Goal: Task Accomplishment & Management: Complete application form

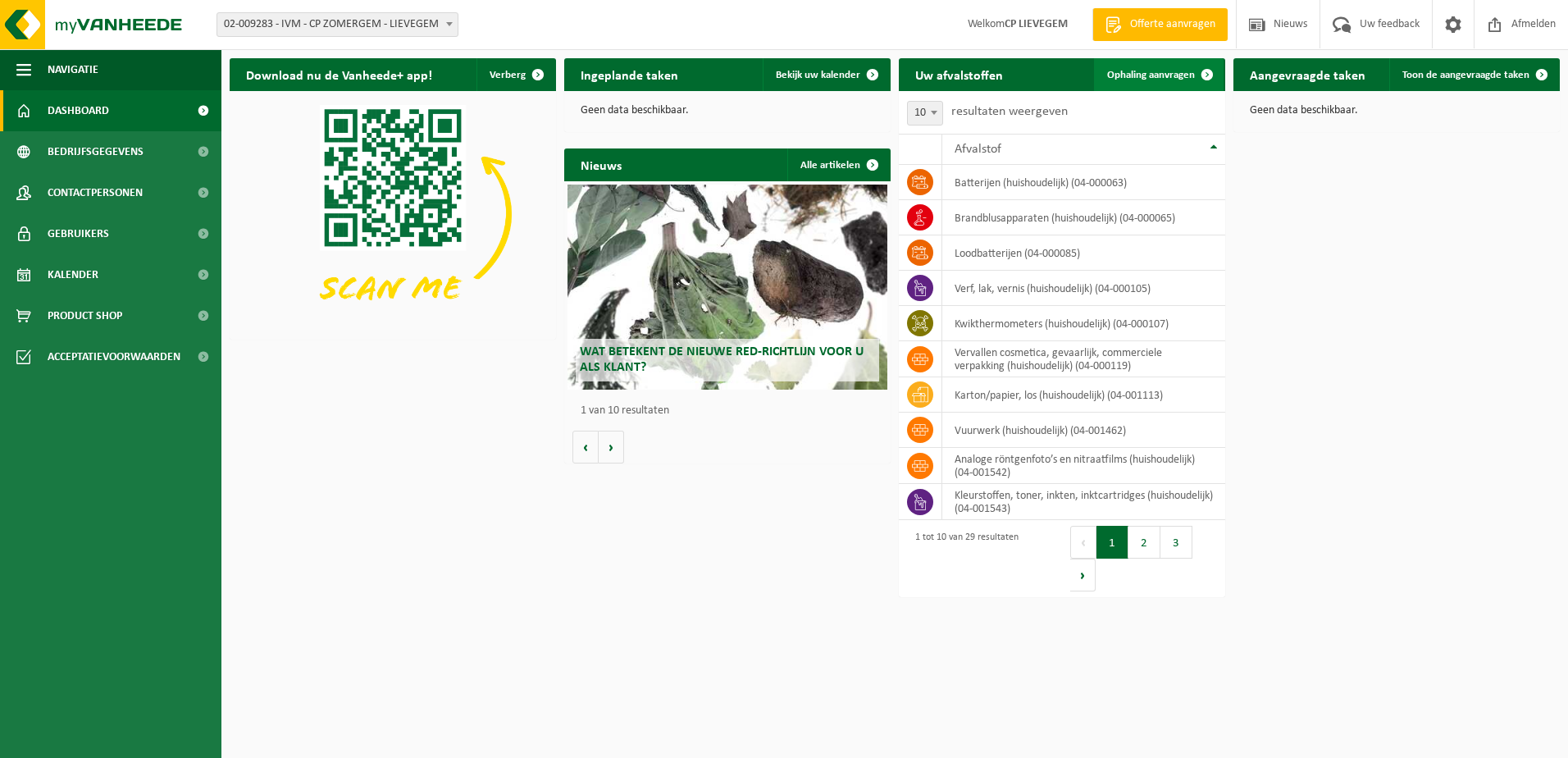
click at [1149, 79] on span "Ophaling aanvragen" at bounding box center [1150, 75] width 88 height 10
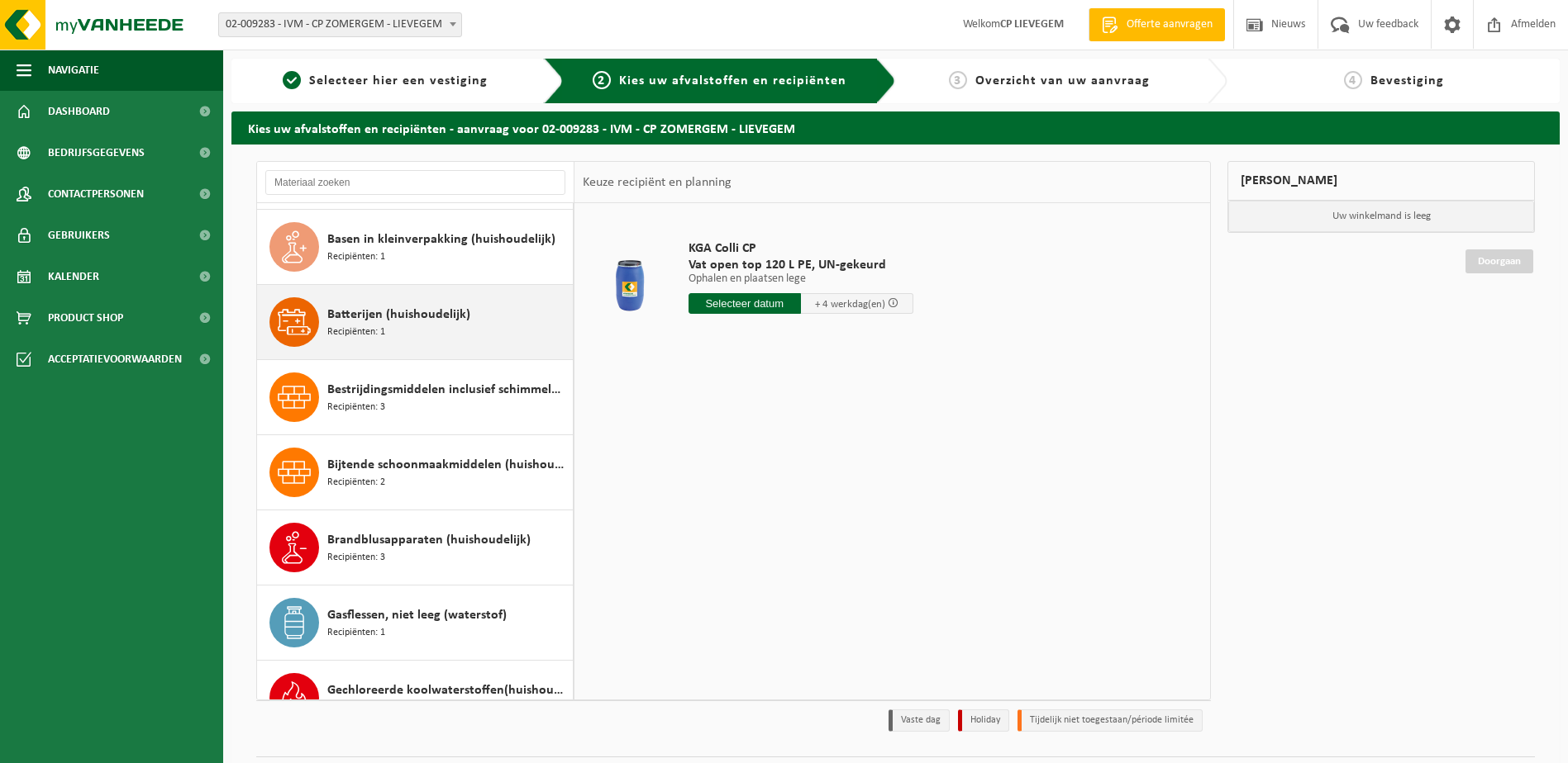
scroll to position [165, 0]
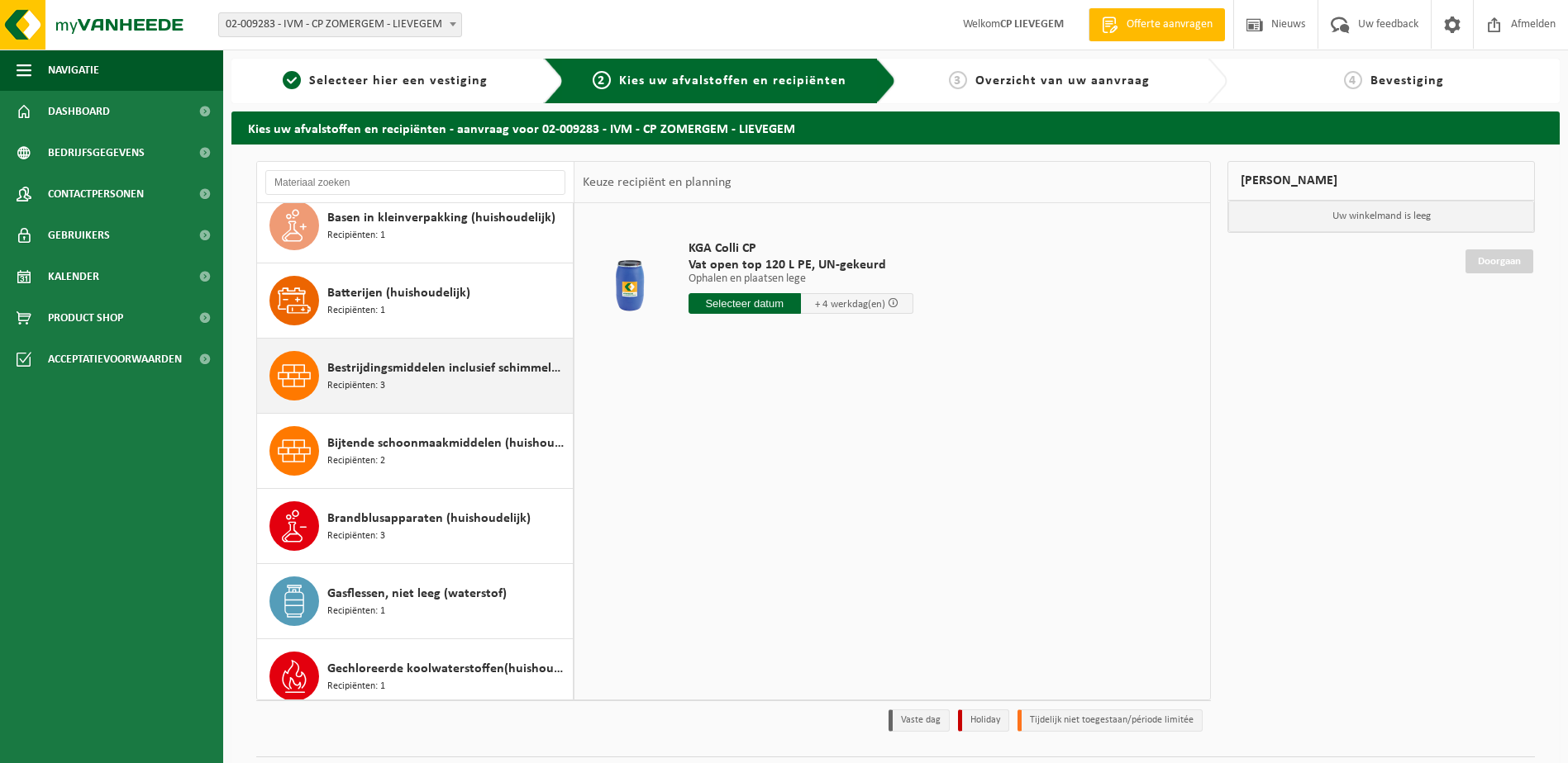
click at [388, 377] on span "Bestrijdingsmiddelen inclusief schimmelwerende beschermingsmiddelen (huishoudel…" at bounding box center [448, 368] width 242 height 20
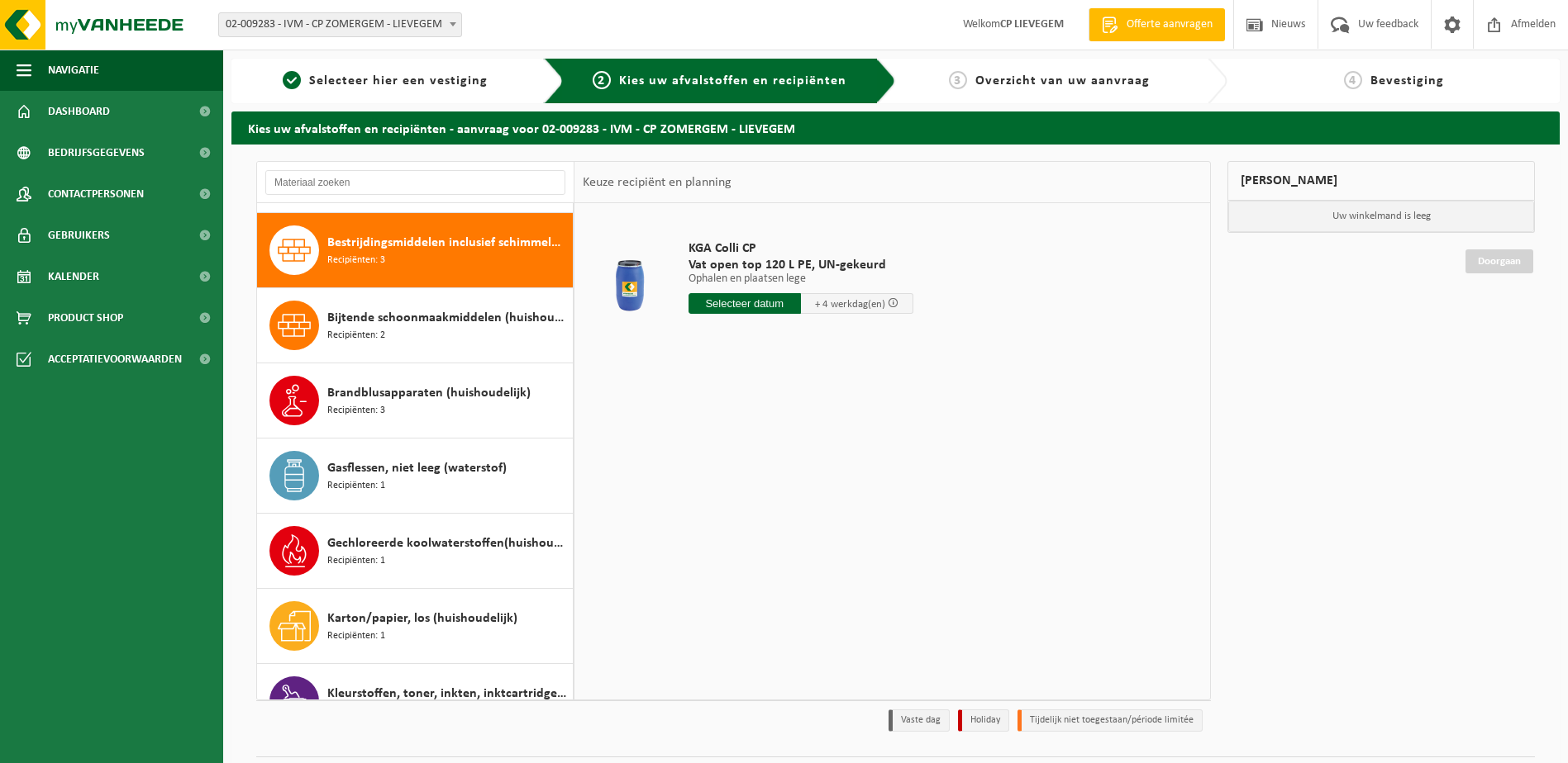
scroll to position [301, 0]
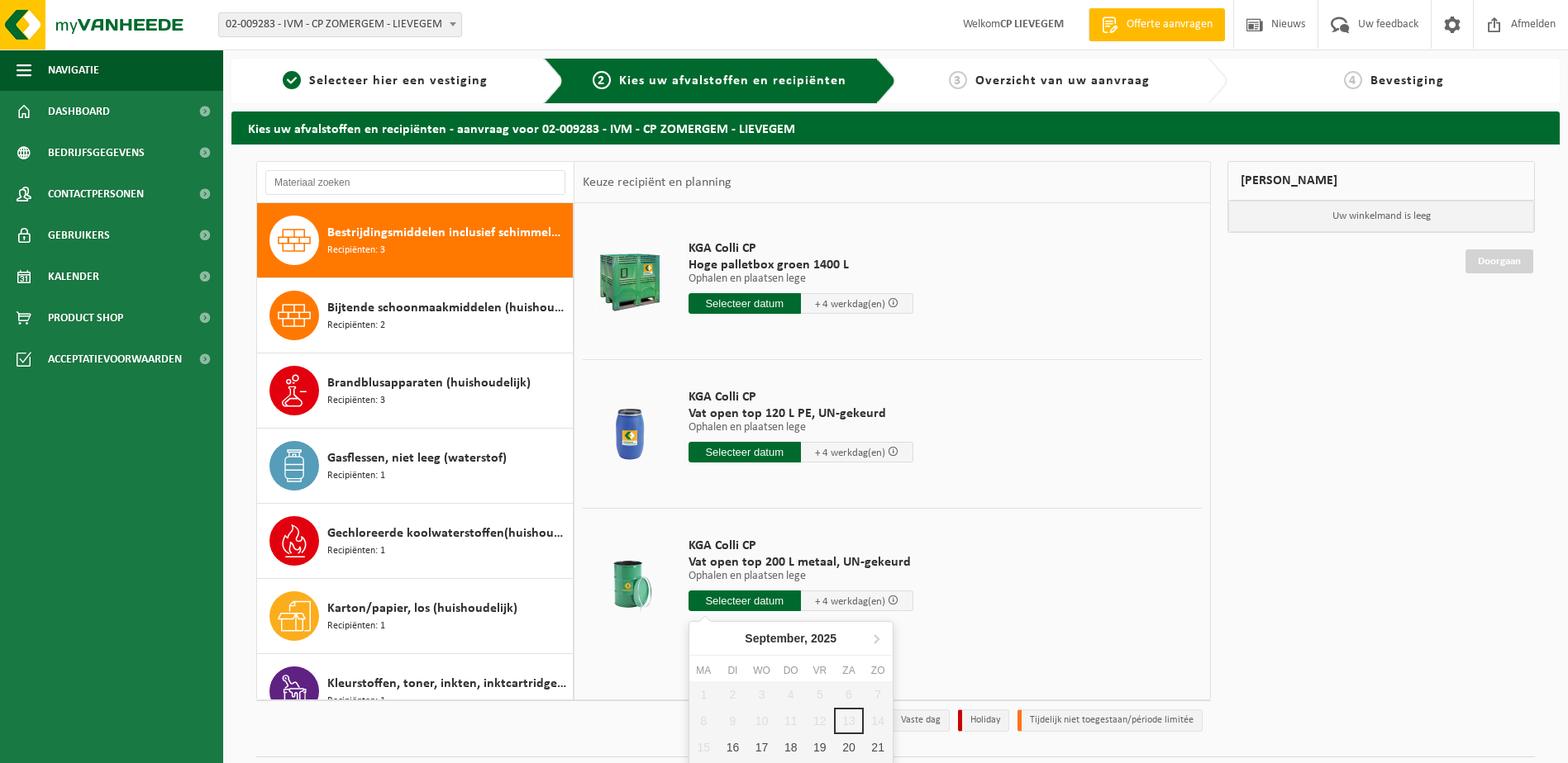
click at [751, 600] on input "text" at bounding box center [744, 601] width 112 height 21
click at [729, 745] on div "16" at bounding box center [732, 747] width 29 height 26
type input "Van 2025-09-16"
type input "2025-09-16"
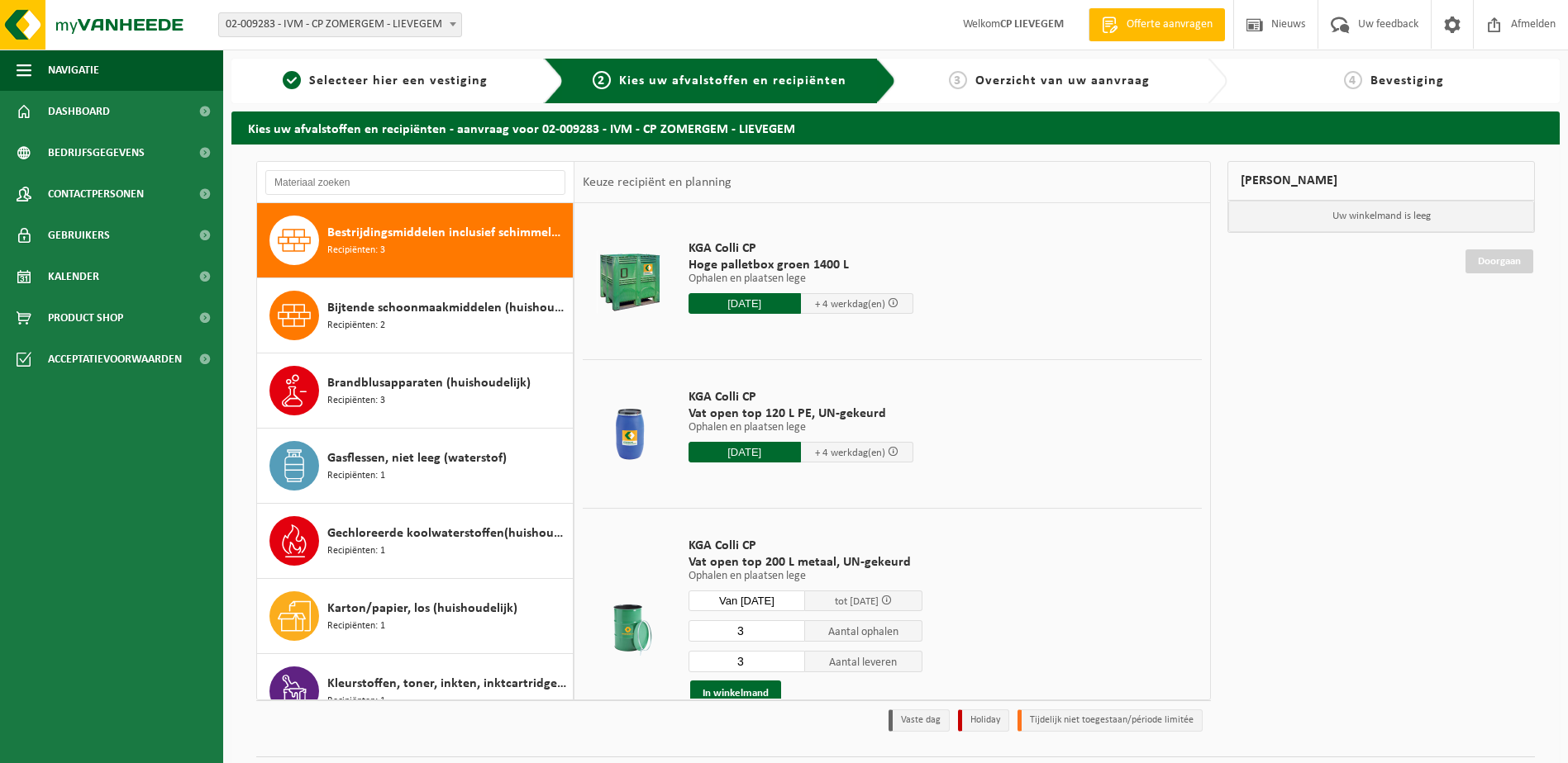
scroll to position [87, 0]
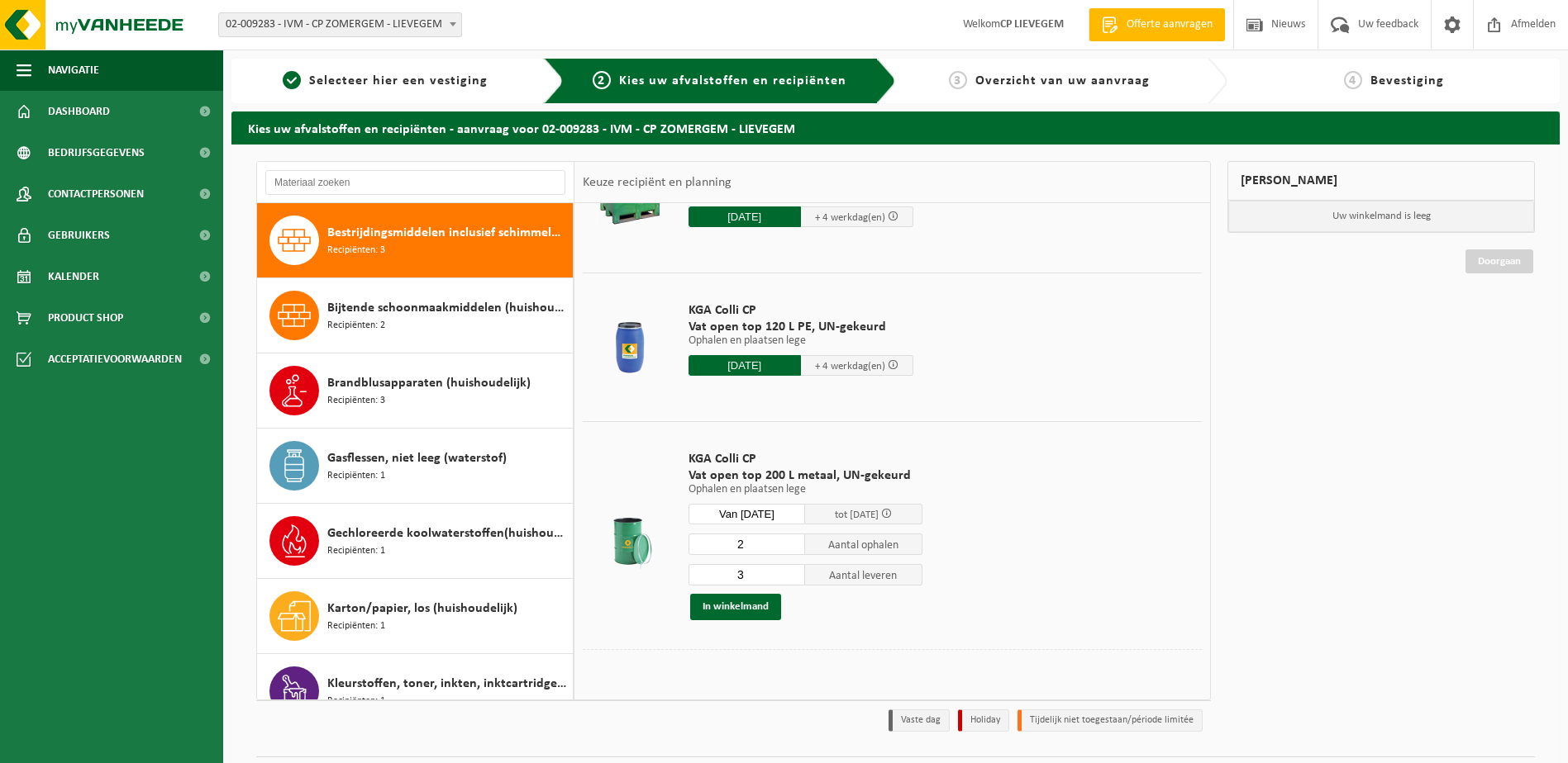
type input "2"
click at [788, 548] on input "2" at bounding box center [747, 544] width 117 height 22
type input "2"
click at [790, 580] on input "2" at bounding box center [747, 575] width 117 height 22
click at [749, 605] on button "In winkelmand" at bounding box center [735, 607] width 91 height 26
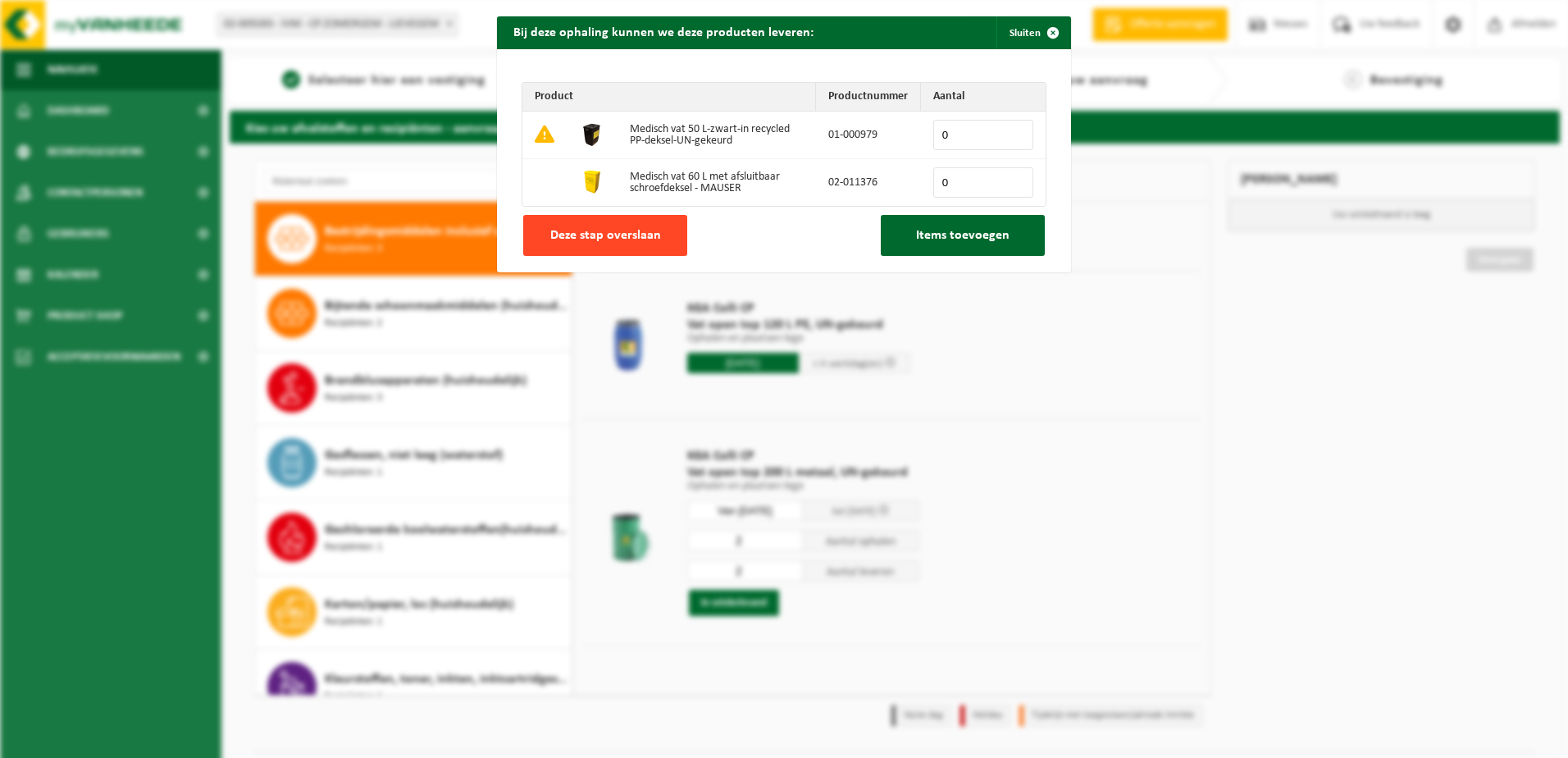
click at [619, 232] on span "Deze stap overslaan" at bounding box center [605, 235] width 110 height 13
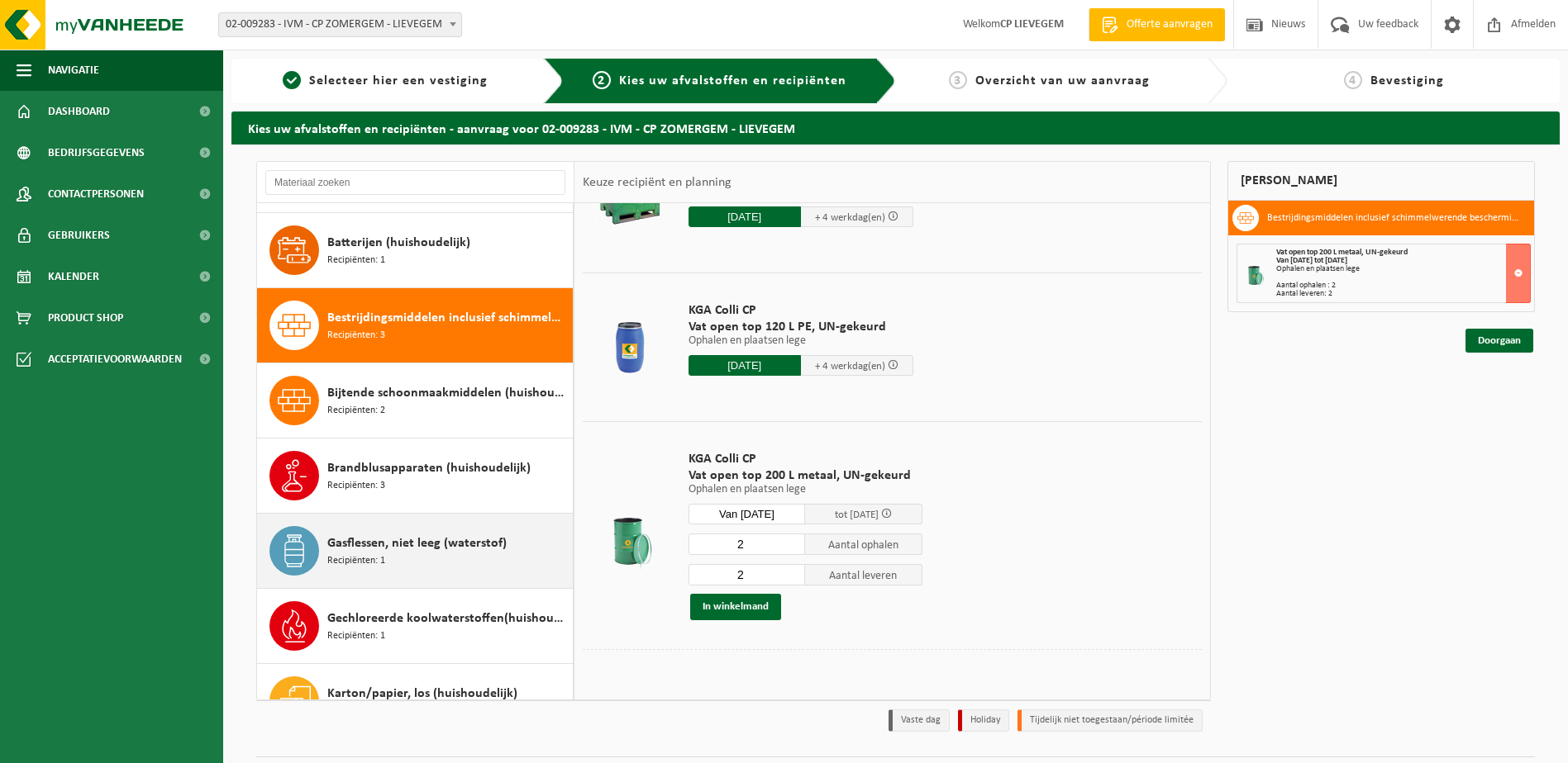
scroll to position [301, 0]
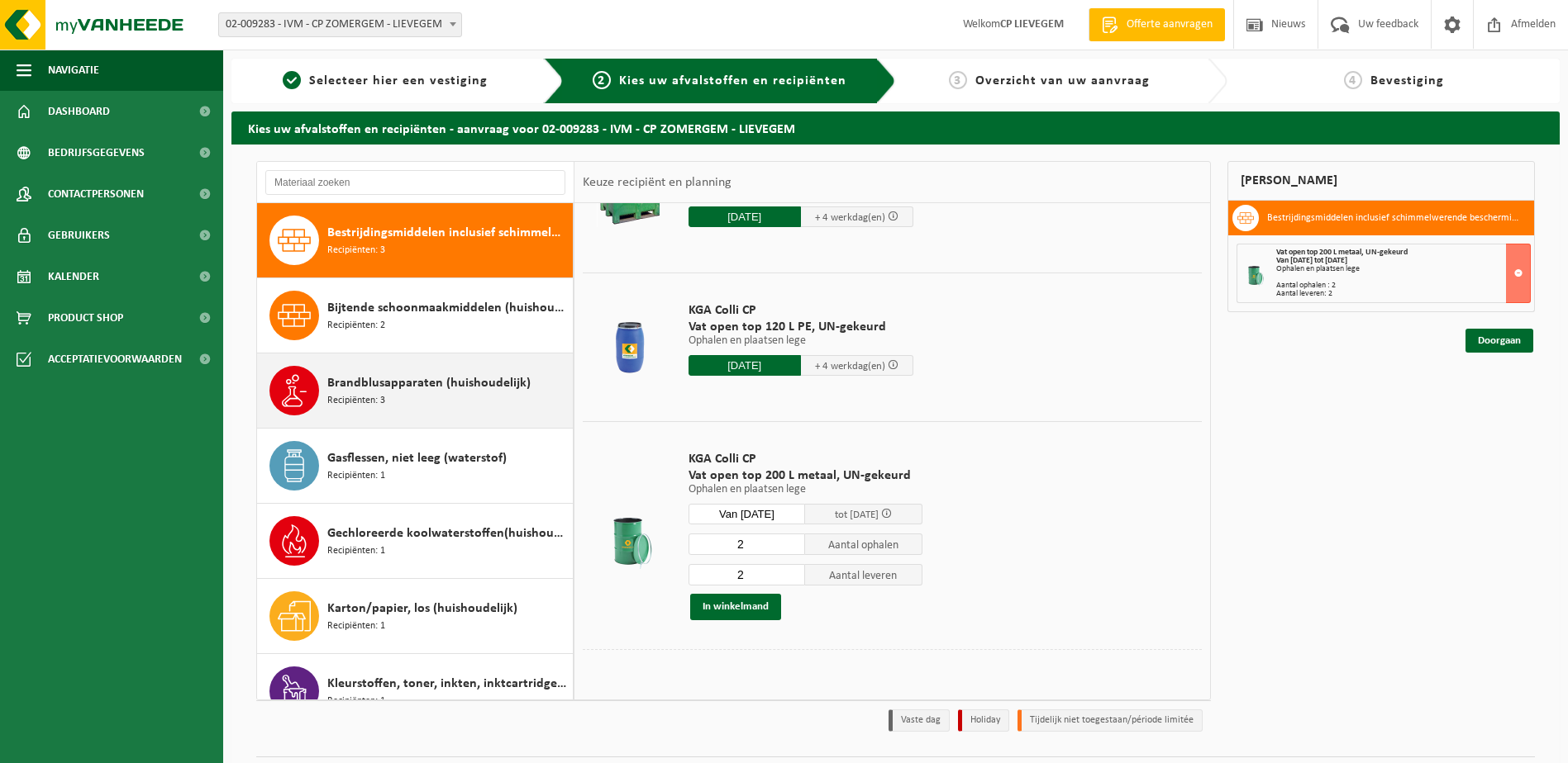
click at [418, 387] on span "Brandblusapparaten (huishoudelijk)" at bounding box center [429, 383] width 203 height 20
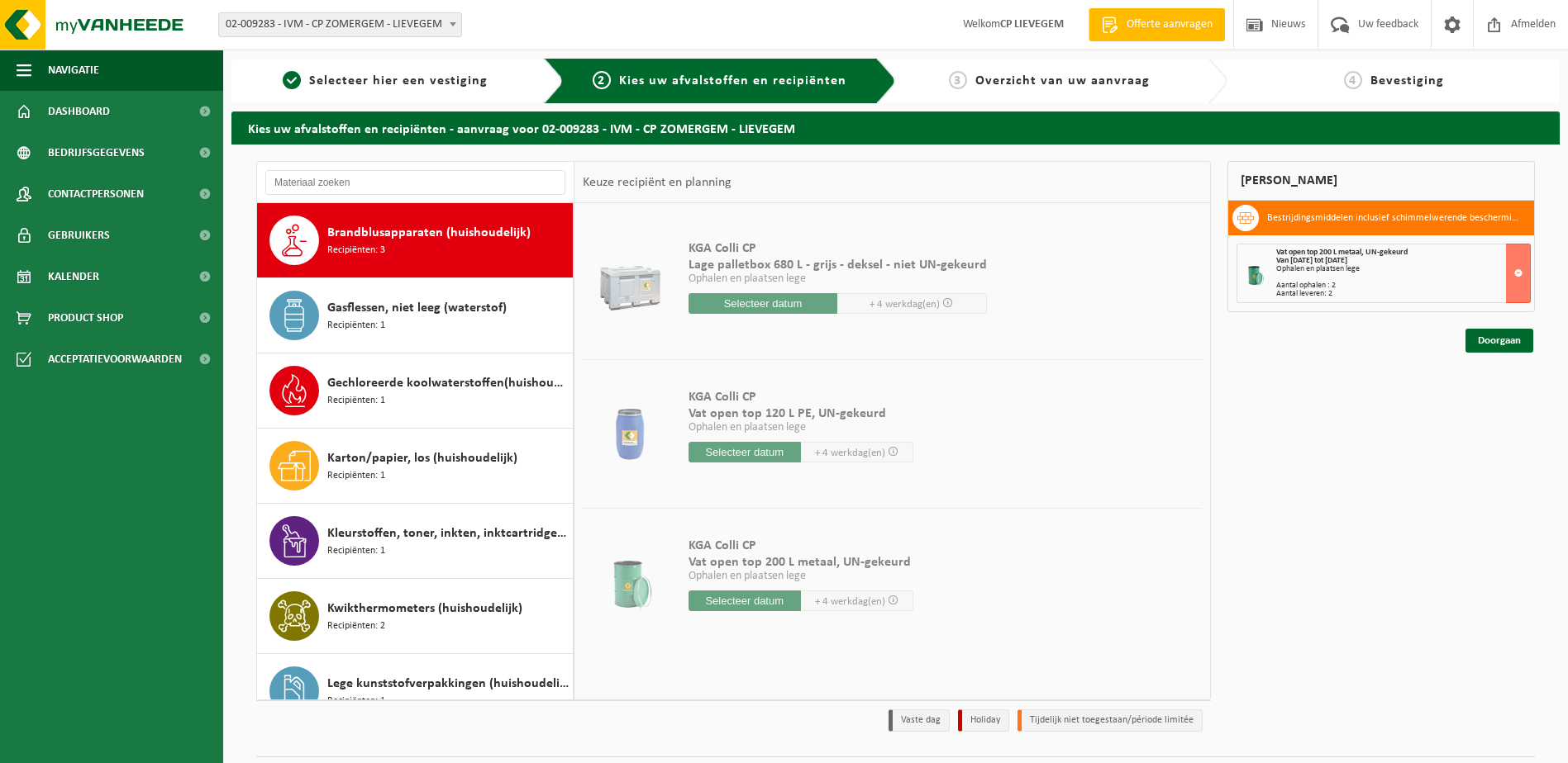
scroll to position [0, 0]
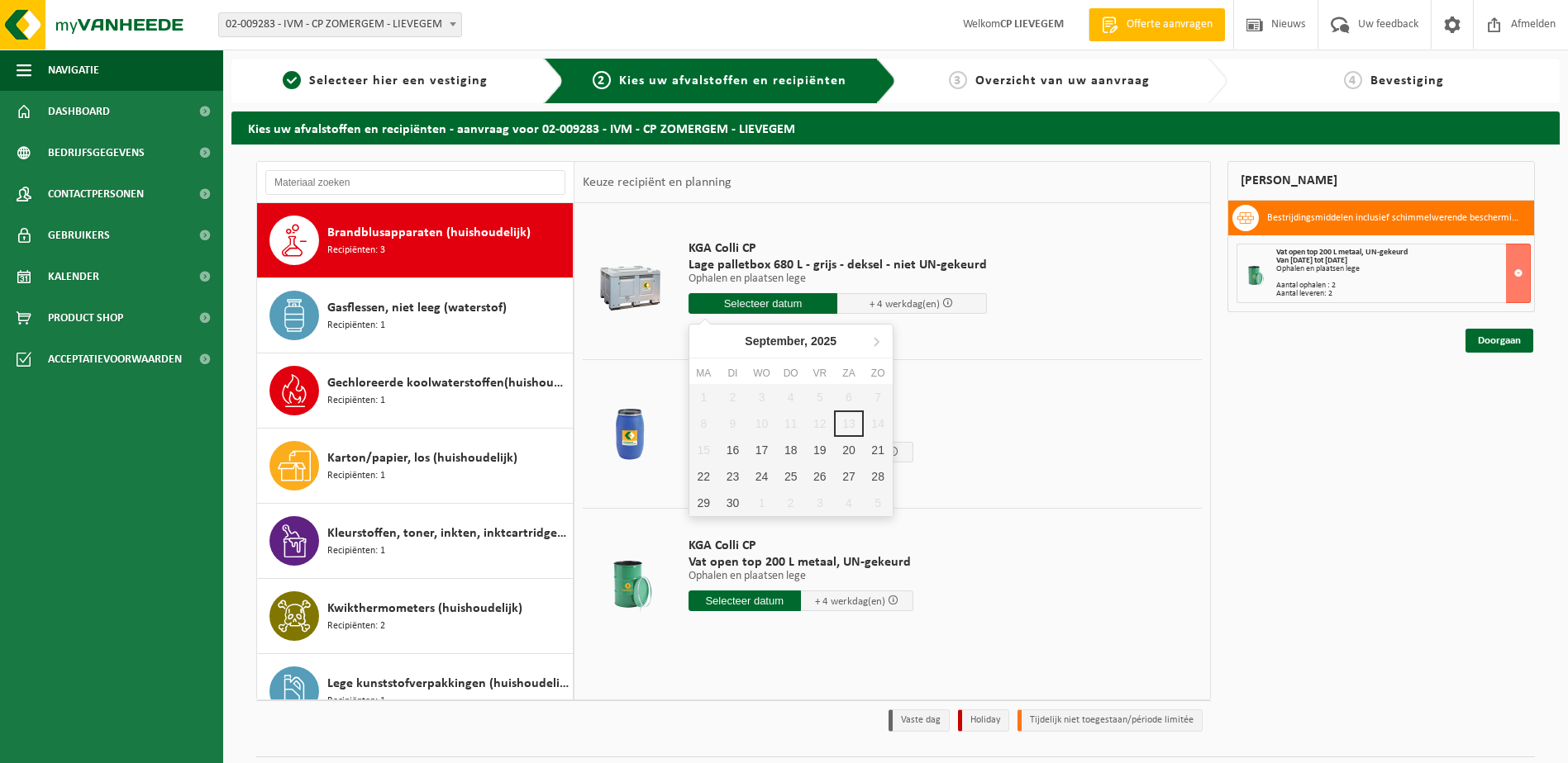
click at [763, 303] on input "text" at bounding box center [763, 304] width 150 height 21
click at [735, 452] on div "16" at bounding box center [732, 450] width 29 height 26
type input "Van 2025-09-16"
type input "2025-09-16"
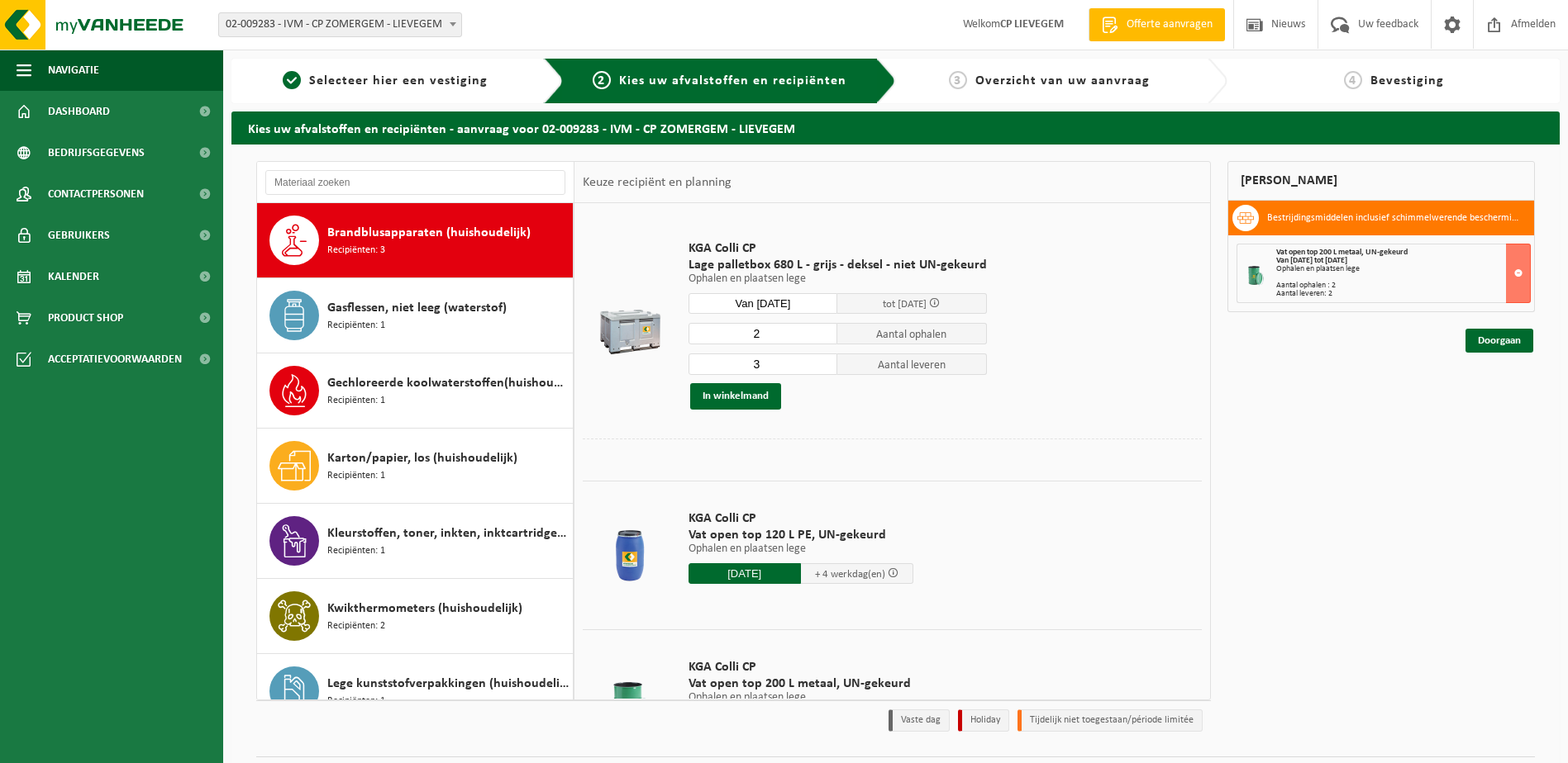
click at [819, 335] on input "2" at bounding box center [763, 333] width 150 height 22
type input "1"
click at [819, 335] on input "1" at bounding box center [763, 333] width 150 height 22
click at [817, 369] on input "2" at bounding box center [763, 364] width 150 height 22
type input "1"
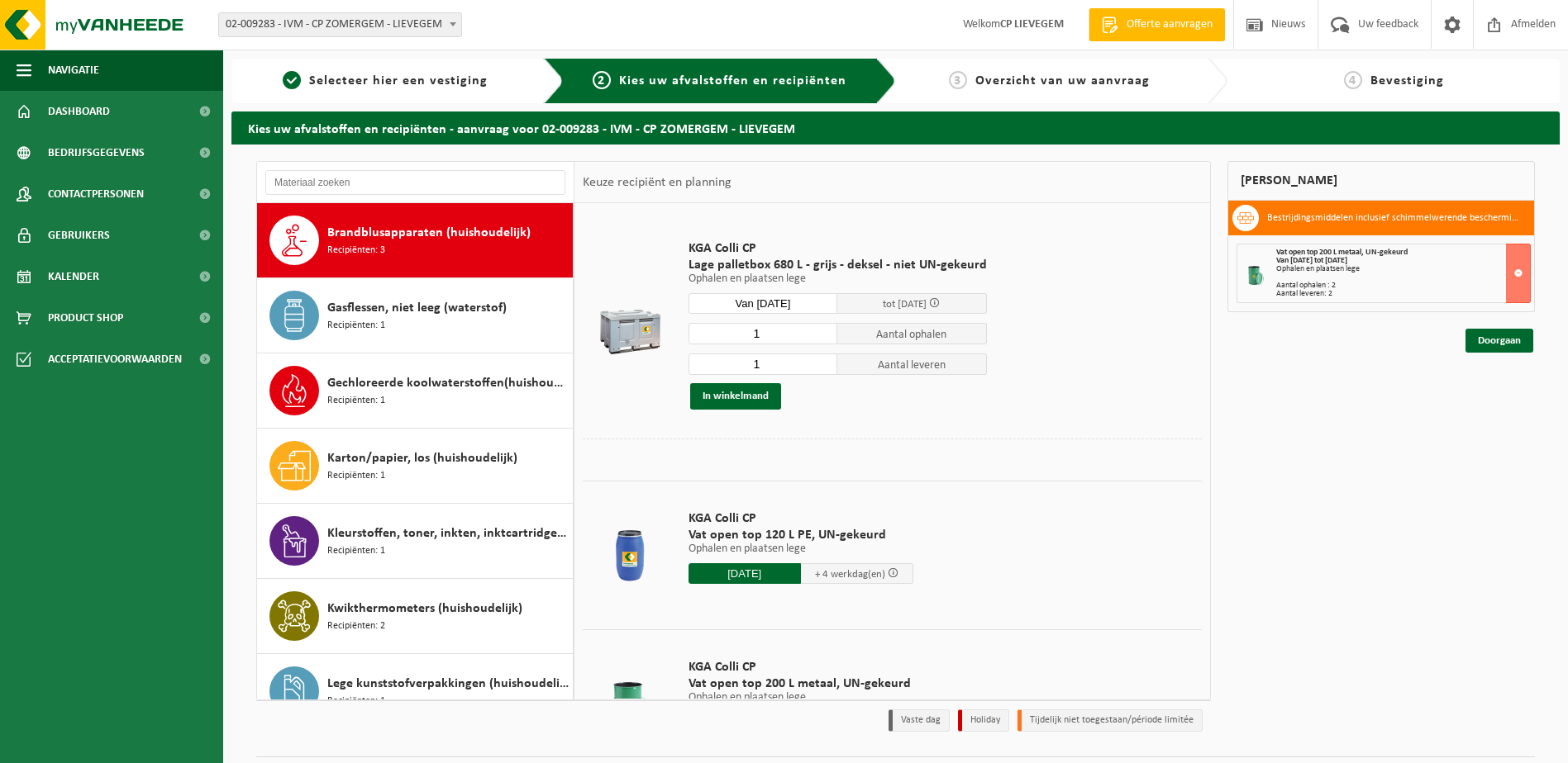
click at [817, 369] on input "1" at bounding box center [763, 364] width 150 height 22
click at [742, 396] on button "In winkelmand" at bounding box center [735, 396] width 91 height 26
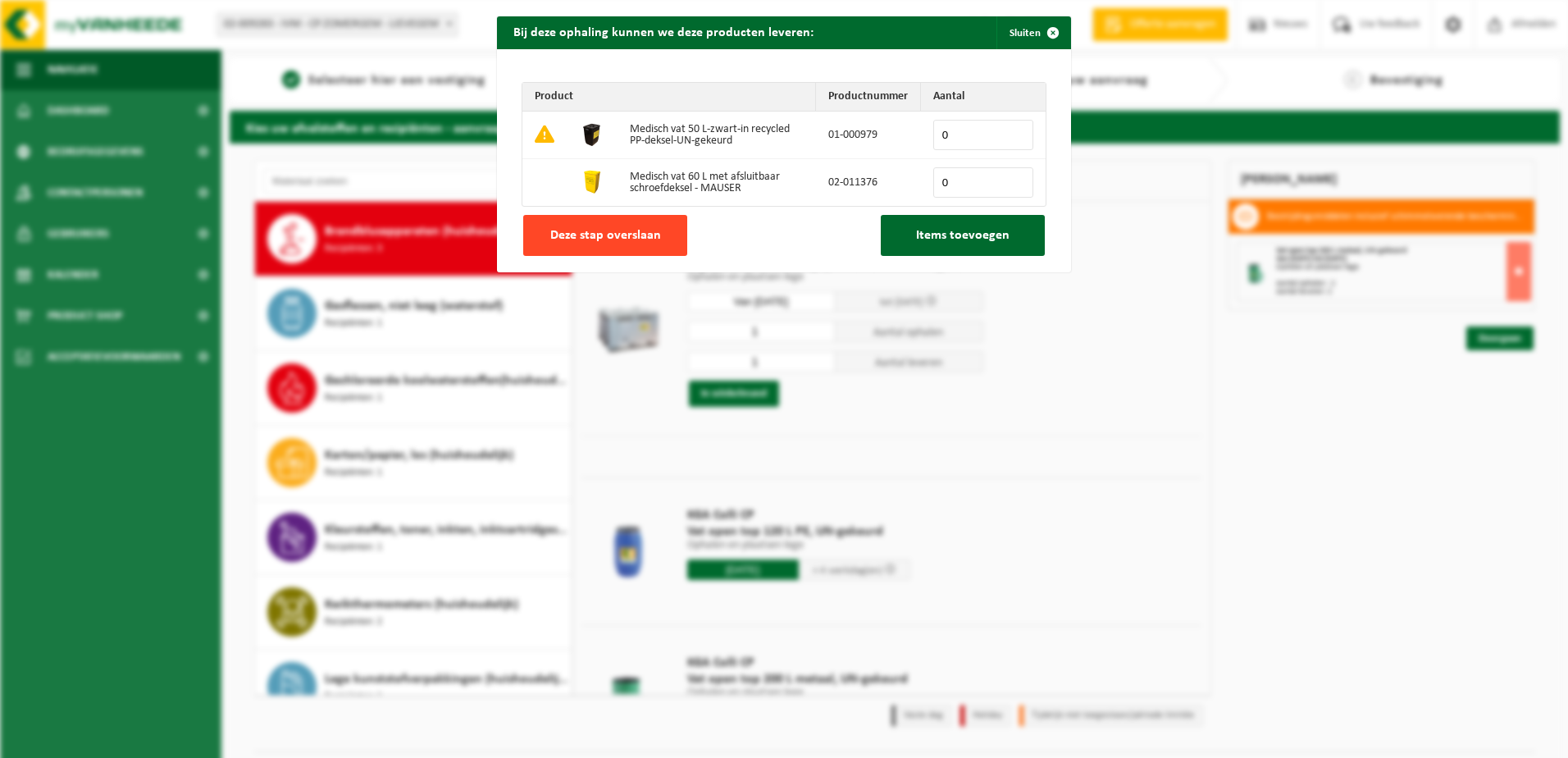
click at [579, 240] on span "Deze stap overslaan" at bounding box center [605, 235] width 110 height 13
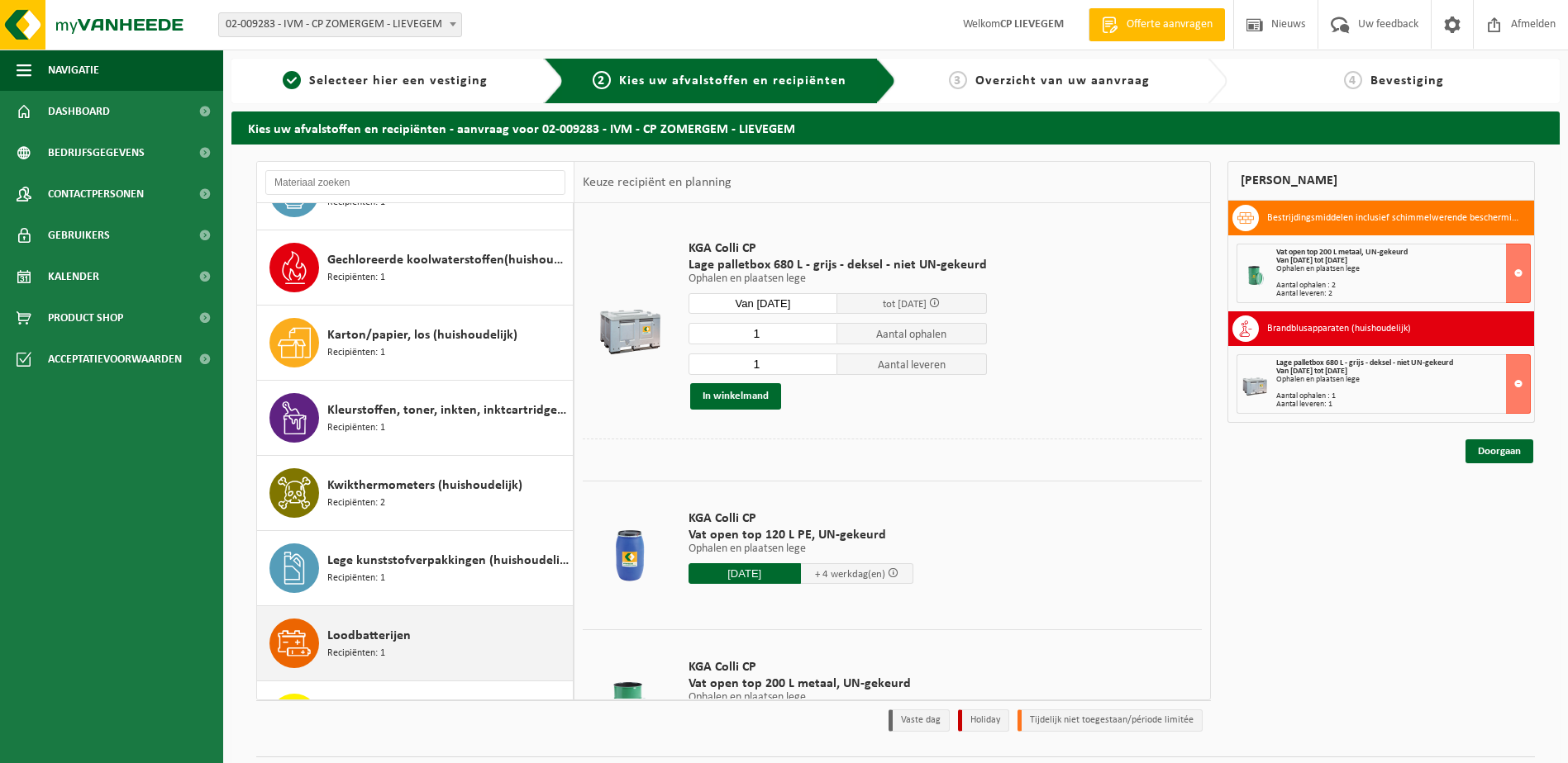
scroll to position [616, 0]
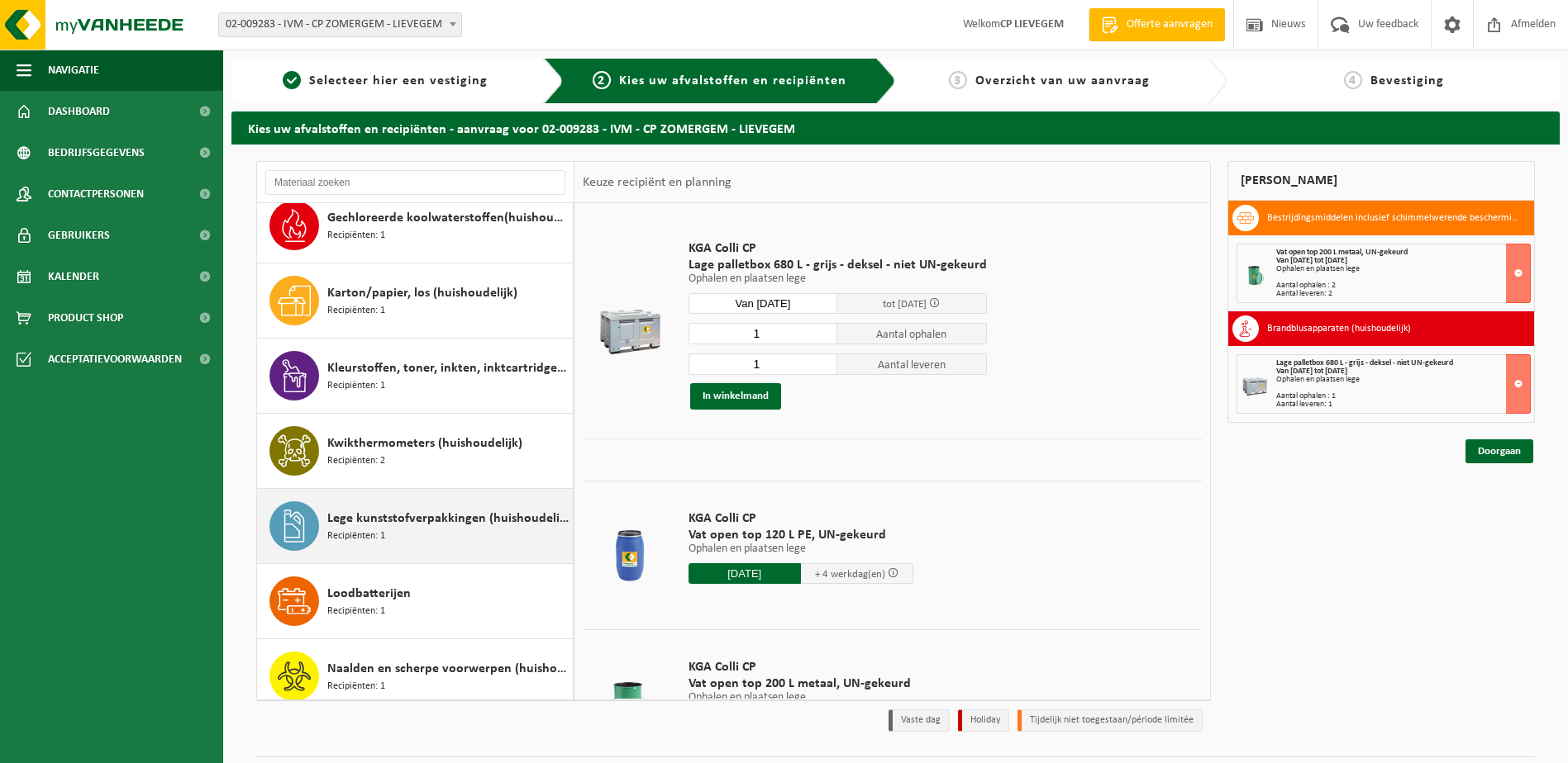
click at [422, 521] on span "Lege kunststofverpakkingen (huishoudelijk)" at bounding box center [448, 519] width 242 height 20
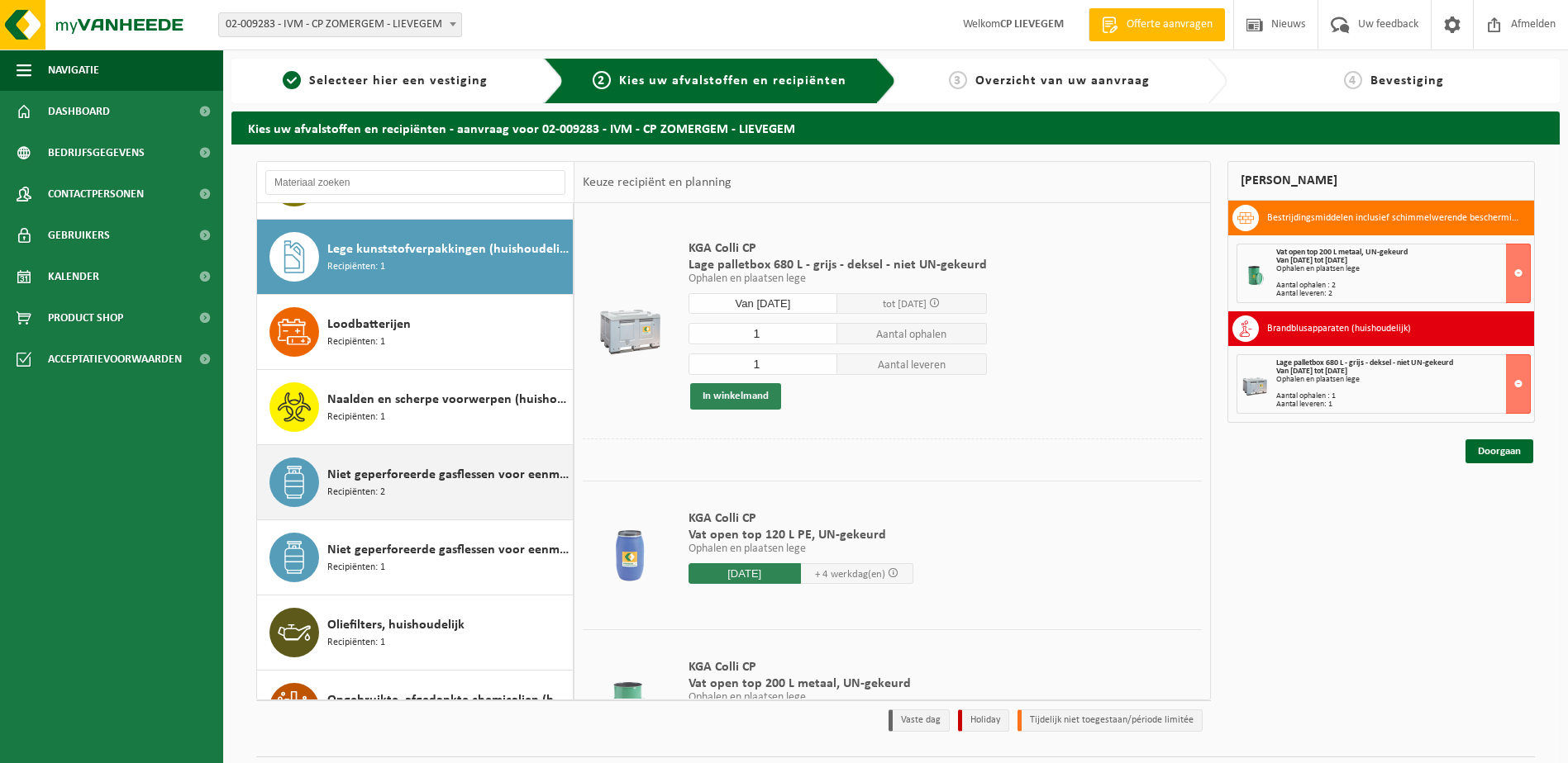
scroll to position [902, 0]
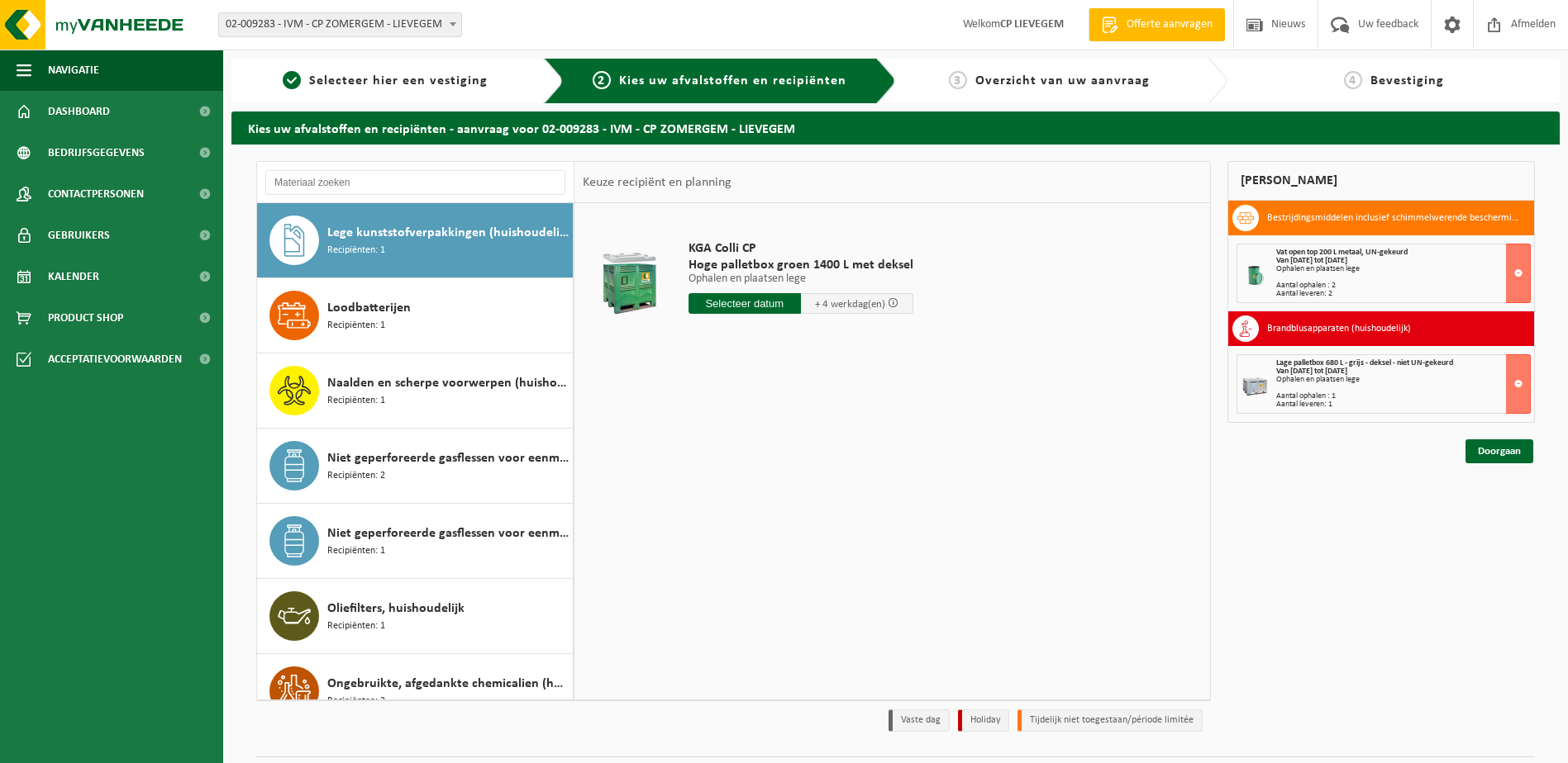
click at [748, 304] on input "text" at bounding box center [744, 304] width 112 height 21
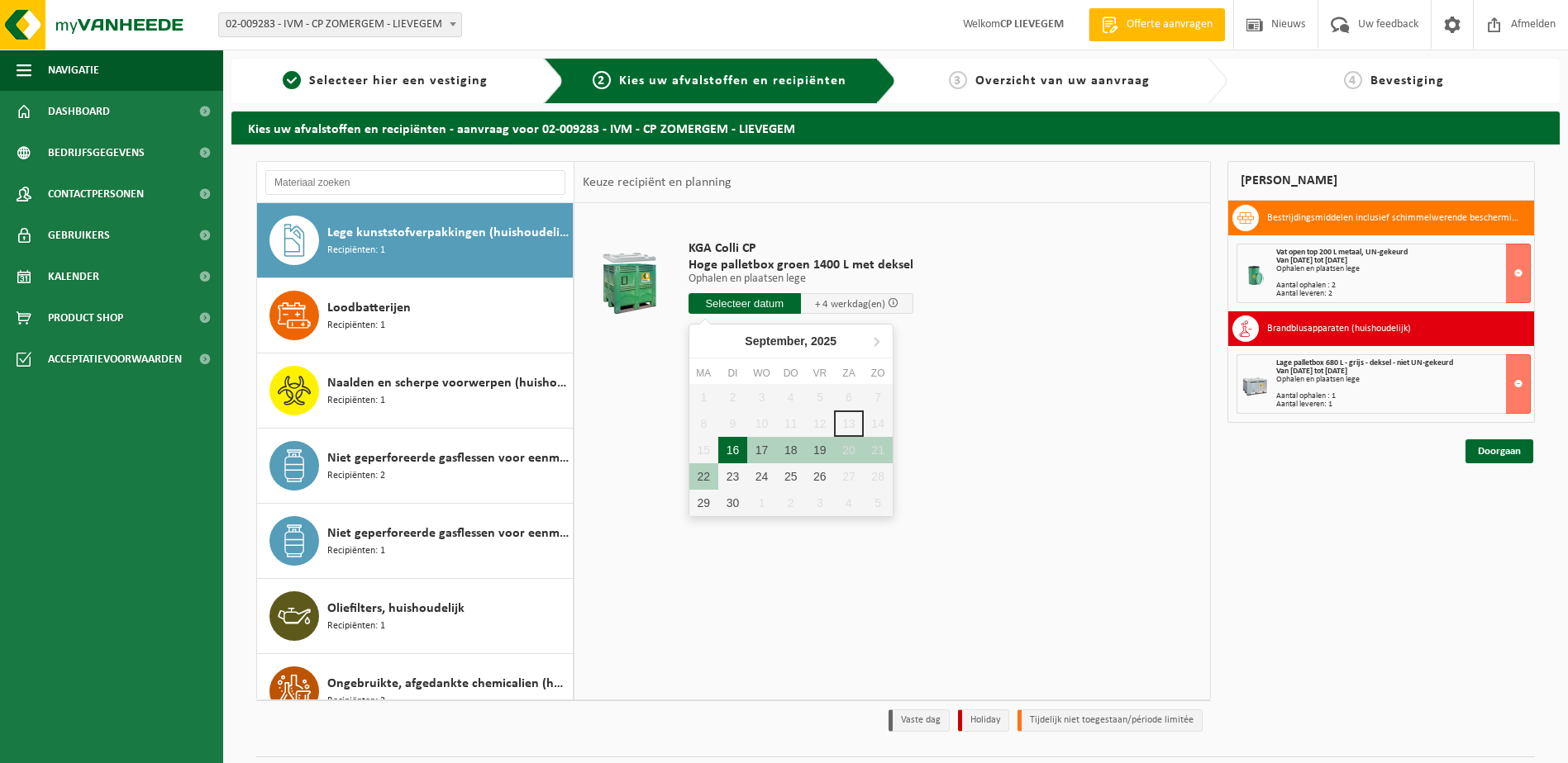
click at [735, 448] on div "16" at bounding box center [732, 450] width 29 height 26
type input "Van 2025-09-16"
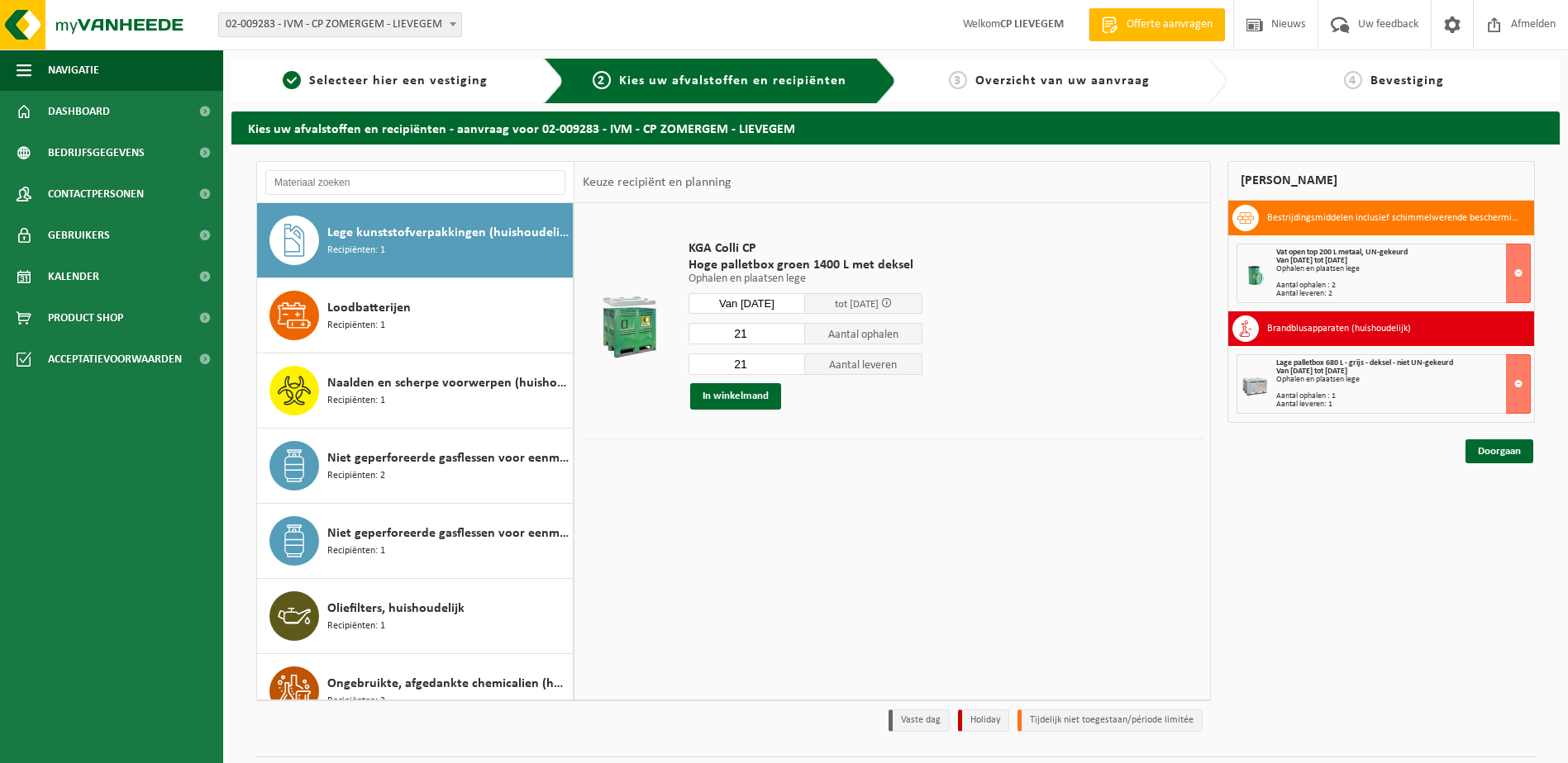
click at [732, 334] on input "21" at bounding box center [747, 333] width 117 height 22
type input "12"
click at [742, 360] on input "21" at bounding box center [747, 364] width 117 height 22
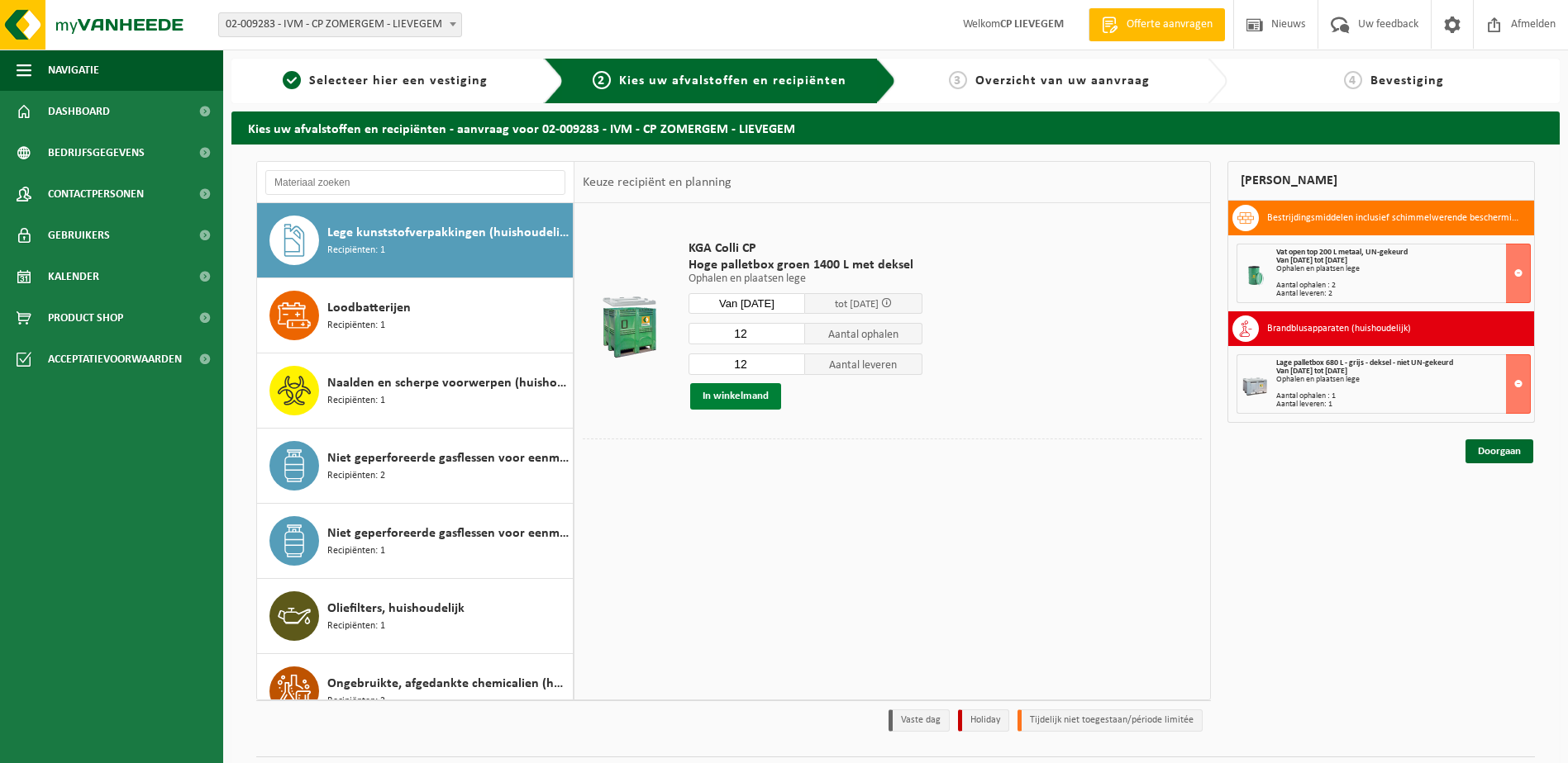
type input "12"
click at [721, 396] on button "In winkelmand" at bounding box center [735, 396] width 91 height 26
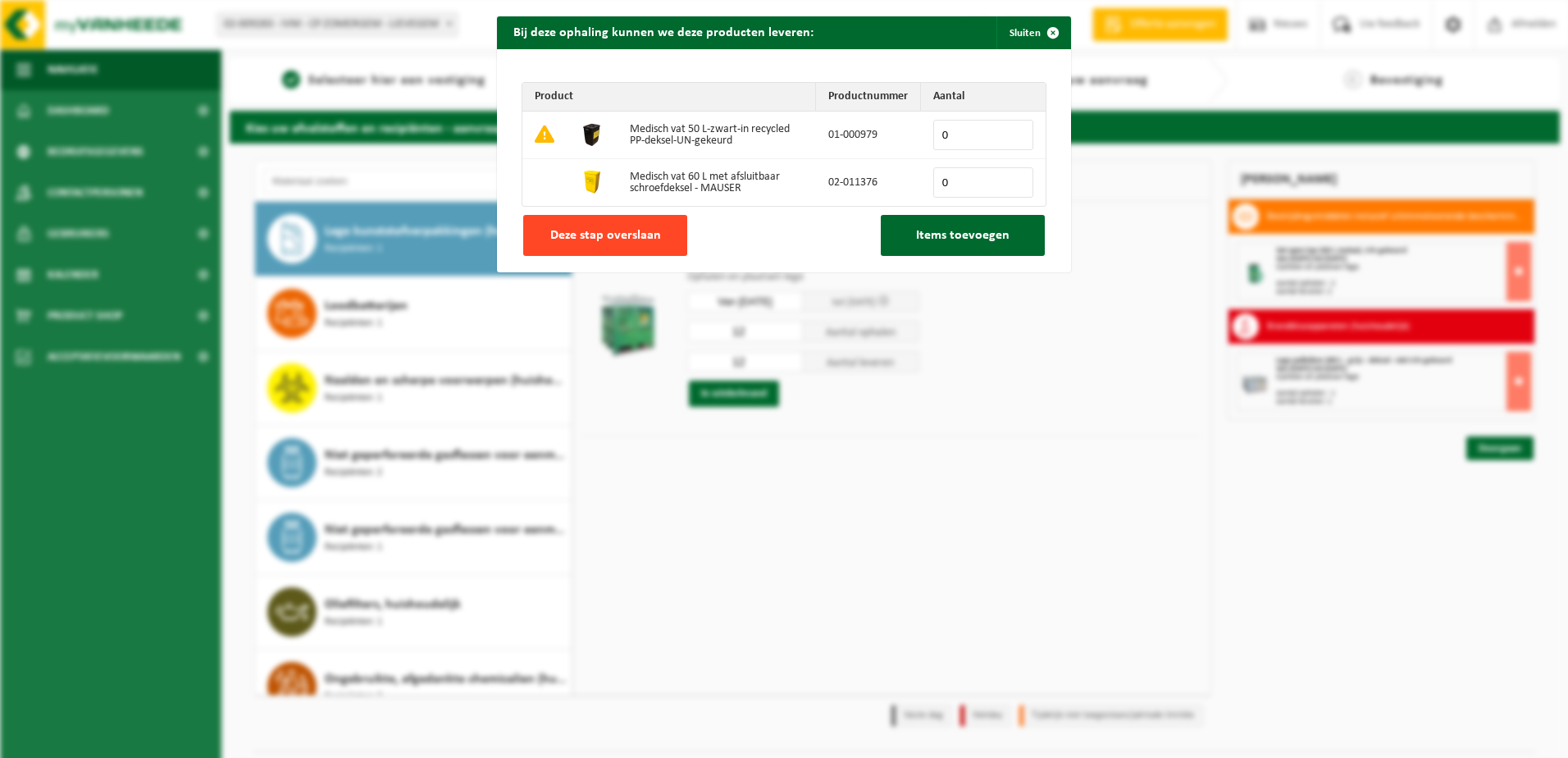
click at [615, 227] on button "Deze stap overslaan" at bounding box center [605, 235] width 164 height 41
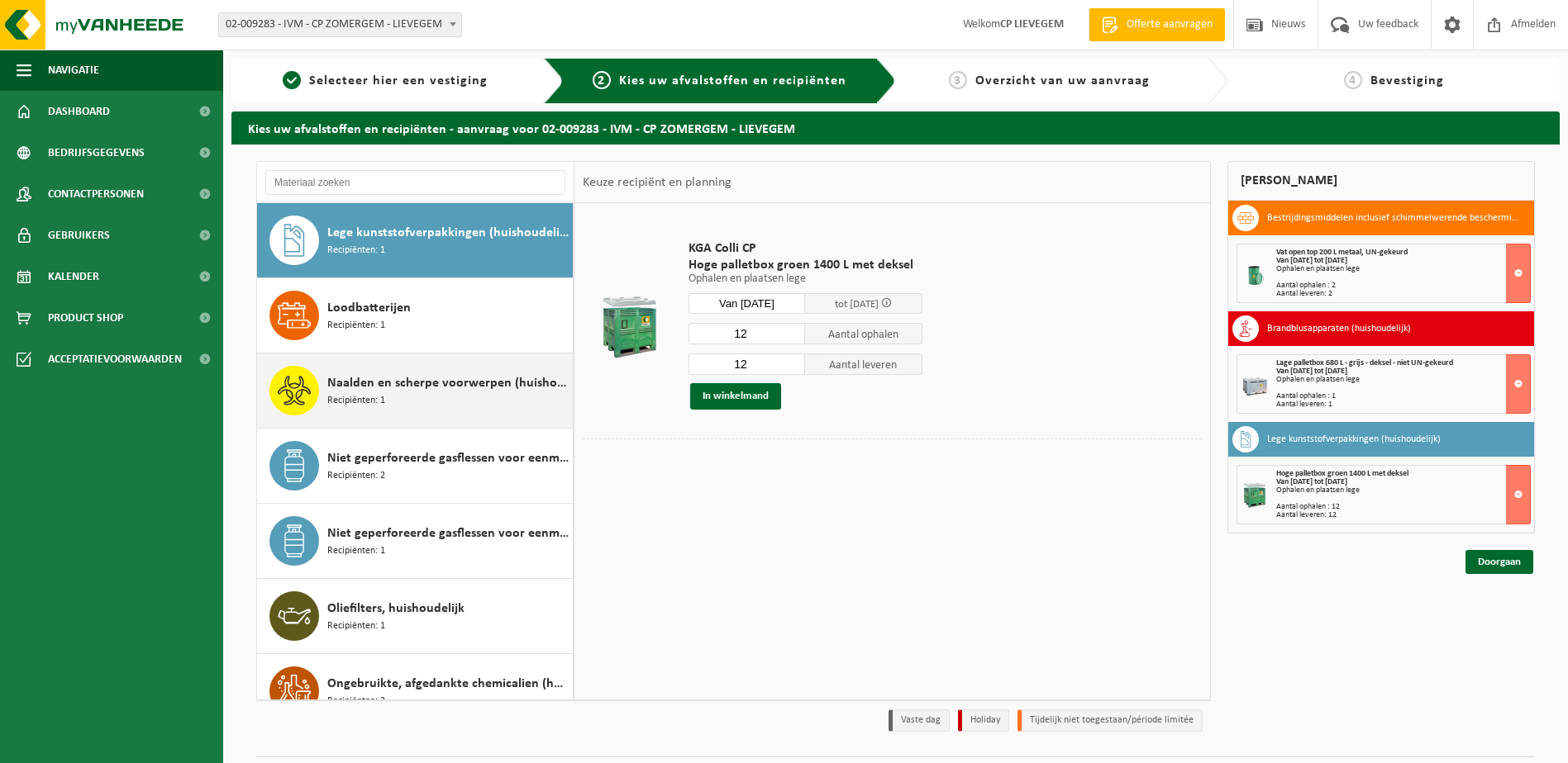
click at [417, 384] on span "Naalden en scherpe voorwerpen (huishoudelijk)" at bounding box center [448, 383] width 242 height 20
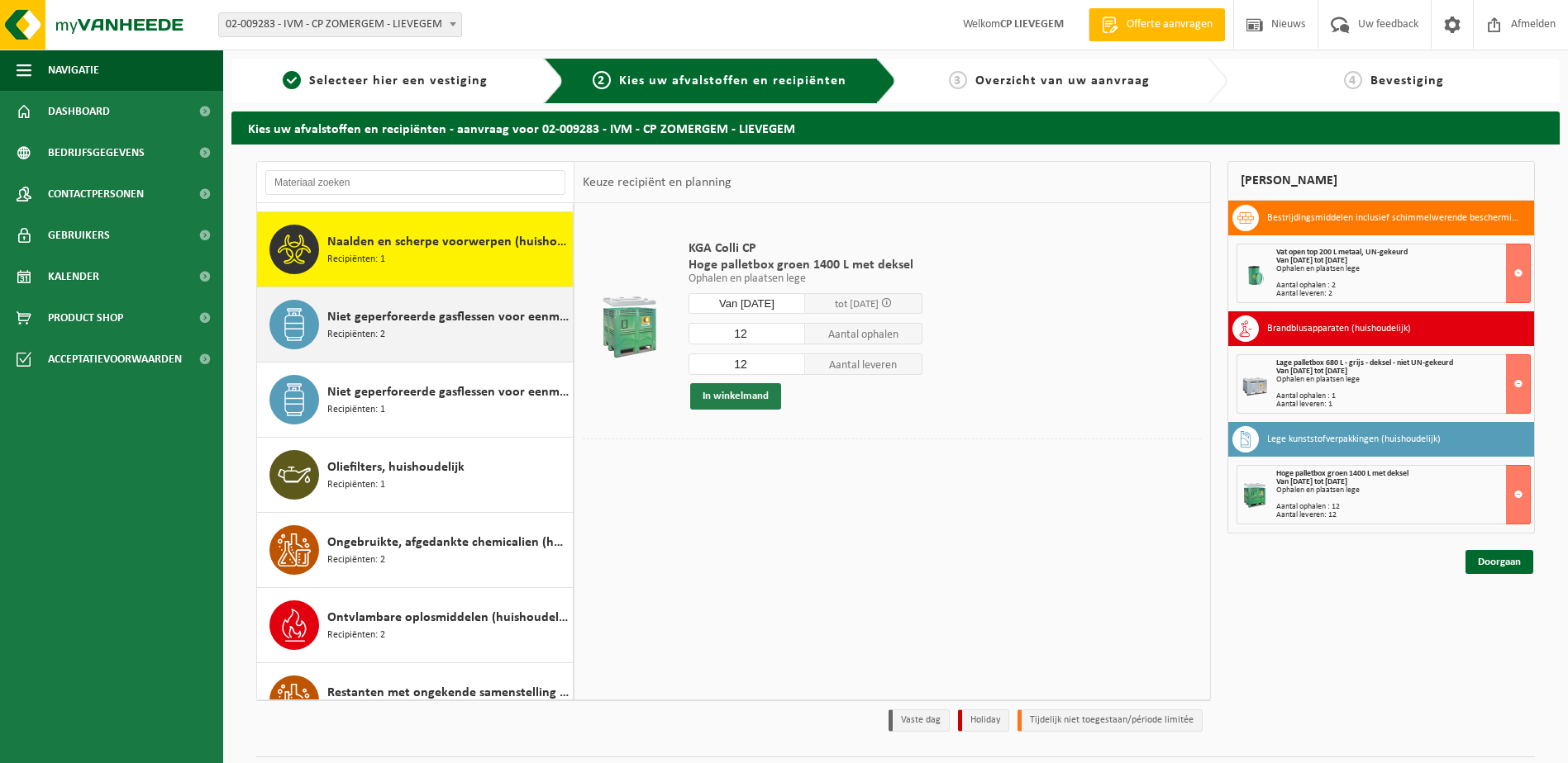
scroll to position [1053, 0]
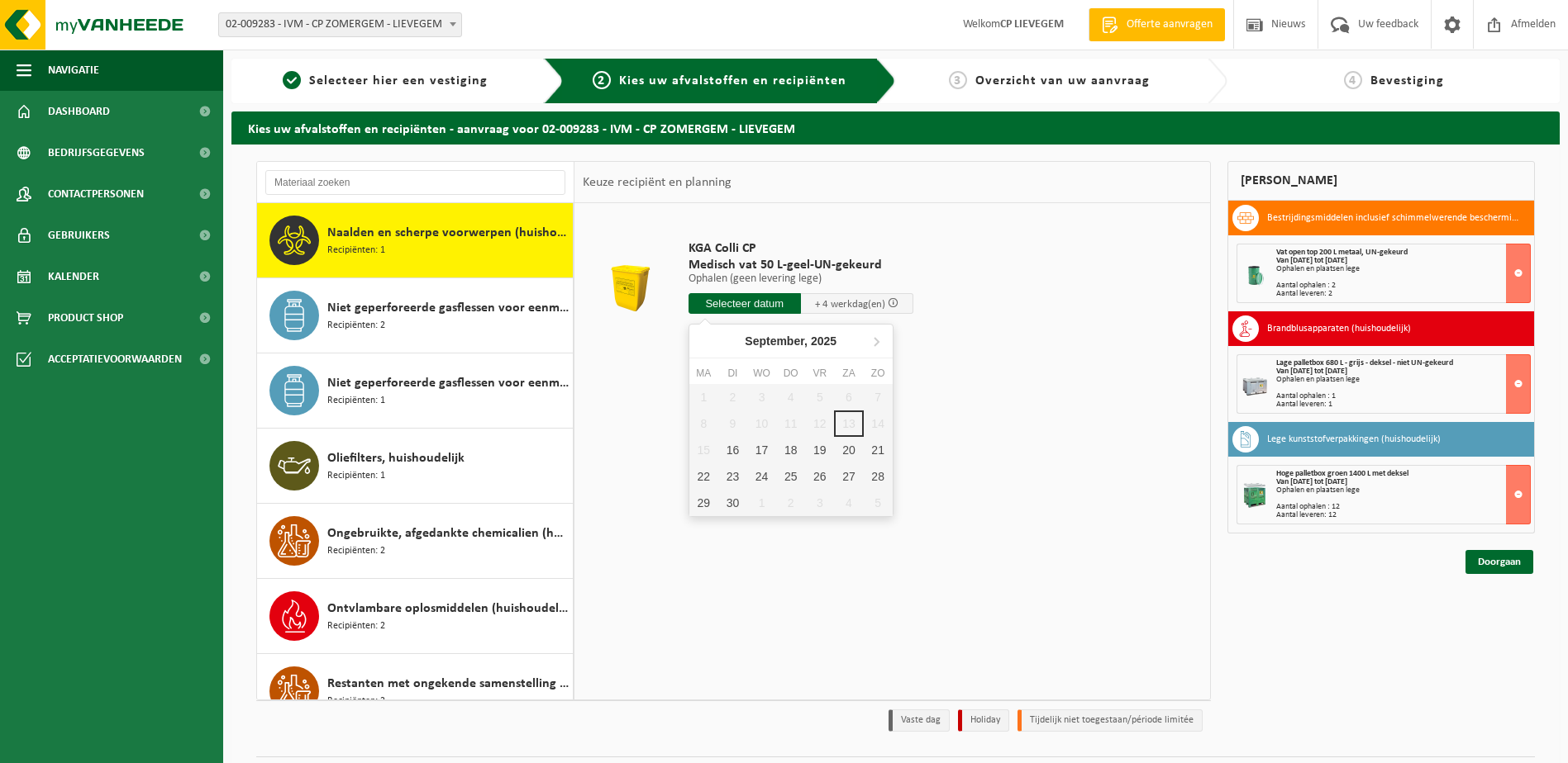
click at [750, 302] on input "text" at bounding box center [744, 304] width 112 height 21
click at [734, 453] on div "16" at bounding box center [732, 450] width 29 height 26
type input "Van 2025-09-16"
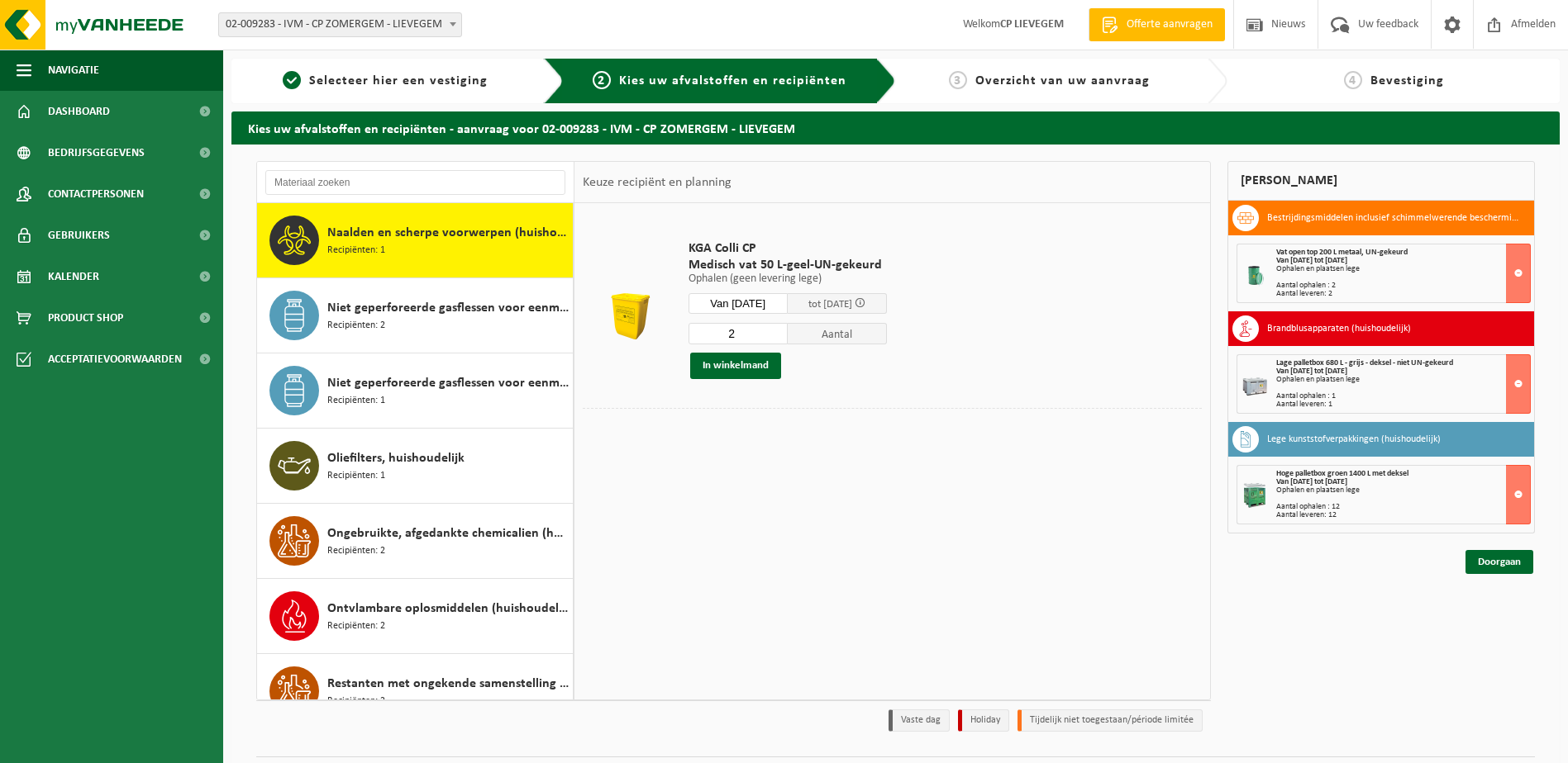
click at [788, 332] on input "2" at bounding box center [737, 333] width 99 height 22
type input "3"
click at [788, 332] on input "3" at bounding box center [737, 333] width 99 height 22
click at [752, 360] on button "In winkelmand" at bounding box center [735, 366] width 91 height 26
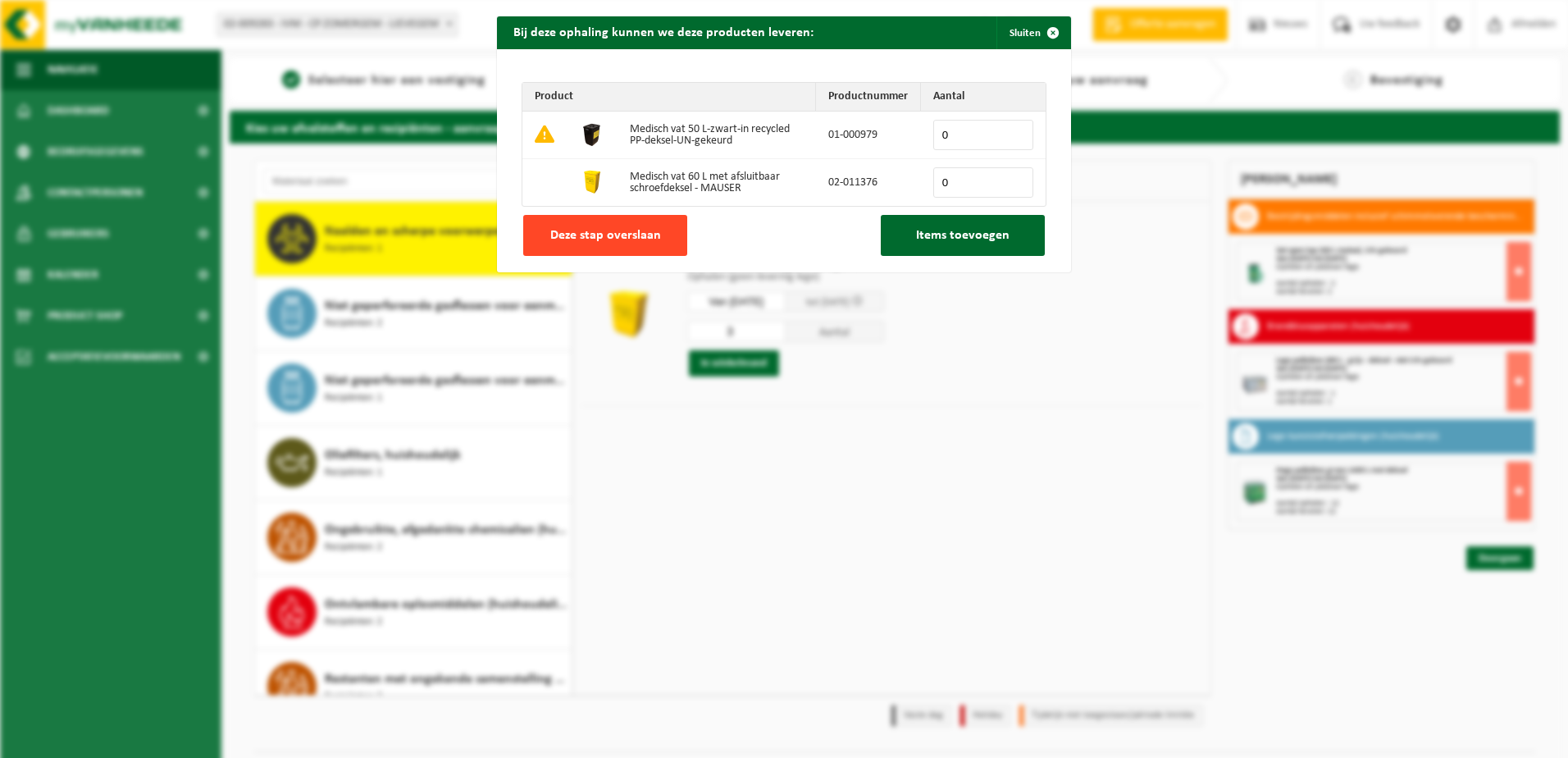
click at [619, 230] on span "Deze stap overslaan" at bounding box center [605, 235] width 110 height 13
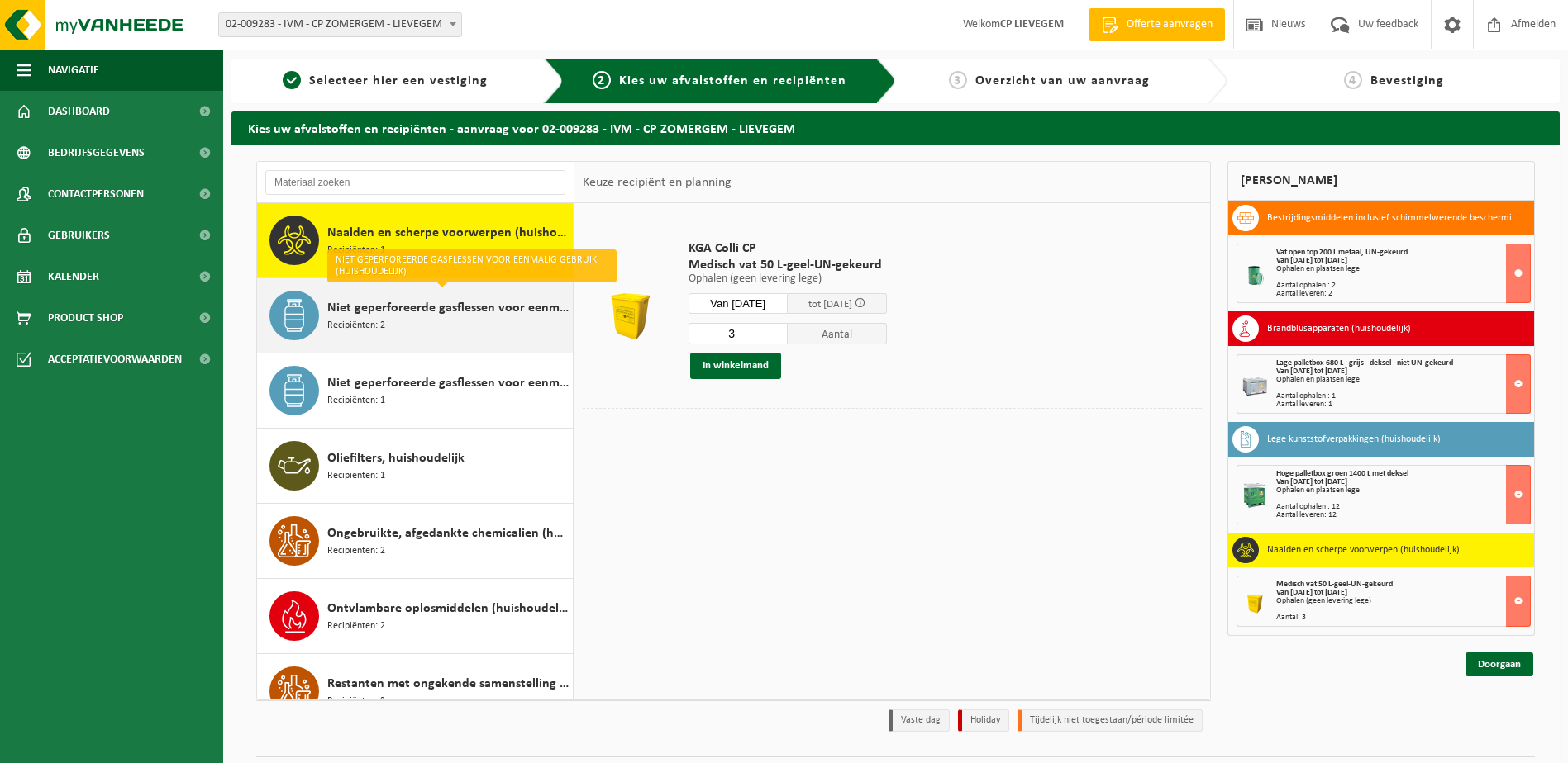
click at [432, 320] on div "Niet geperforeerde gasflessen voor eenmalig gebruik (huishoudelijk) Recipiënten…" at bounding box center [448, 315] width 242 height 50
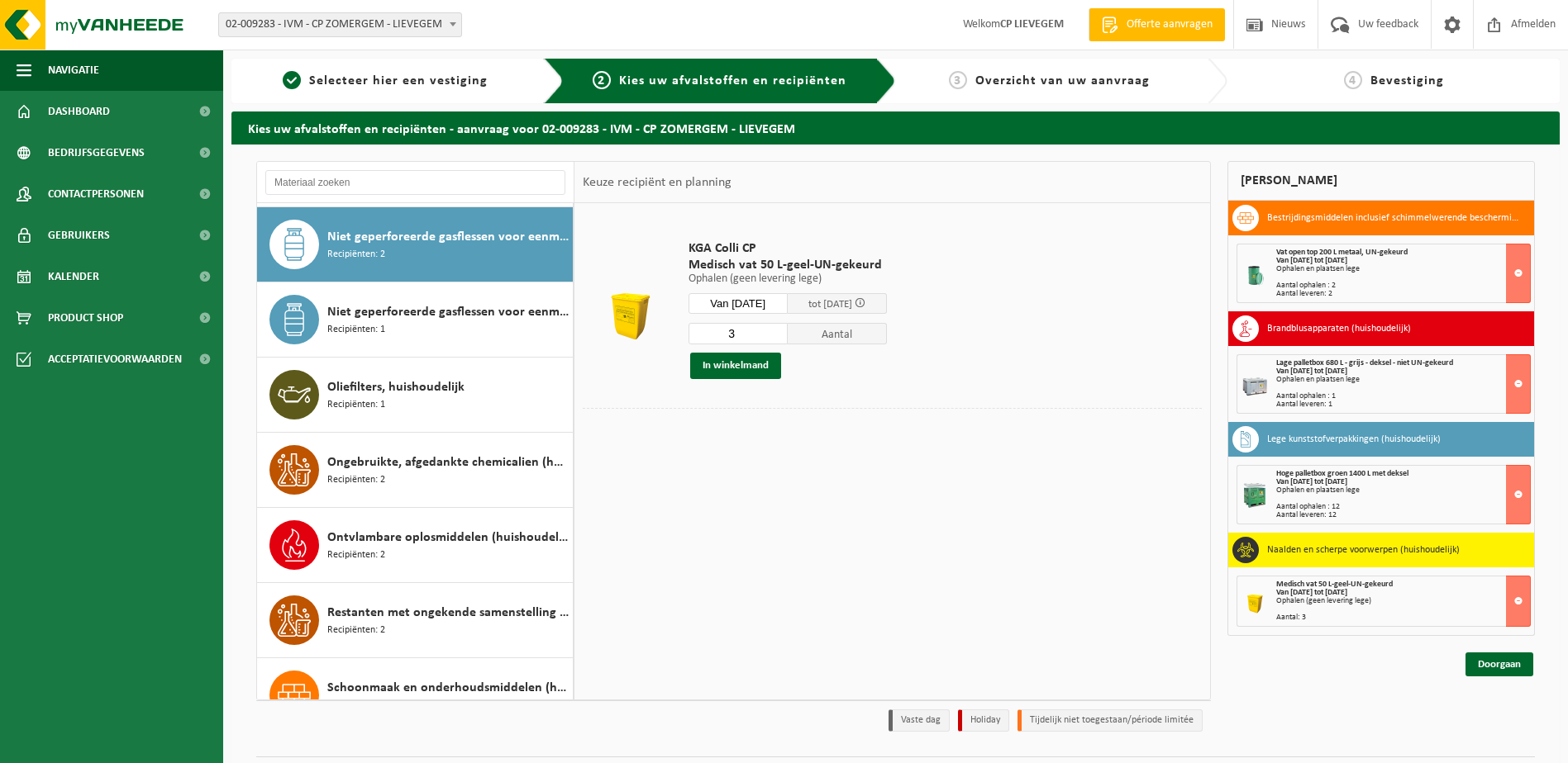
scroll to position [1128, 0]
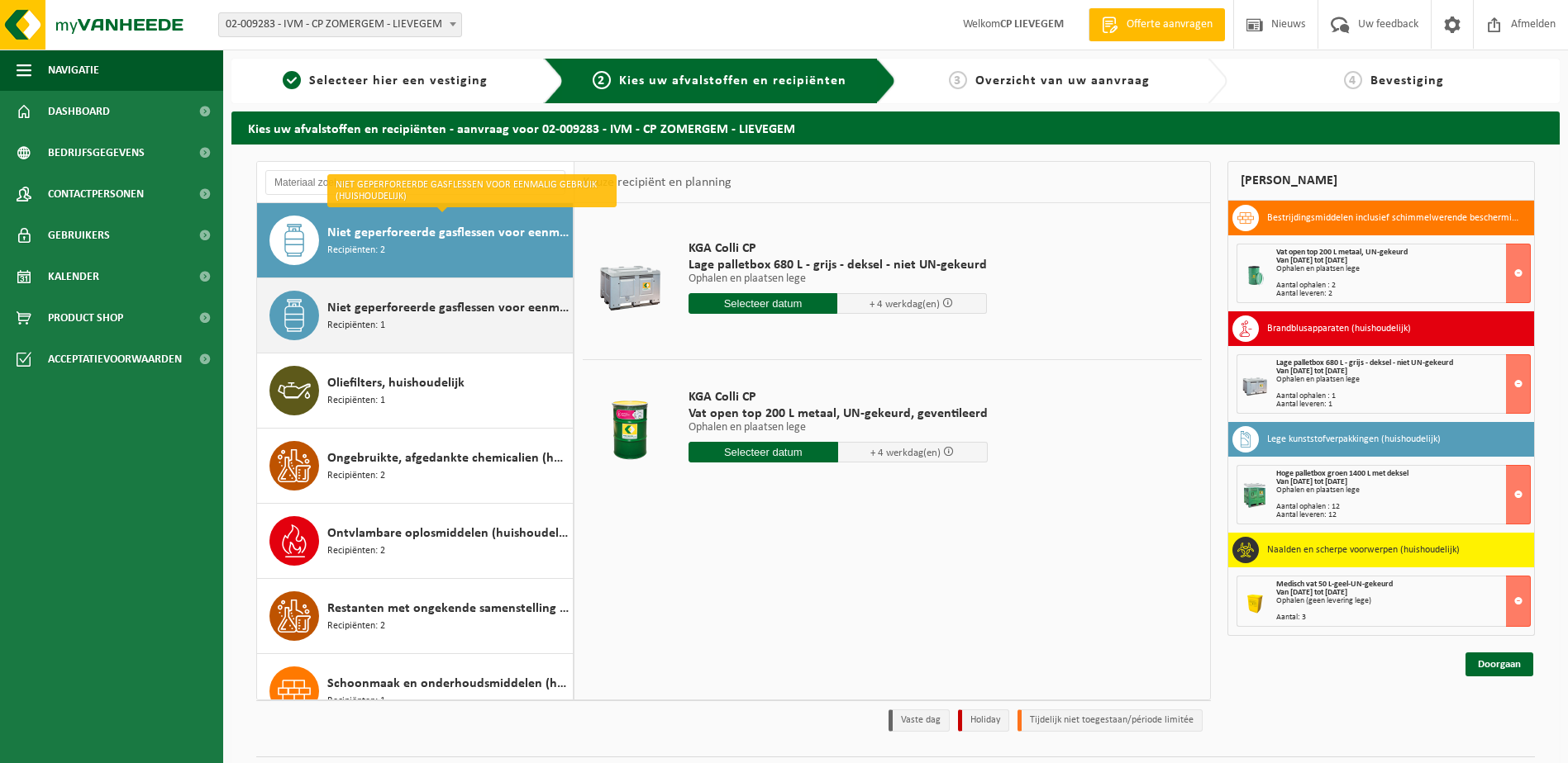
click at [400, 317] on span "Niet geperforeerde gasflessen voor eenmalig gebruik (huishoudelijk) - aanstekers" at bounding box center [448, 308] width 242 height 20
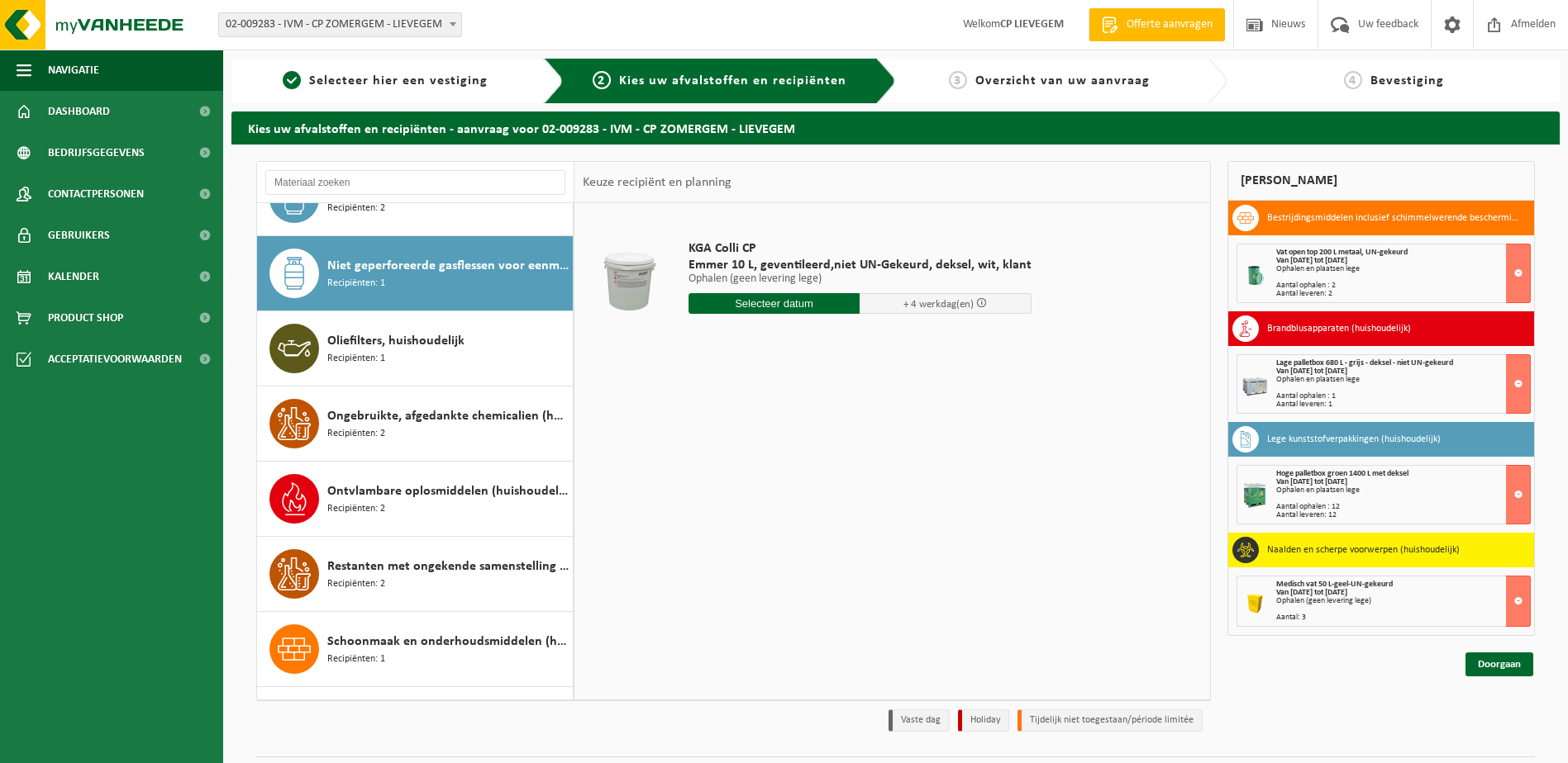
scroll to position [1137, 0]
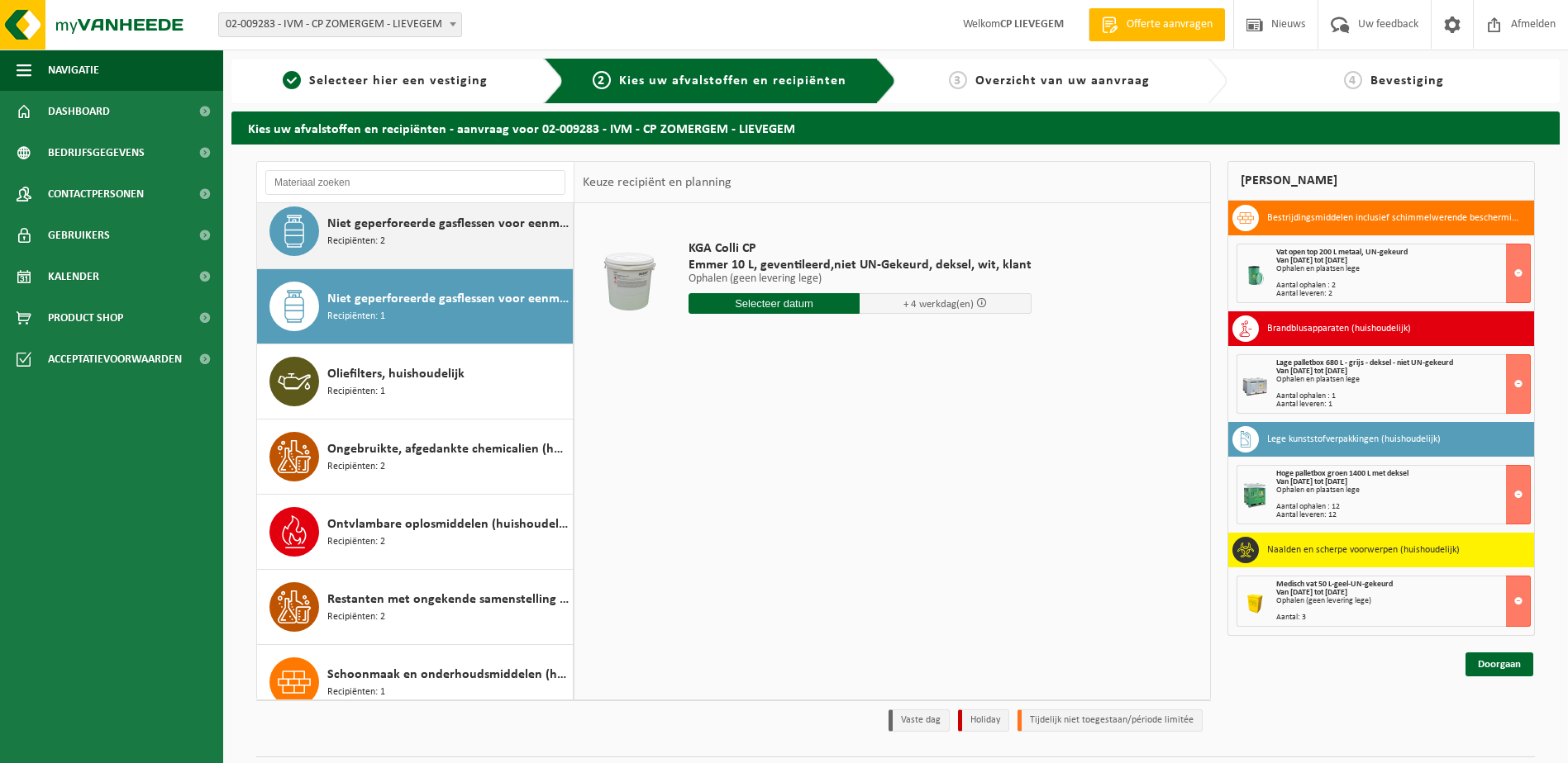
click at [393, 238] on div "Niet geperforeerde gasflessen voor eenmalig gebruik (huishoudelijk) Recipiënten…" at bounding box center [448, 231] width 242 height 50
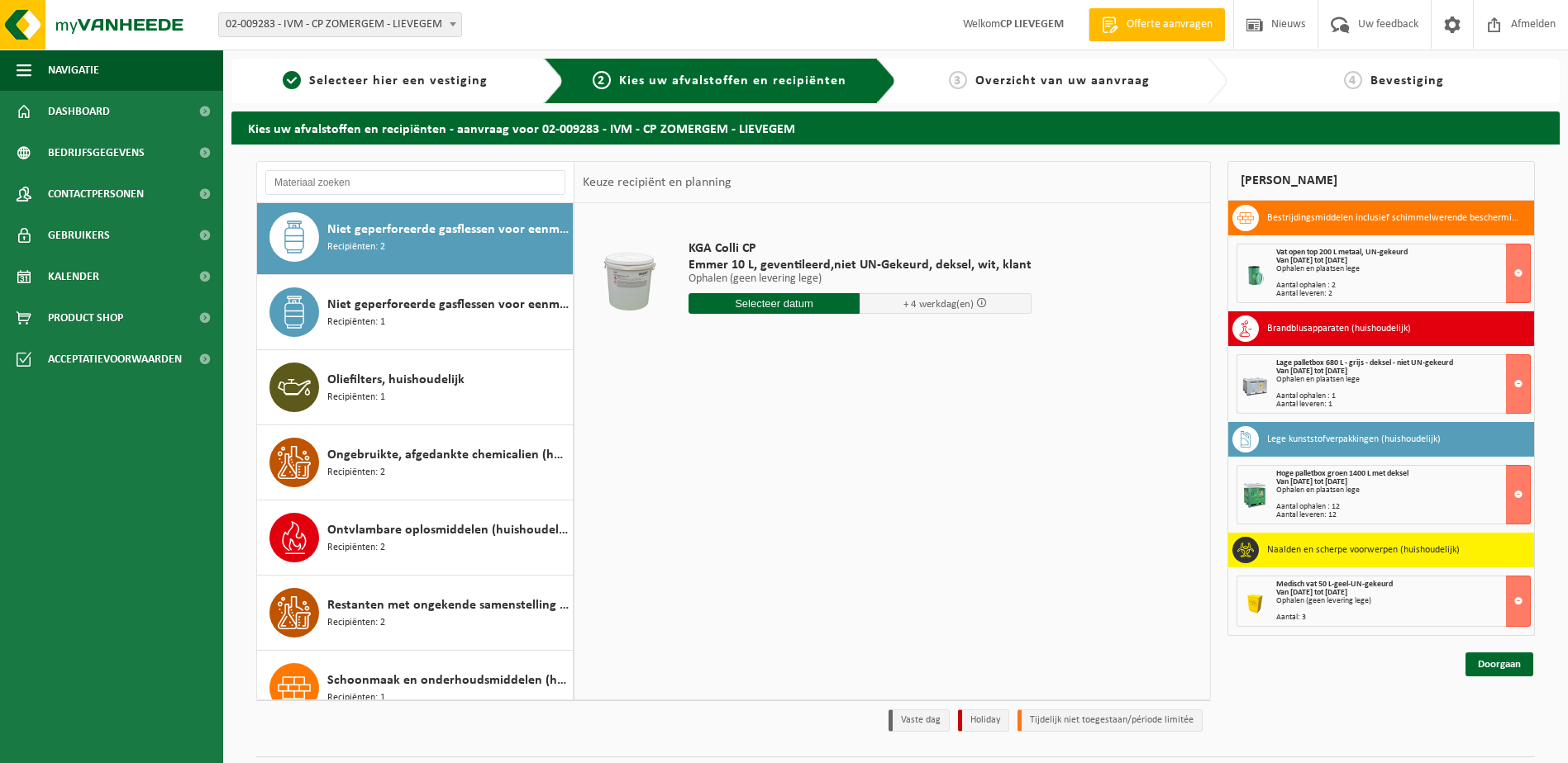
scroll to position [1128, 0]
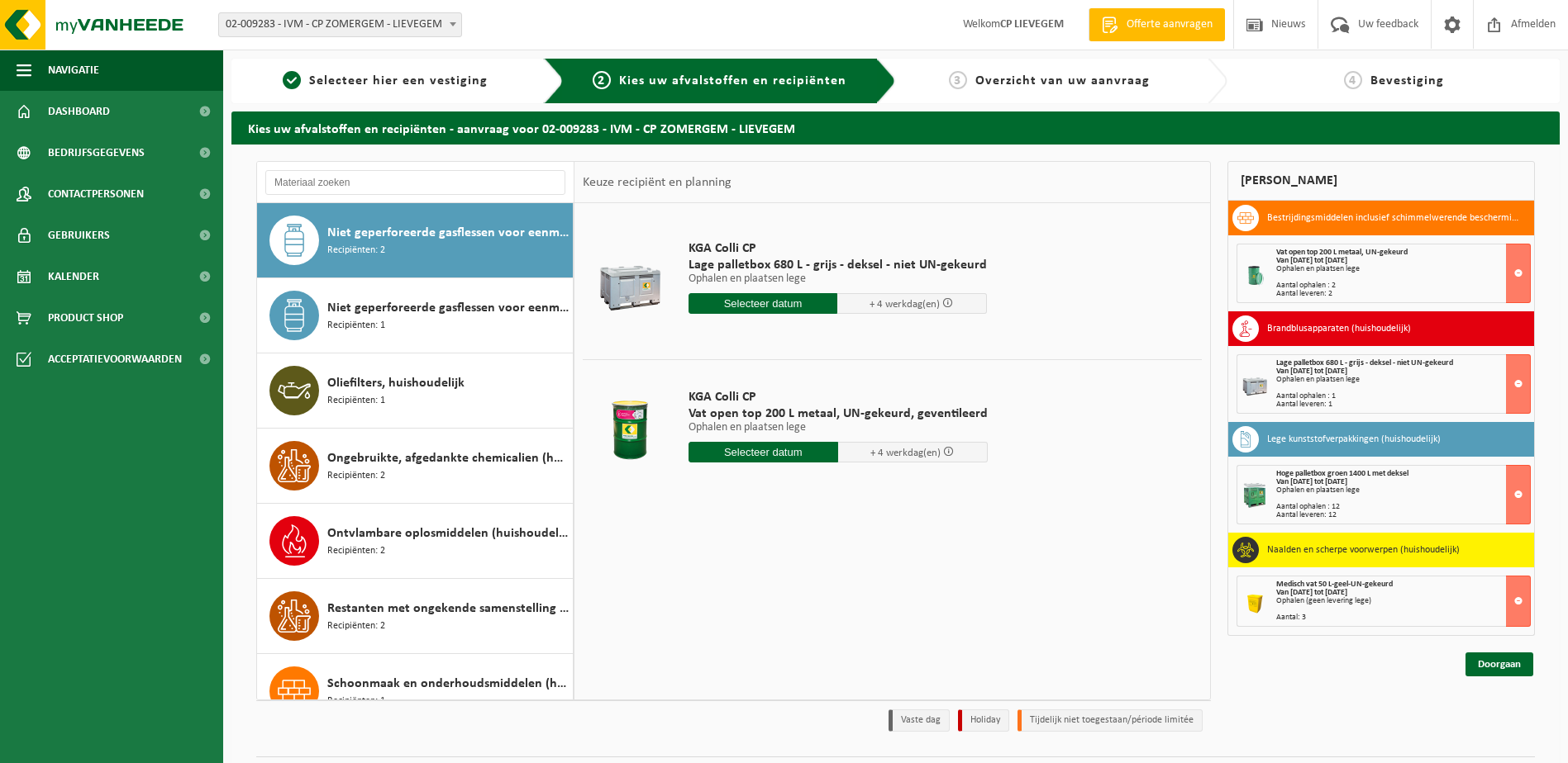
click at [768, 304] on input "text" at bounding box center [763, 304] width 150 height 21
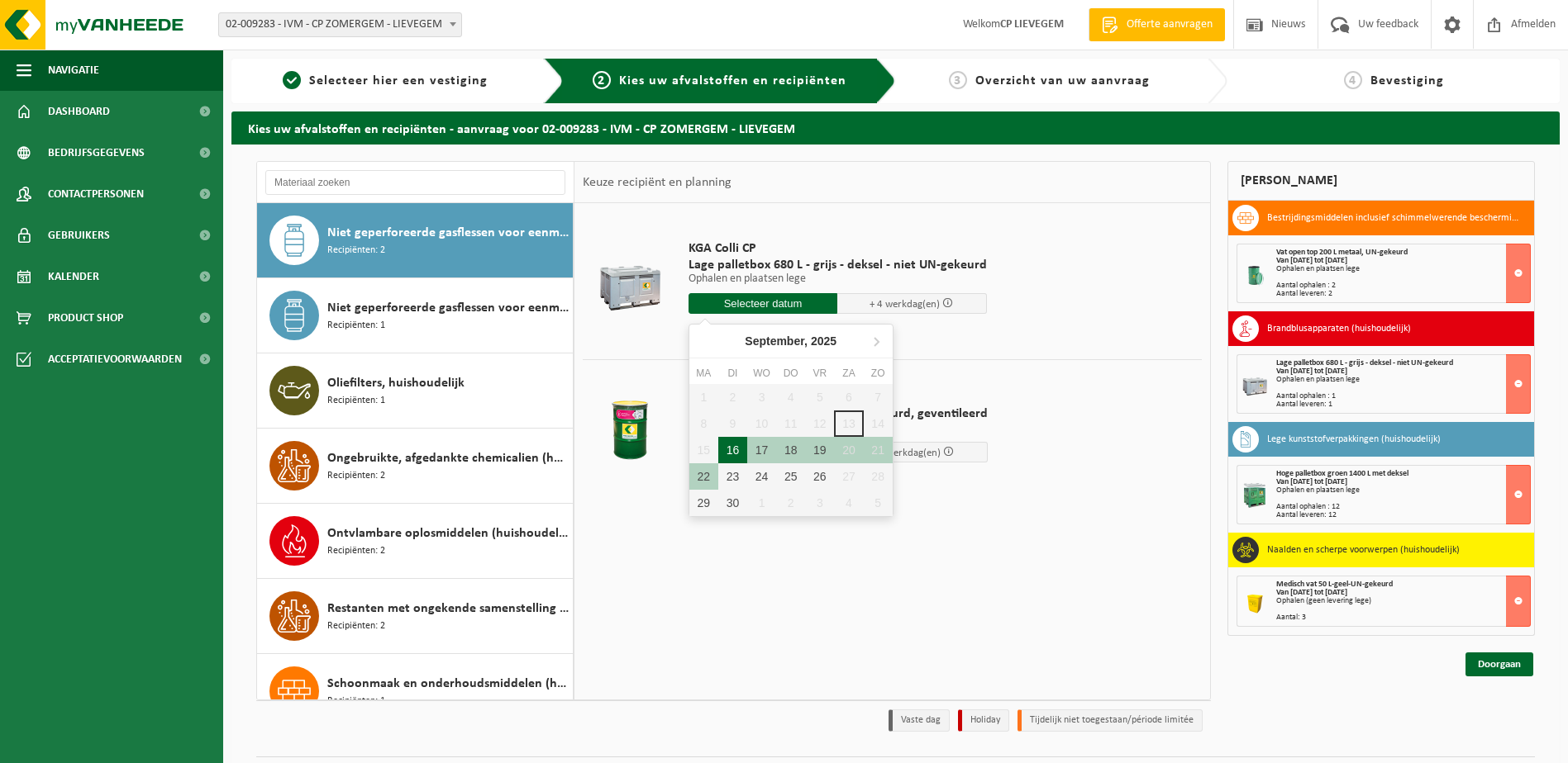
click at [737, 449] on div "16" at bounding box center [732, 450] width 29 height 26
type input "Van 2025-09-16"
type input "2025-09-16"
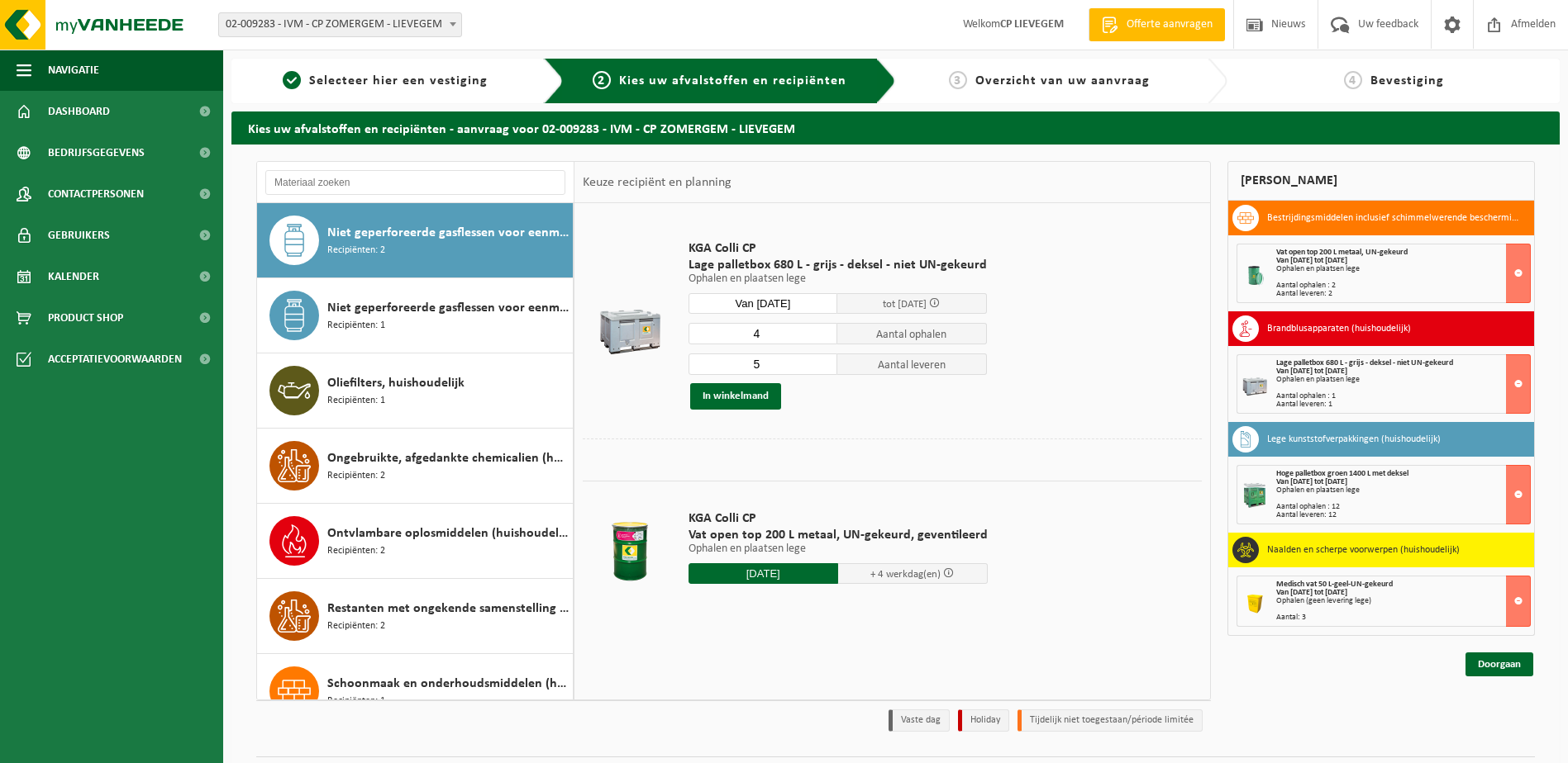
click at [824, 334] on input "4" at bounding box center [763, 333] width 150 height 22
click at [824, 334] on input "3" at bounding box center [763, 333] width 150 height 22
click at [824, 334] on input "2" at bounding box center [763, 333] width 150 height 22
type input "1"
click at [824, 334] on input "1" at bounding box center [763, 333] width 150 height 22
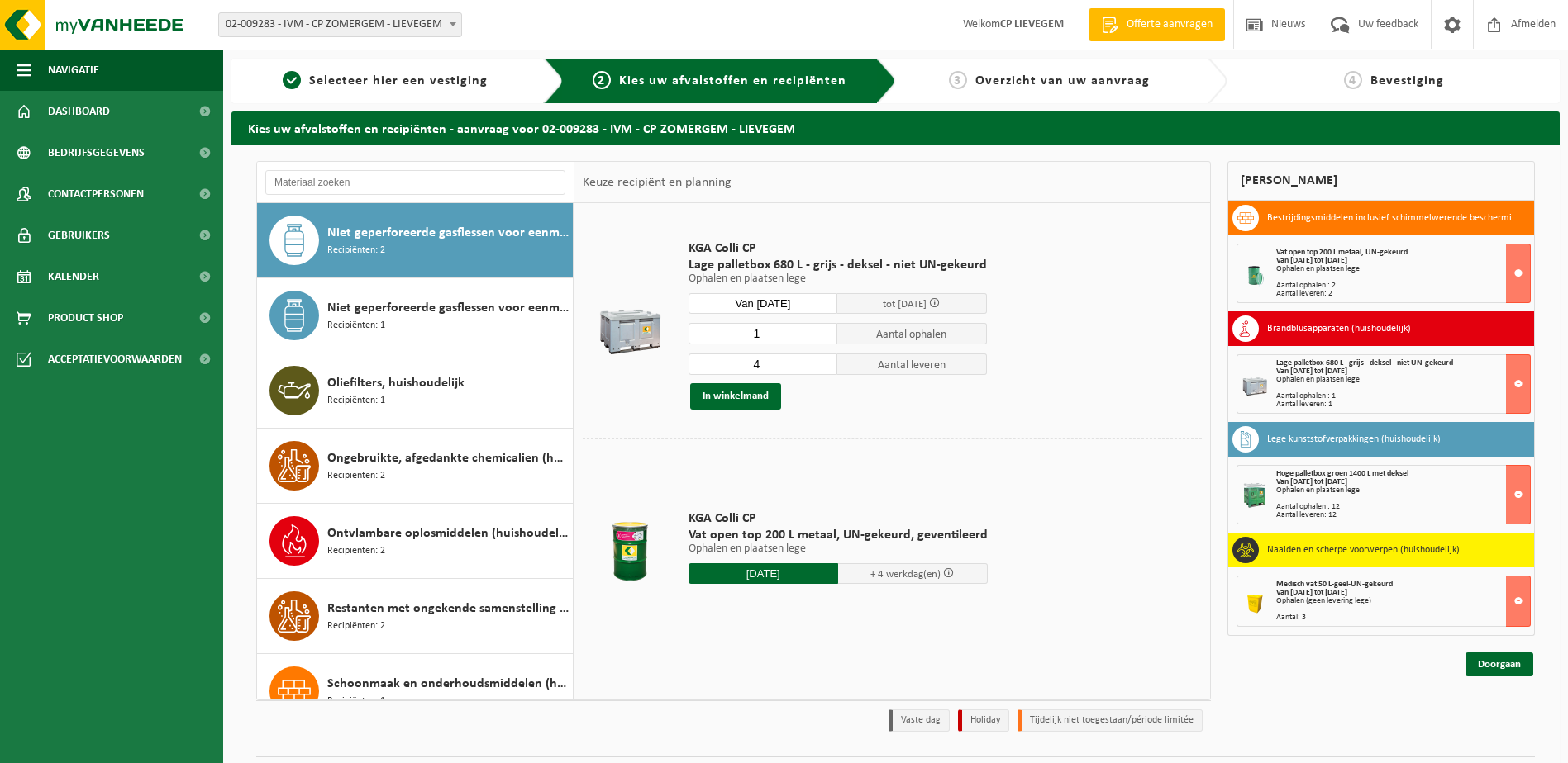
click at [820, 368] on input "4" at bounding box center [763, 364] width 150 height 22
click at [820, 368] on input "3" at bounding box center [763, 364] width 150 height 22
click at [820, 368] on input "2" at bounding box center [763, 364] width 150 height 22
type input "1"
click at [820, 368] on input "1" at bounding box center [763, 364] width 150 height 22
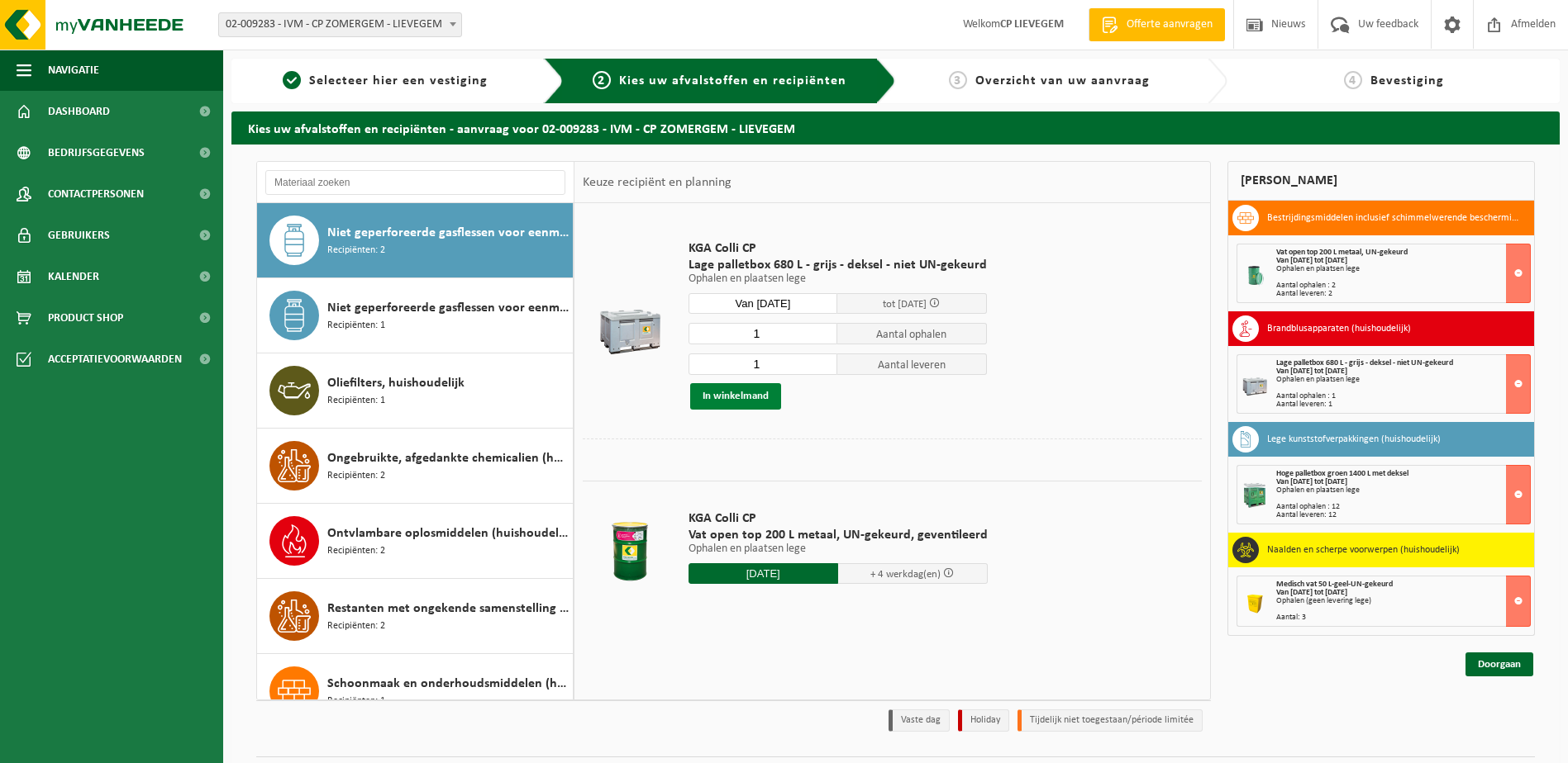
click at [727, 391] on button "In winkelmand" at bounding box center [735, 396] width 91 height 26
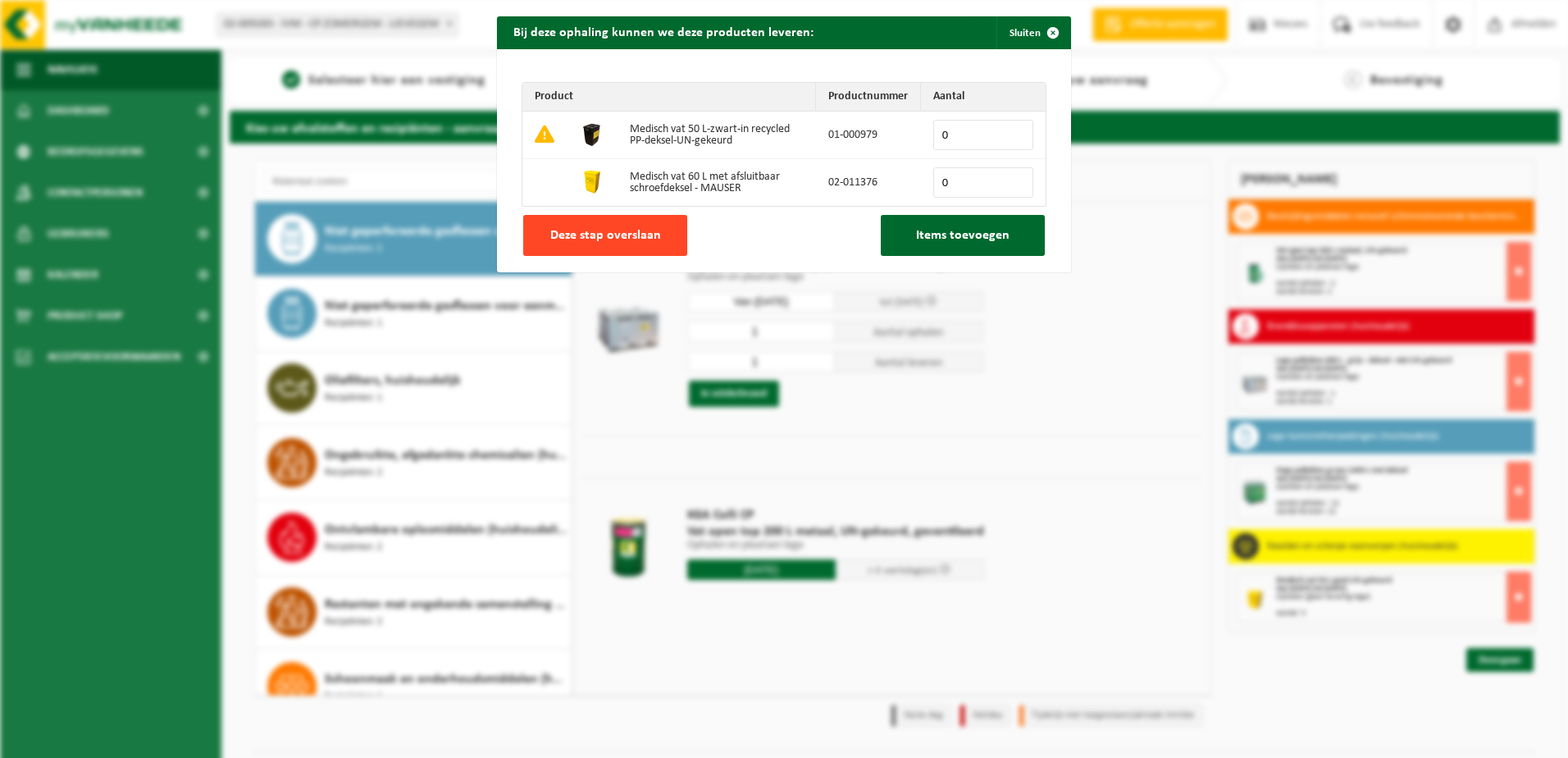
click at [605, 227] on button "Deze stap overslaan" at bounding box center [605, 235] width 164 height 41
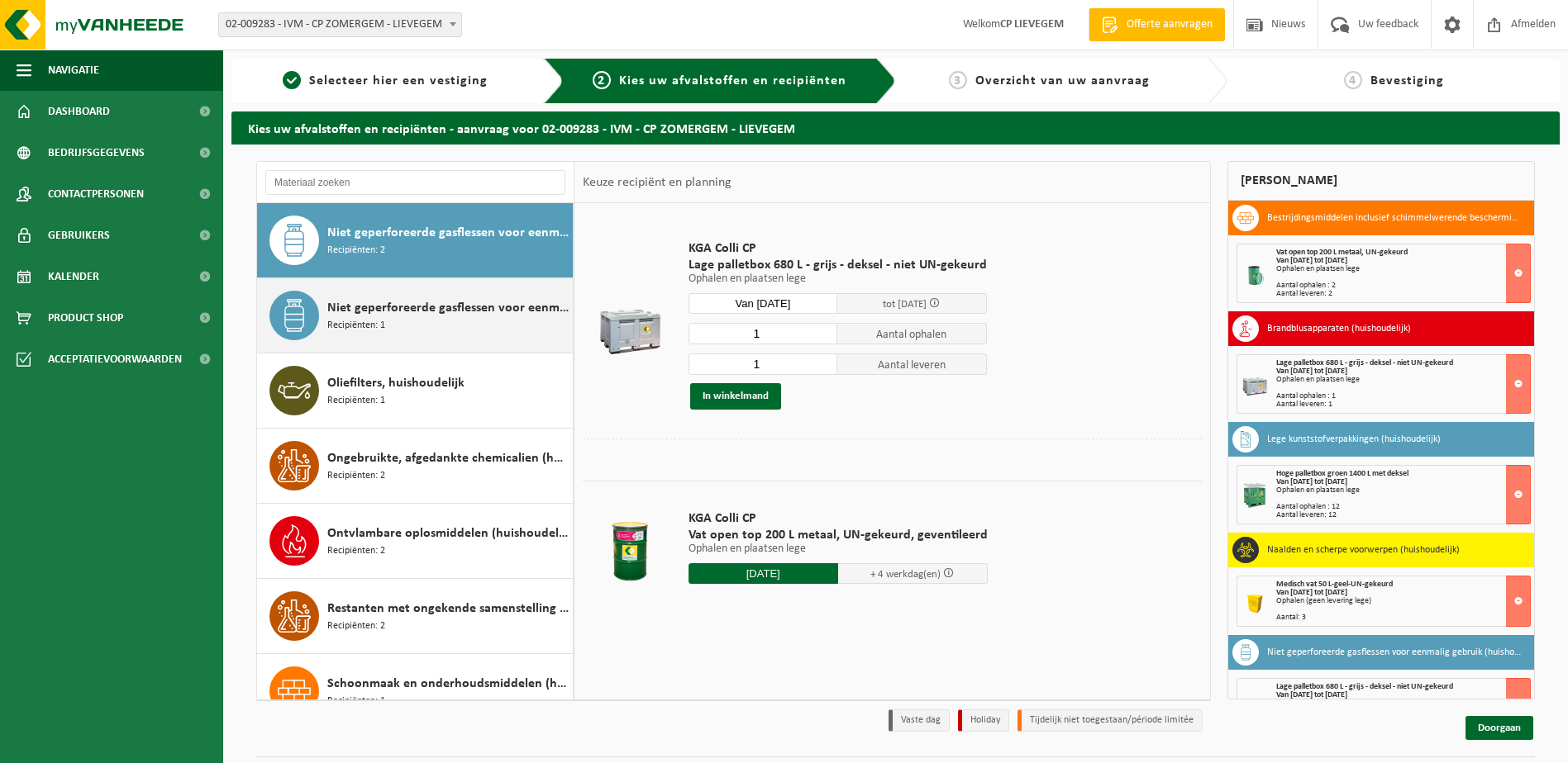
click at [469, 317] on span "Niet geperforeerde gasflessen voor eenmalig gebruik (huishoudelijk) - aanstekers" at bounding box center [448, 308] width 242 height 20
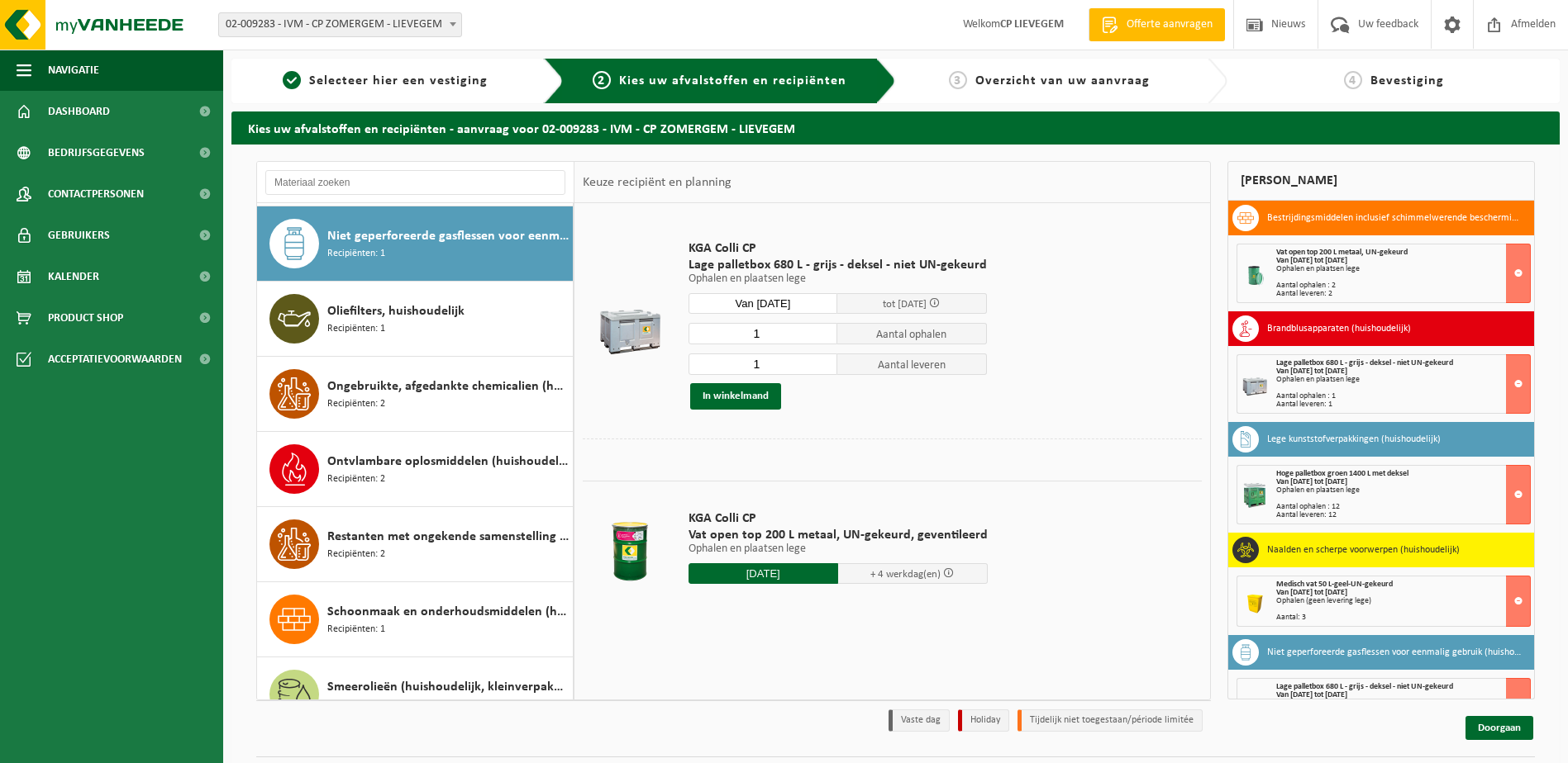
scroll to position [1203, 0]
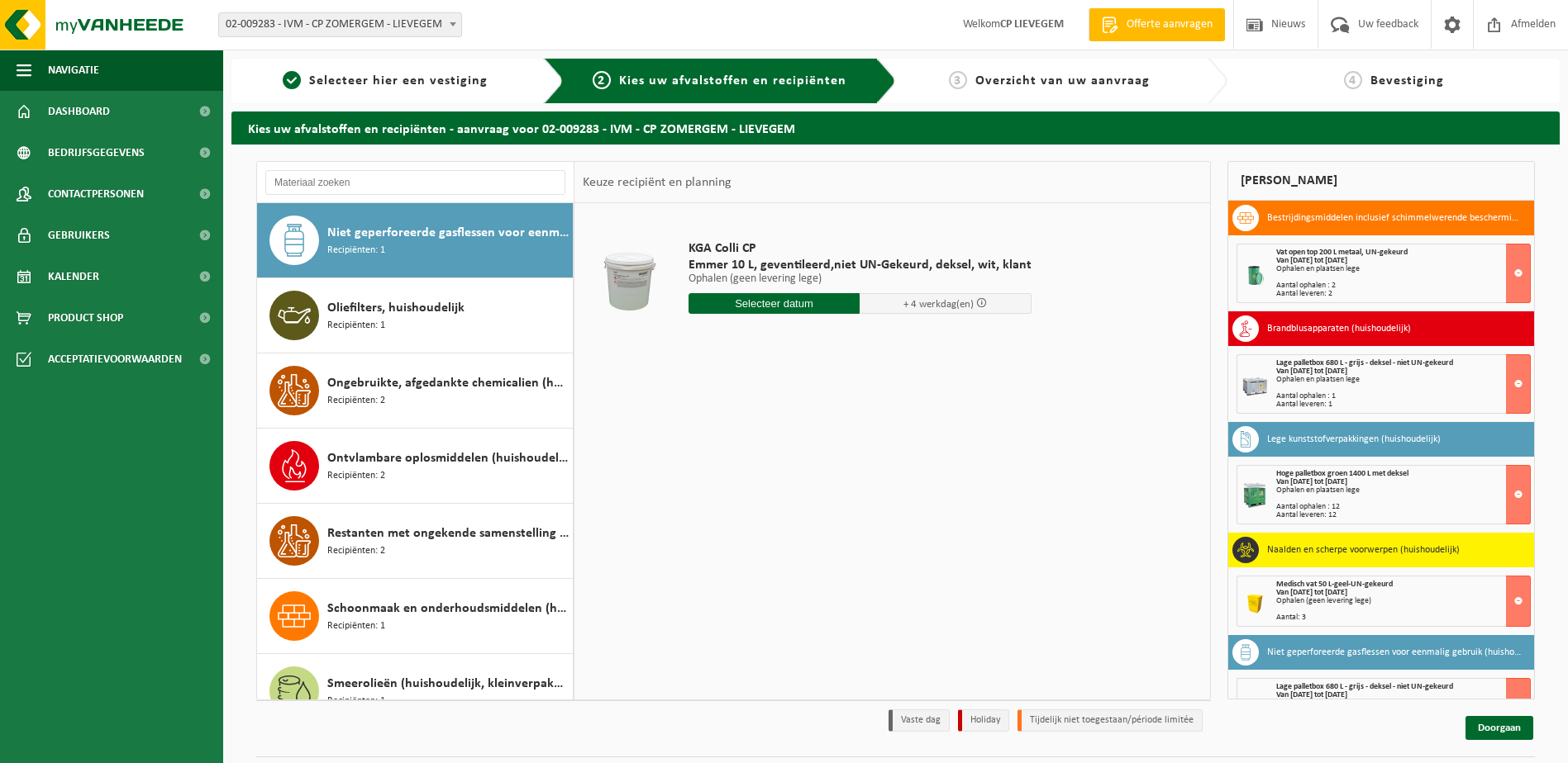
click at [806, 301] on input "text" at bounding box center [774, 304] width 172 height 21
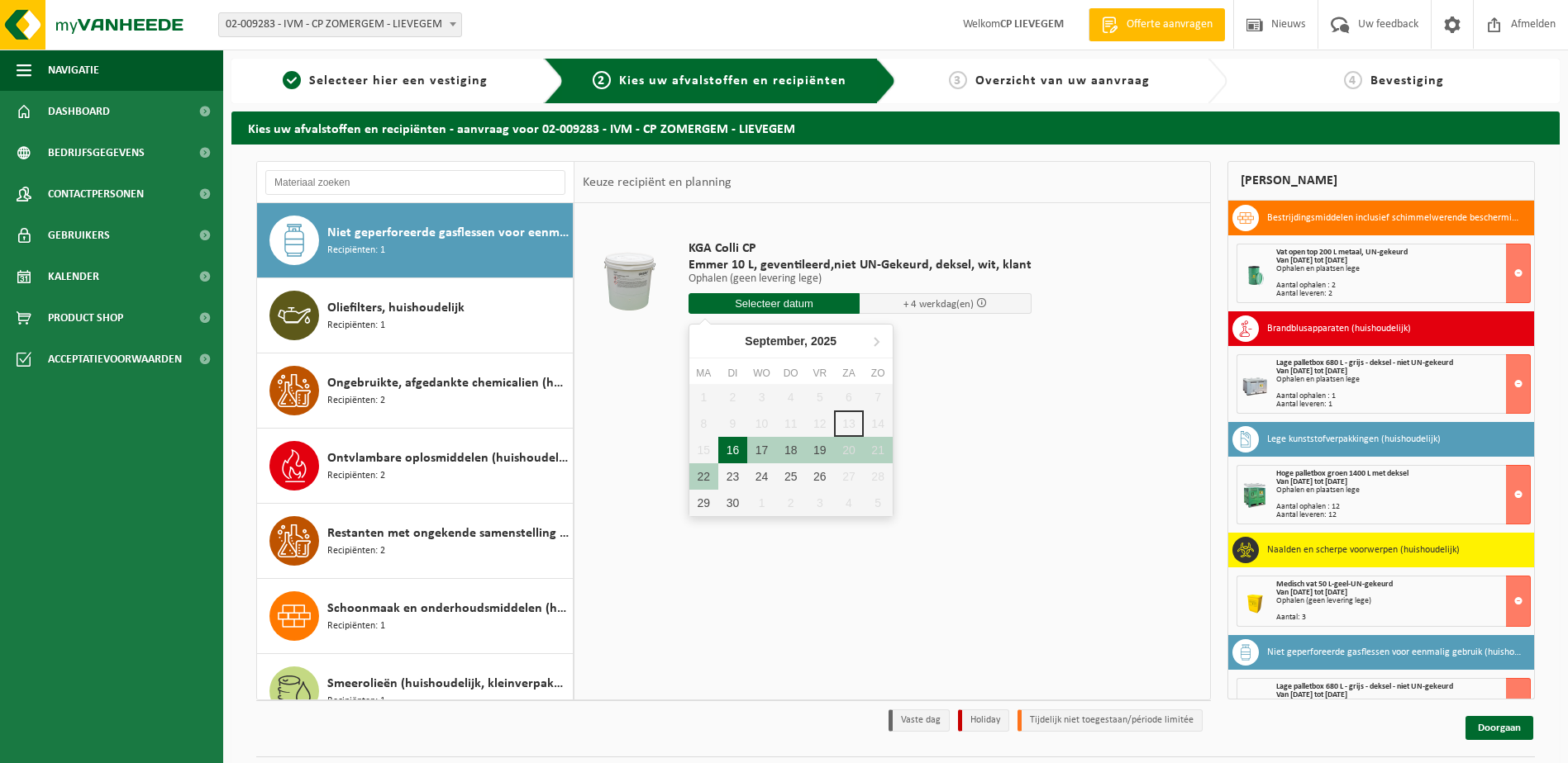
click at [730, 447] on div "16" at bounding box center [732, 450] width 29 height 26
type input "Van 2025-09-16"
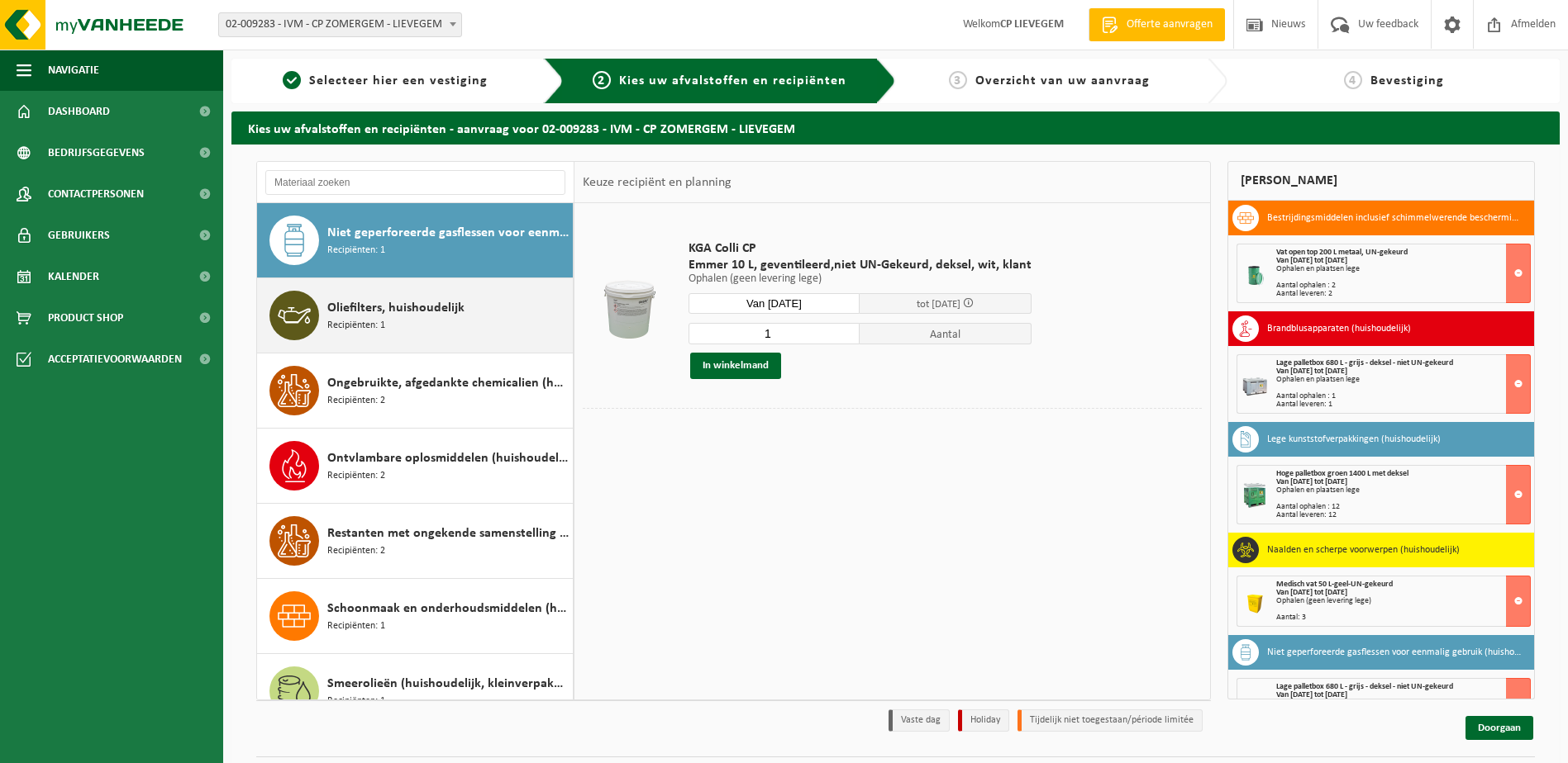
click at [391, 316] on span "Oliefilters, huishoudelijk" at bounding box center [396, 308] width 137 height 20
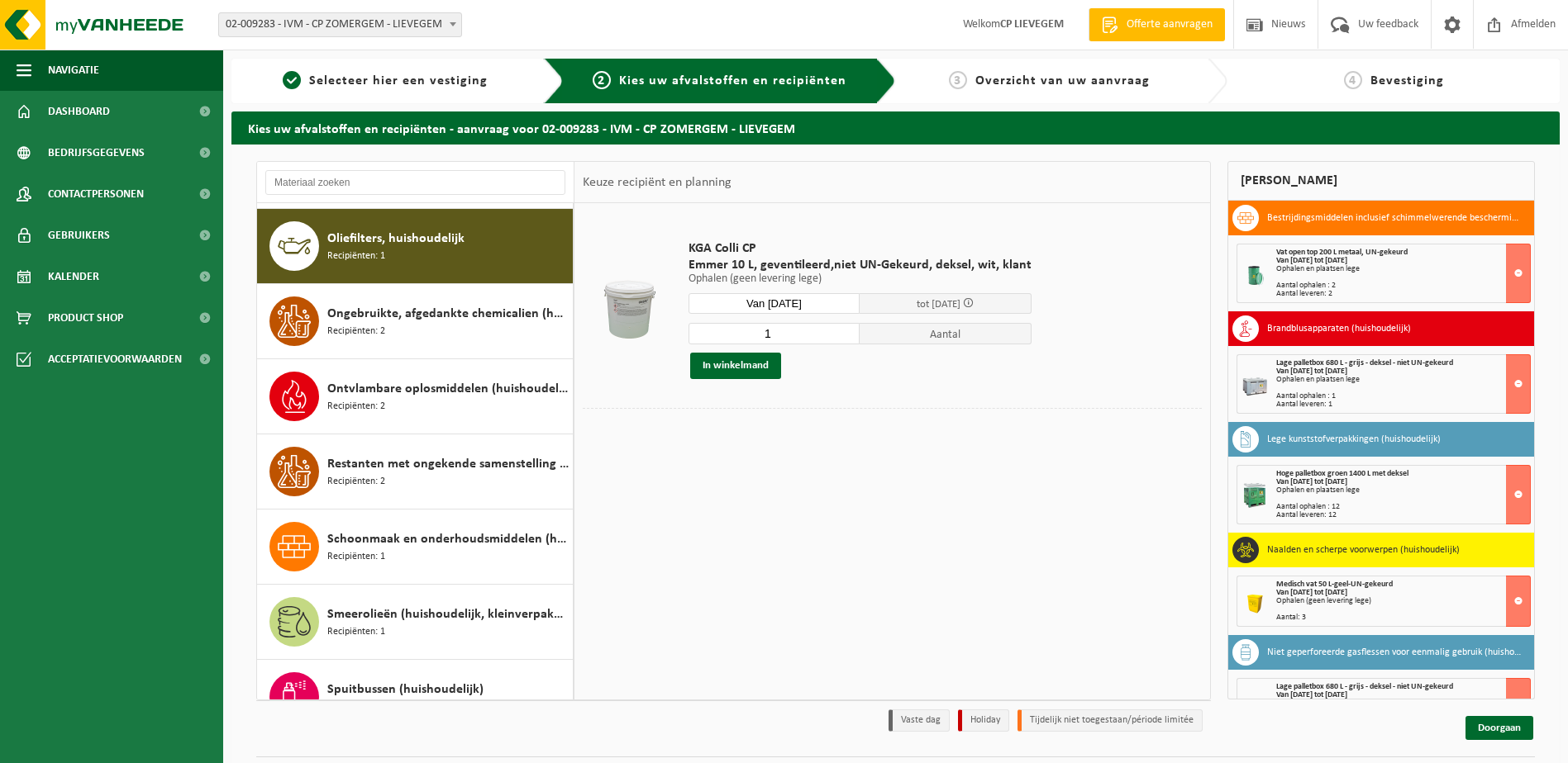
scroll to position [1278, 0]
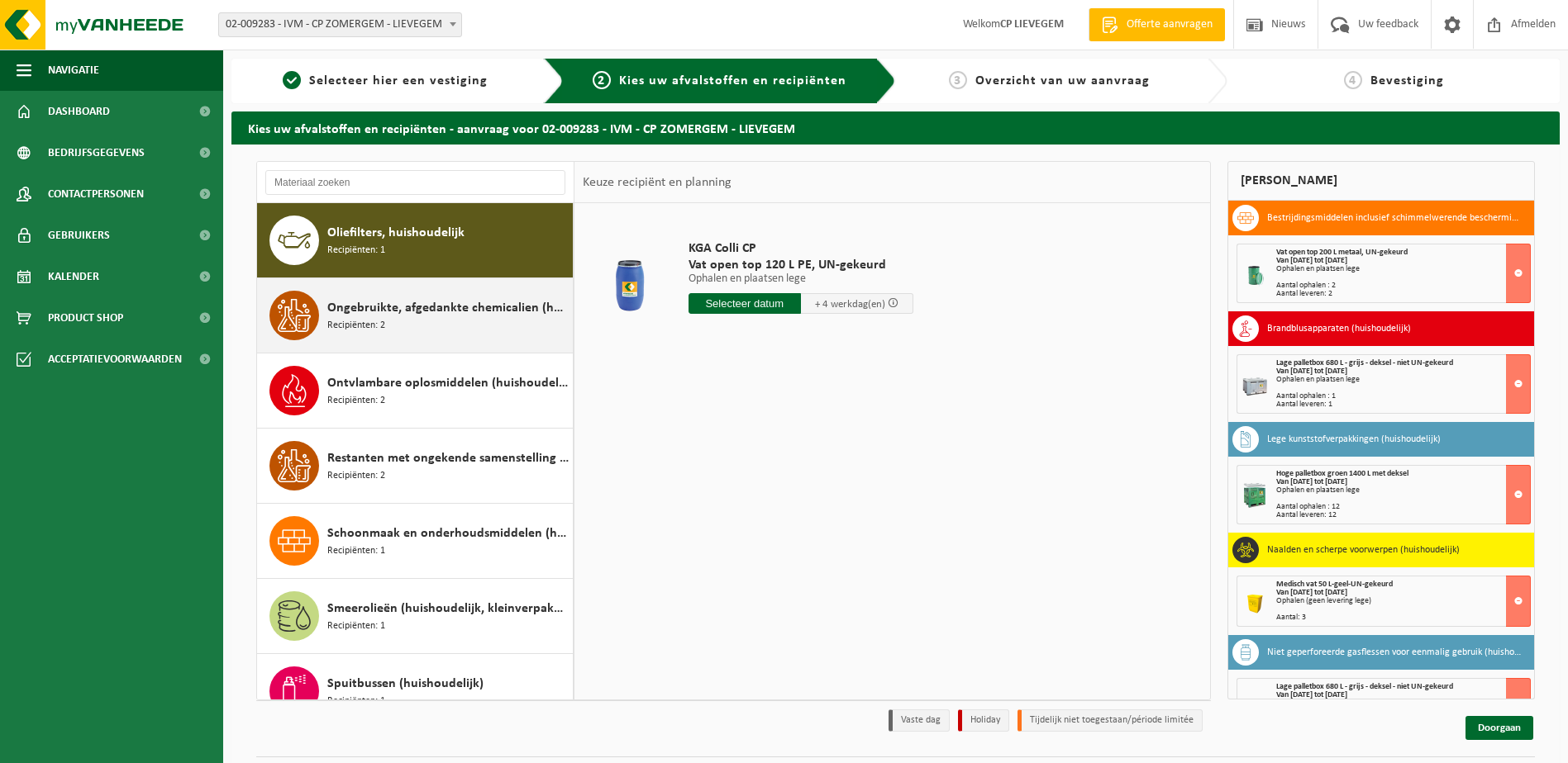
click at [422, 312] on span "Ongebruikte, afgedankte chemicalien (huishoudelijk)" at bounding box center [448, 308] width 242 height 20
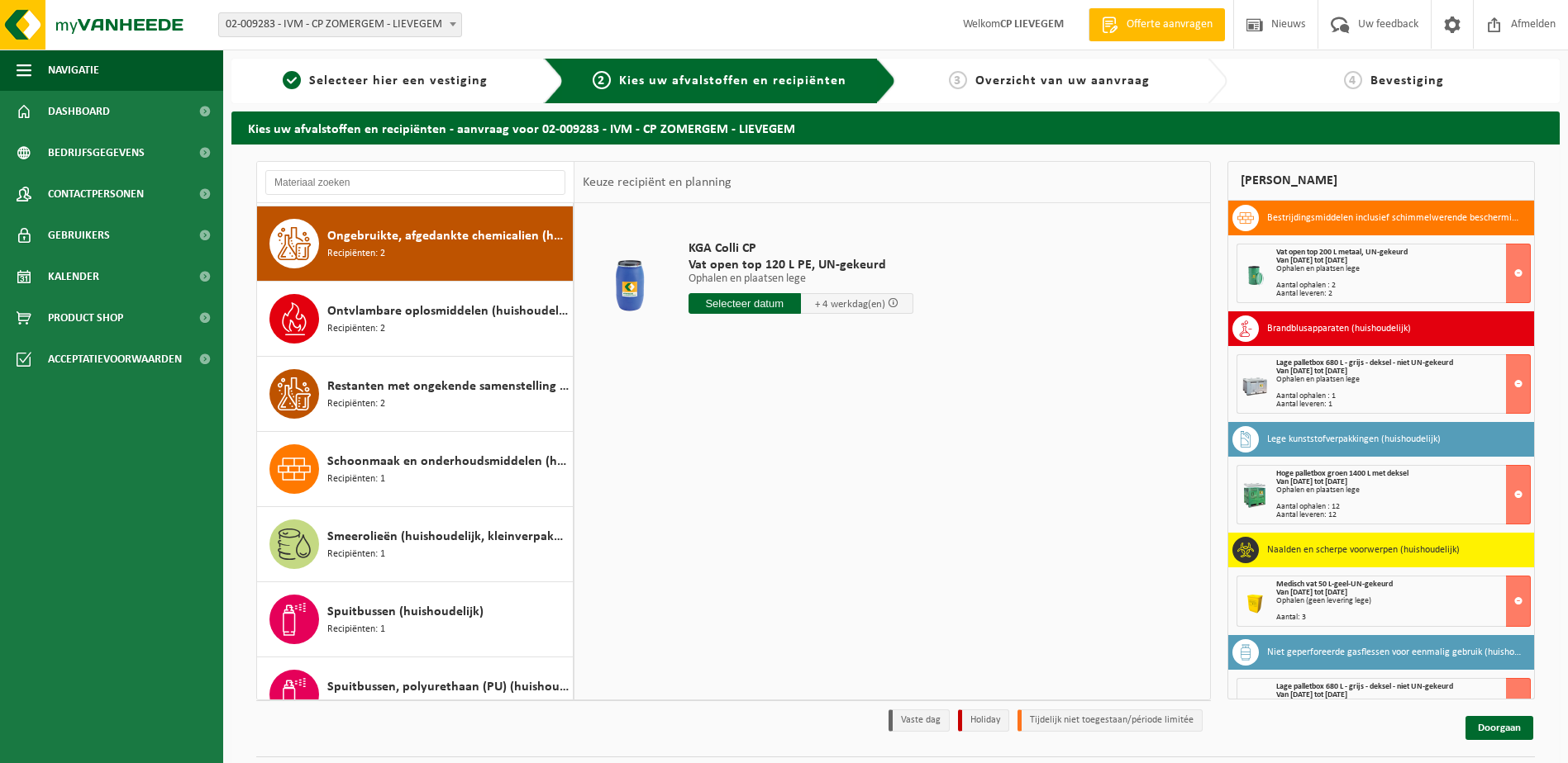
scroll to position [1353, 0]
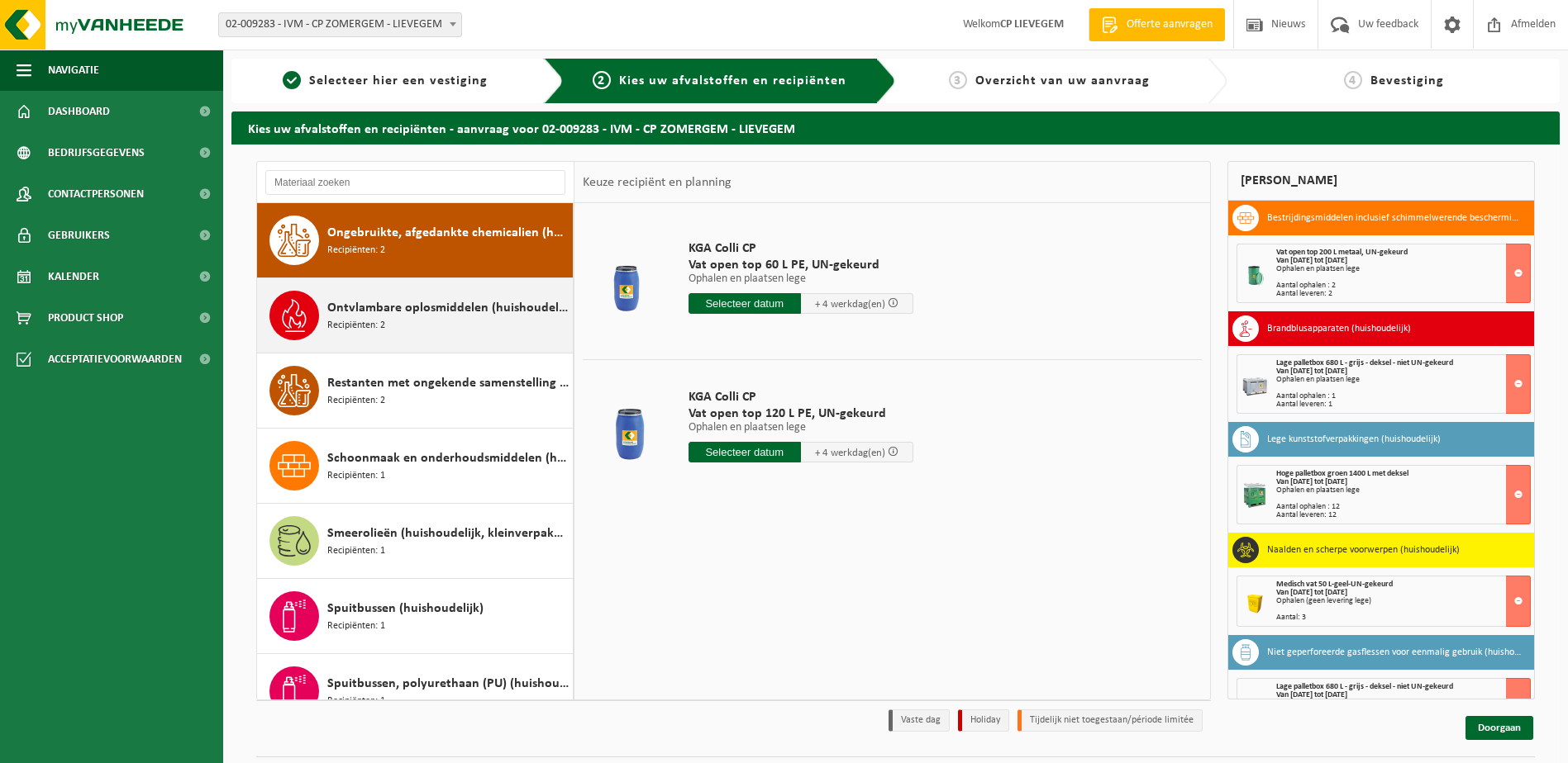
click at [408, 314] on span "Ontvlambare oplosmiddelen (huishoudelijk)" at bounding box center [448, 308] width 242 height 20
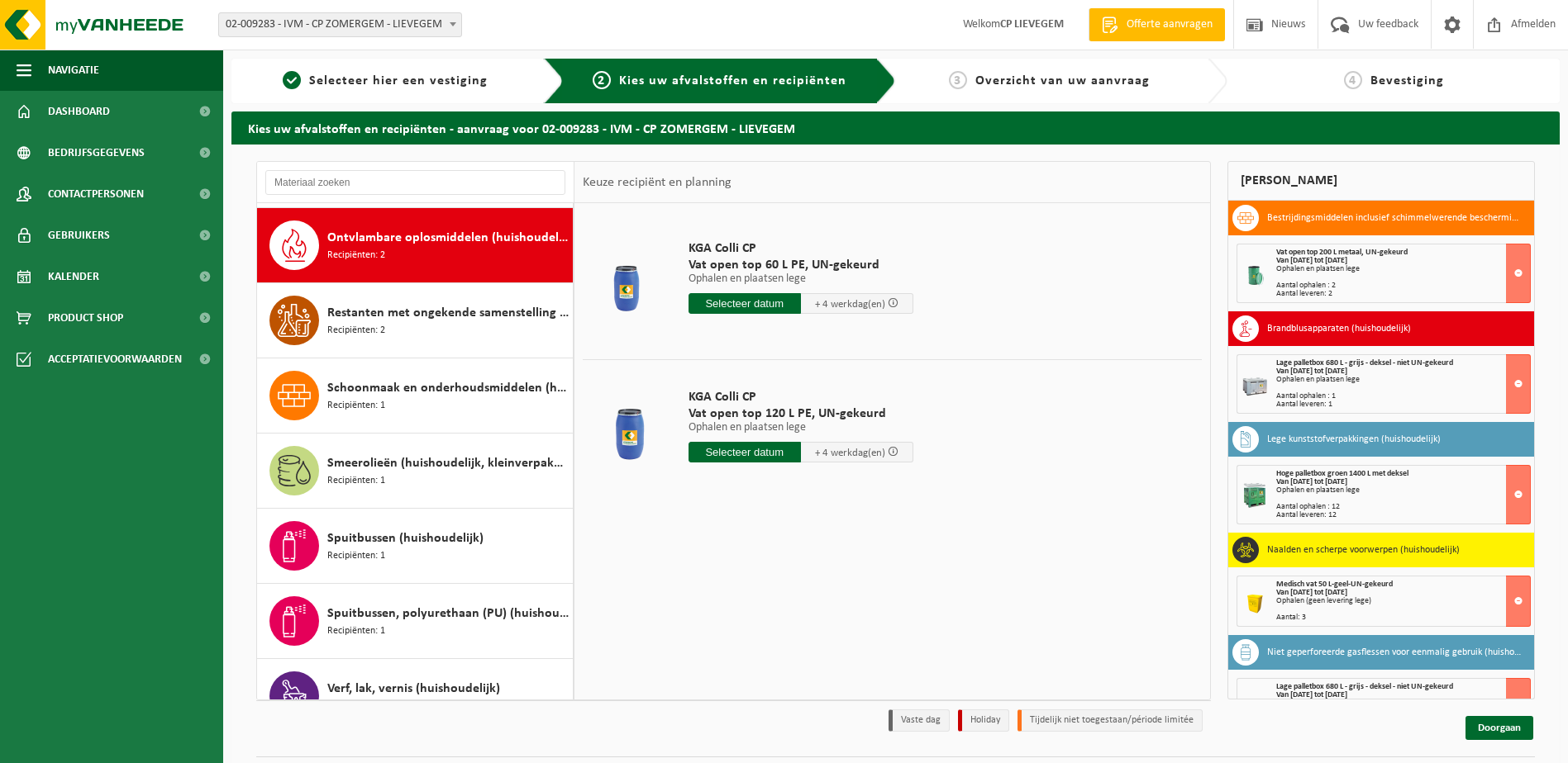
scroll to position [1428, 0]
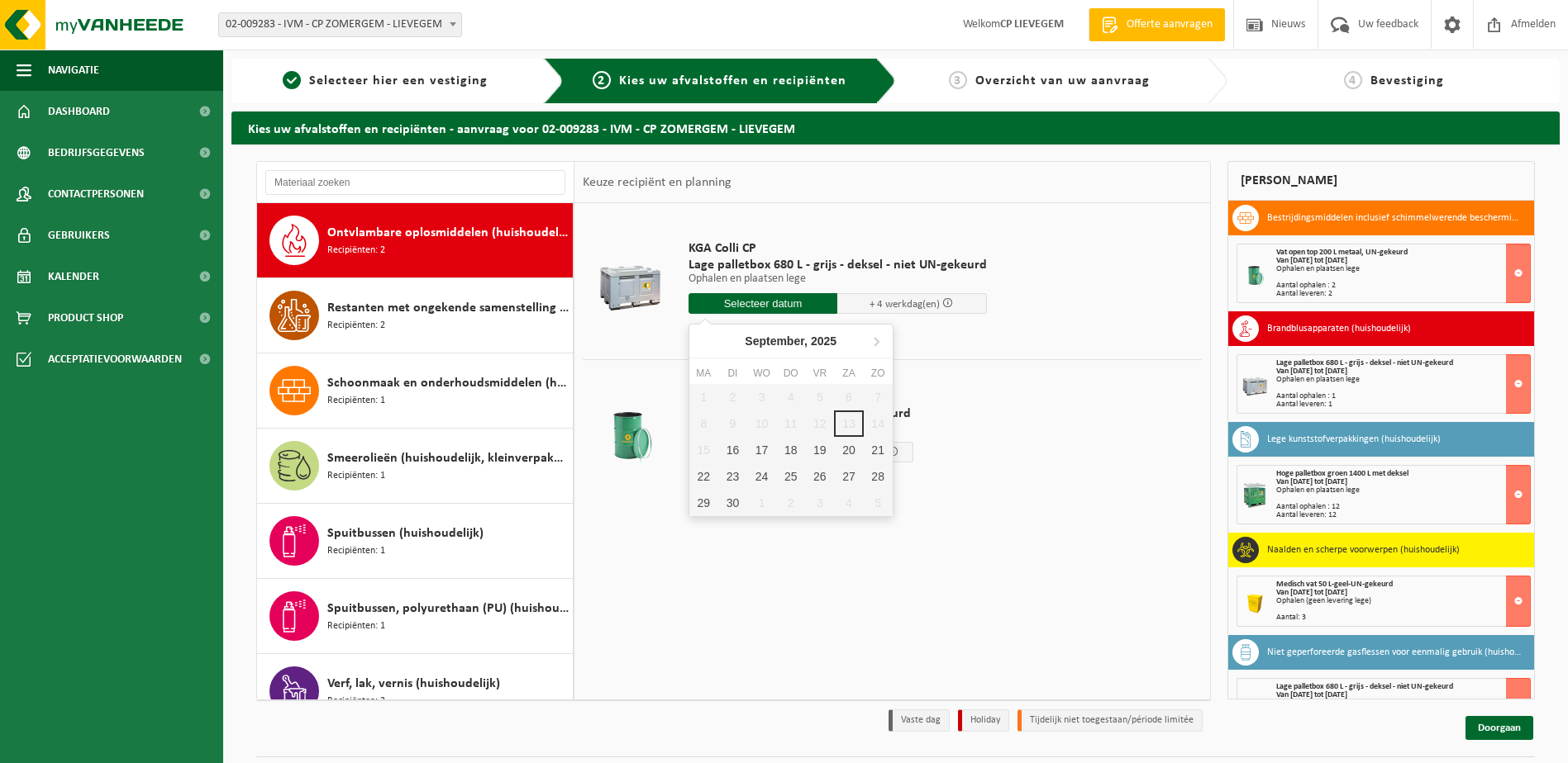
click at [775, 306] on input "text" at bounding box center [763, 304] width 150 height 21
click at [733, 448] on div "16" at bounding box center [732, 450] width 29 height 26
type input "Van 2025-09-16"
type input "2025-09-16"
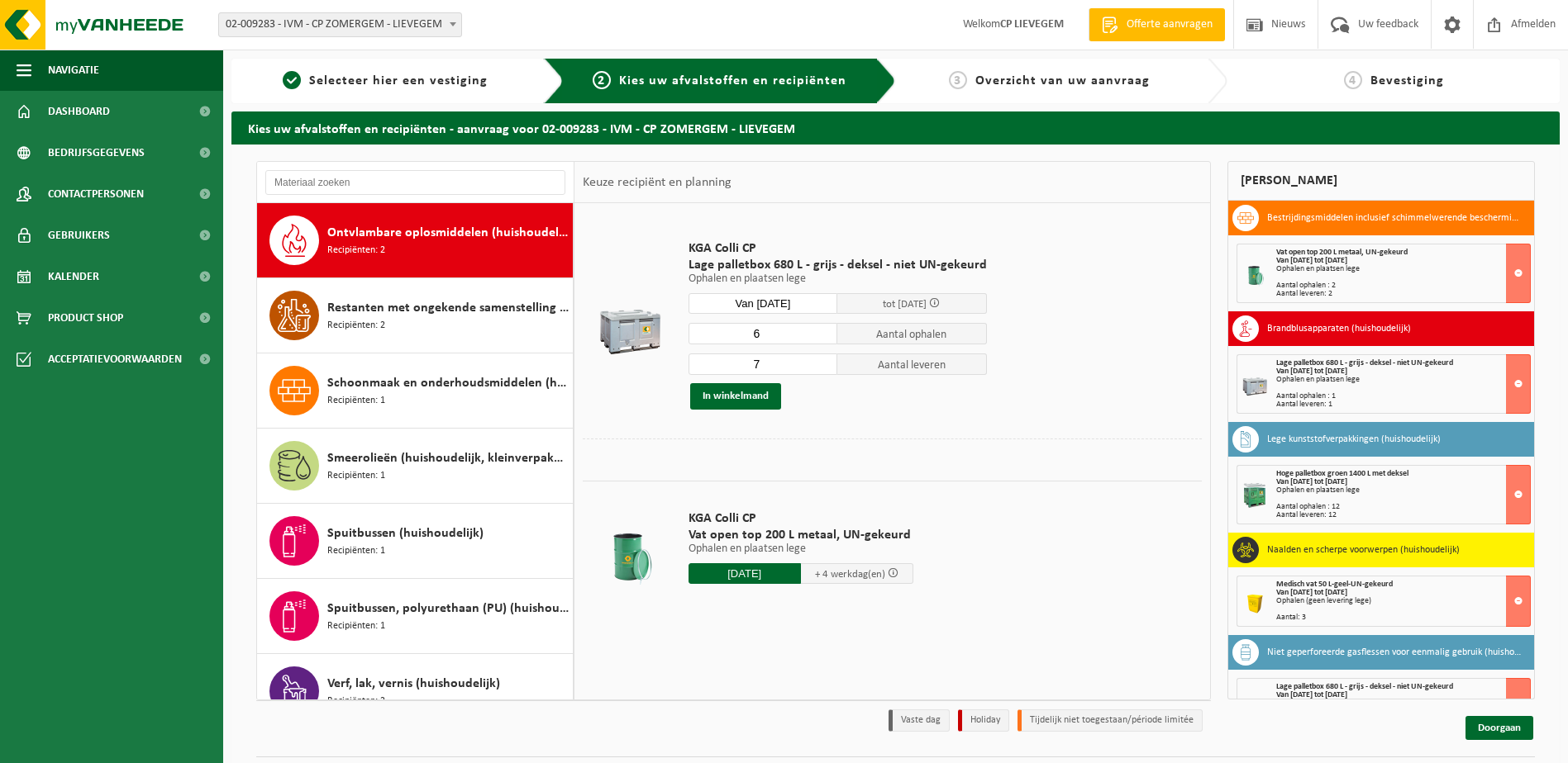
click at [819, 336] on input "6" at bounding box center [763, 333] width 150 height 22
click at [819, 336] on input "5" at bounding box center [763, 333] width 150 height 22
click at [819, 336] on input "4" at bounding box center [763, 333] width 150 height 22
click at [819, 336] on input "3" at bounding box center [763, 333] width 150 height 22
type input "2"
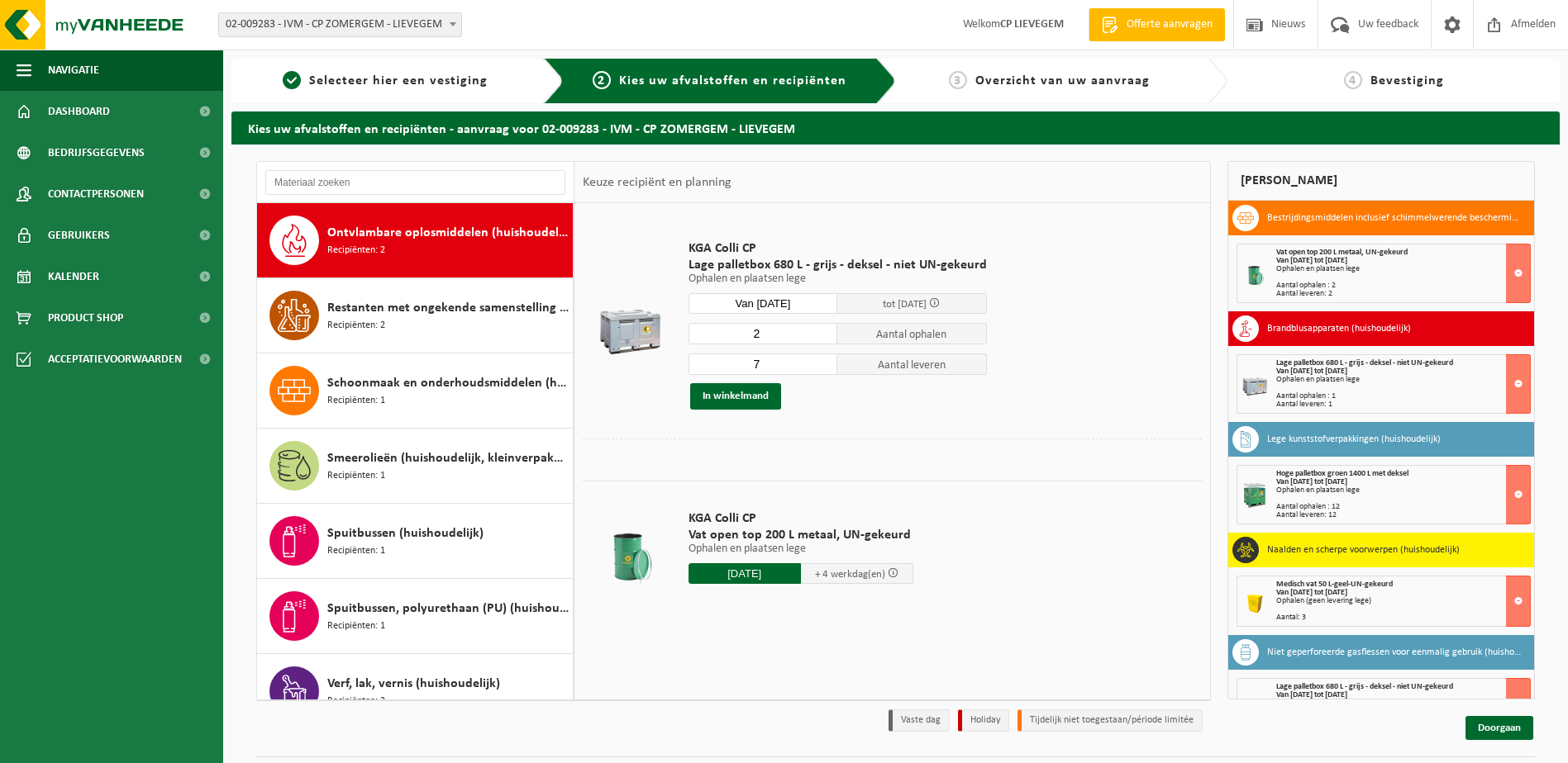
click at [819, 336] on input "2" at bounding box center [763, 333] width 150 height 22
click at [821, 369] on input "6" at bounding box center [763, 364] width 150 height 22
click at [821, 369] on input "5" at bounding box center [763, 364] width 150 height 22
click at [821, 369] on input "4" at bounding box center [763, 364] width 150 height 22
click at [821, 369] on input "3" at bounding box center [763, 364] width 150 height 22
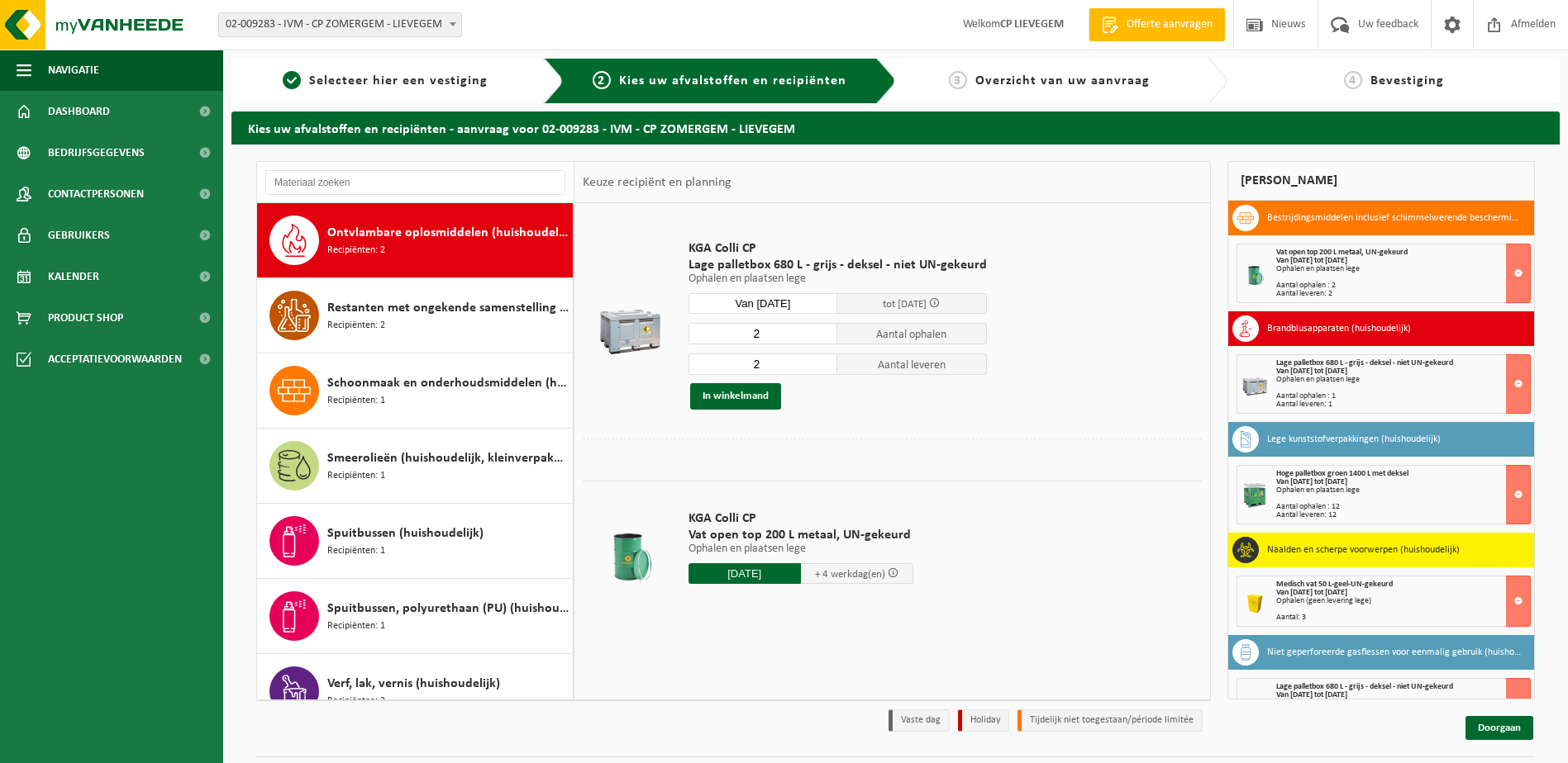
type input "2"
click at [821, 369] on input "2" at bounding box center [763, 364] width 150 height 22
click at [731, 396] on button "In winkelmand" at bounding box center [735, 396] width 91 height 26
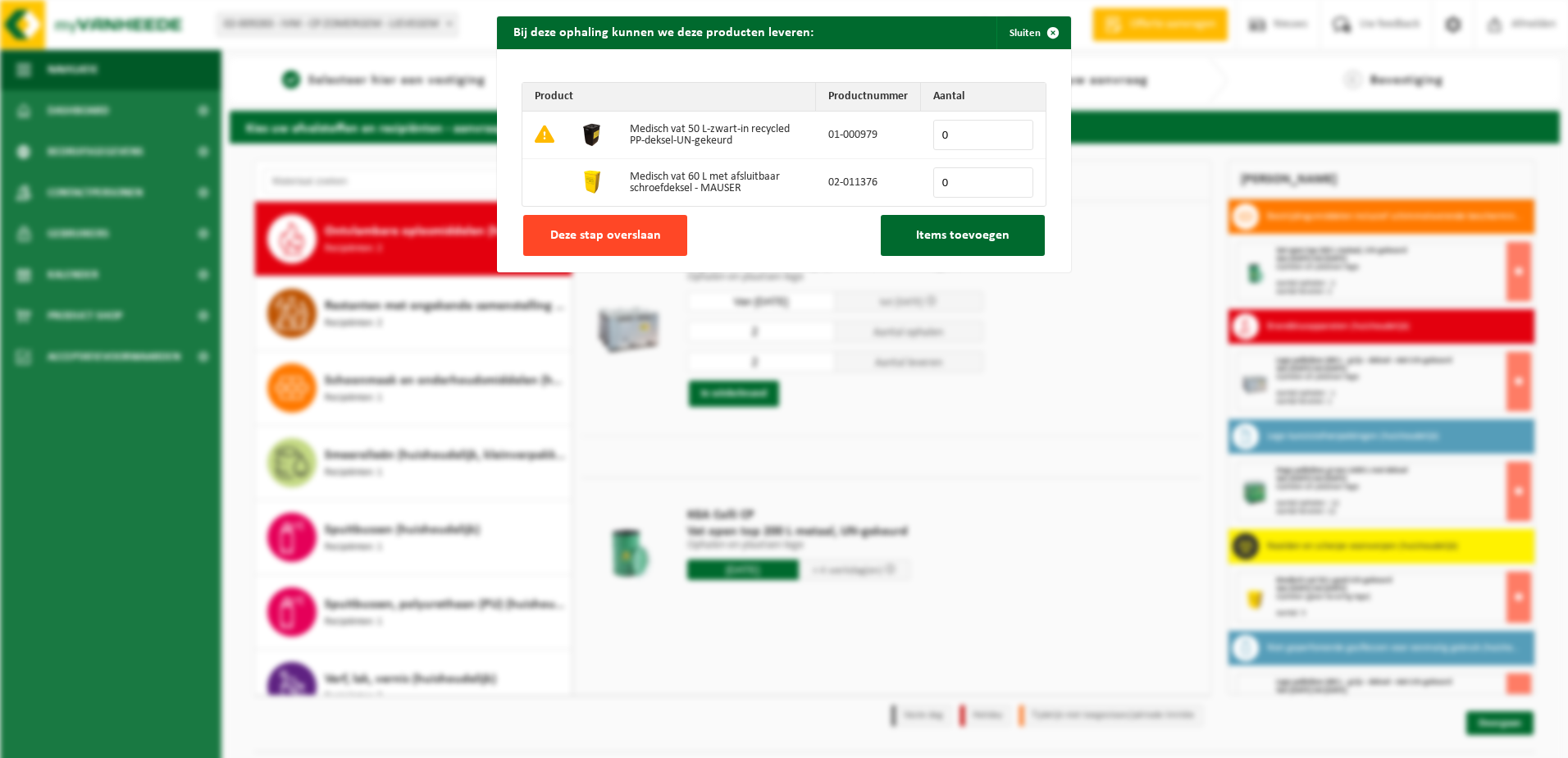
click at [598, 222] on button "Deze stap overslaan" at bounding box center [605, 235] width 164 height 41
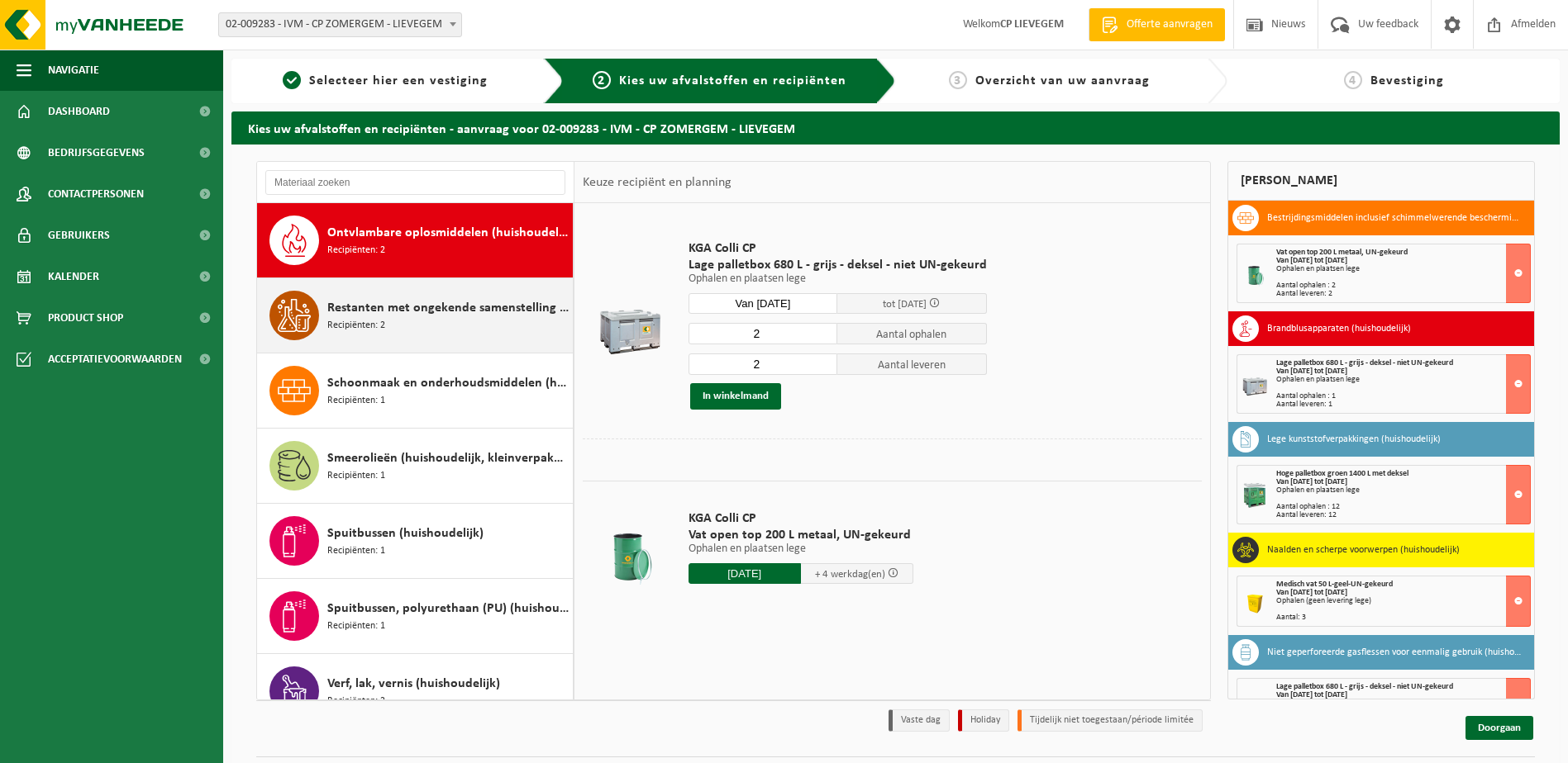
click at [408, 318] on div "Restanten met ongekende samenstelling (huishoudelijk) Recipiënten: 2" at bounding box center [448, 315] width 242 height 50
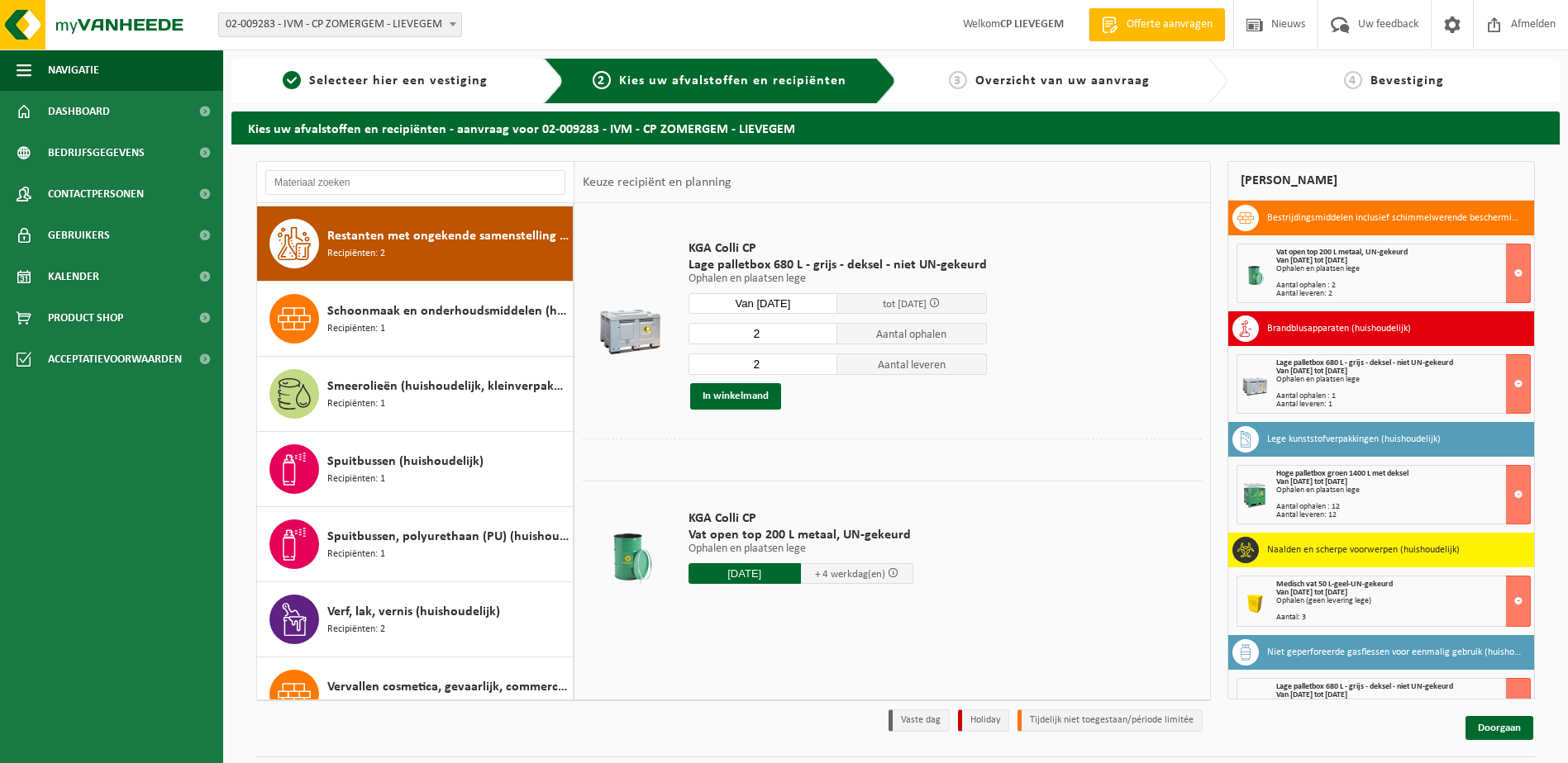
scroll to position [1503, 0]
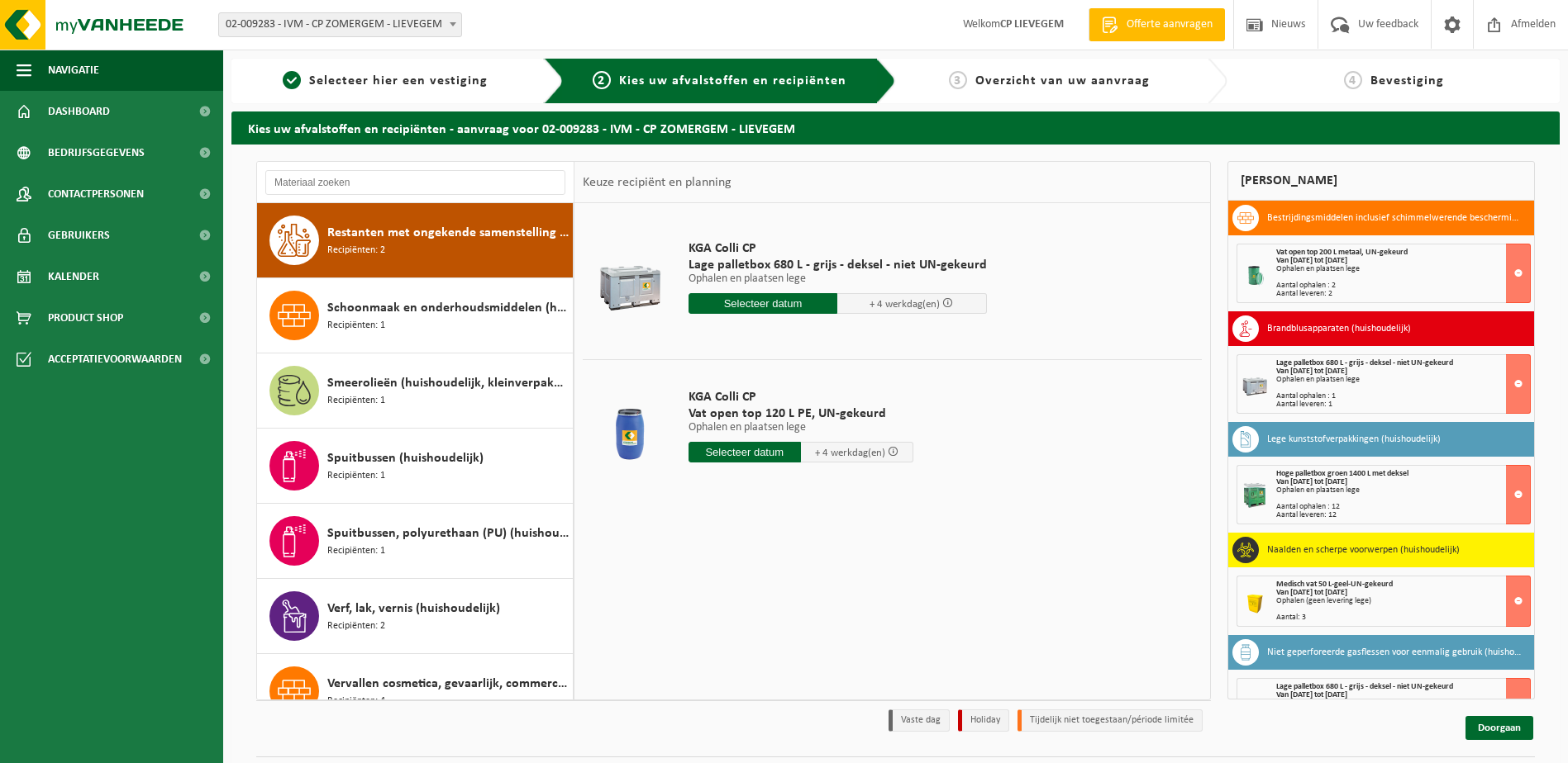
click at [749, 302] on input "text" at bounding box center [763, 304] width 150 height 21
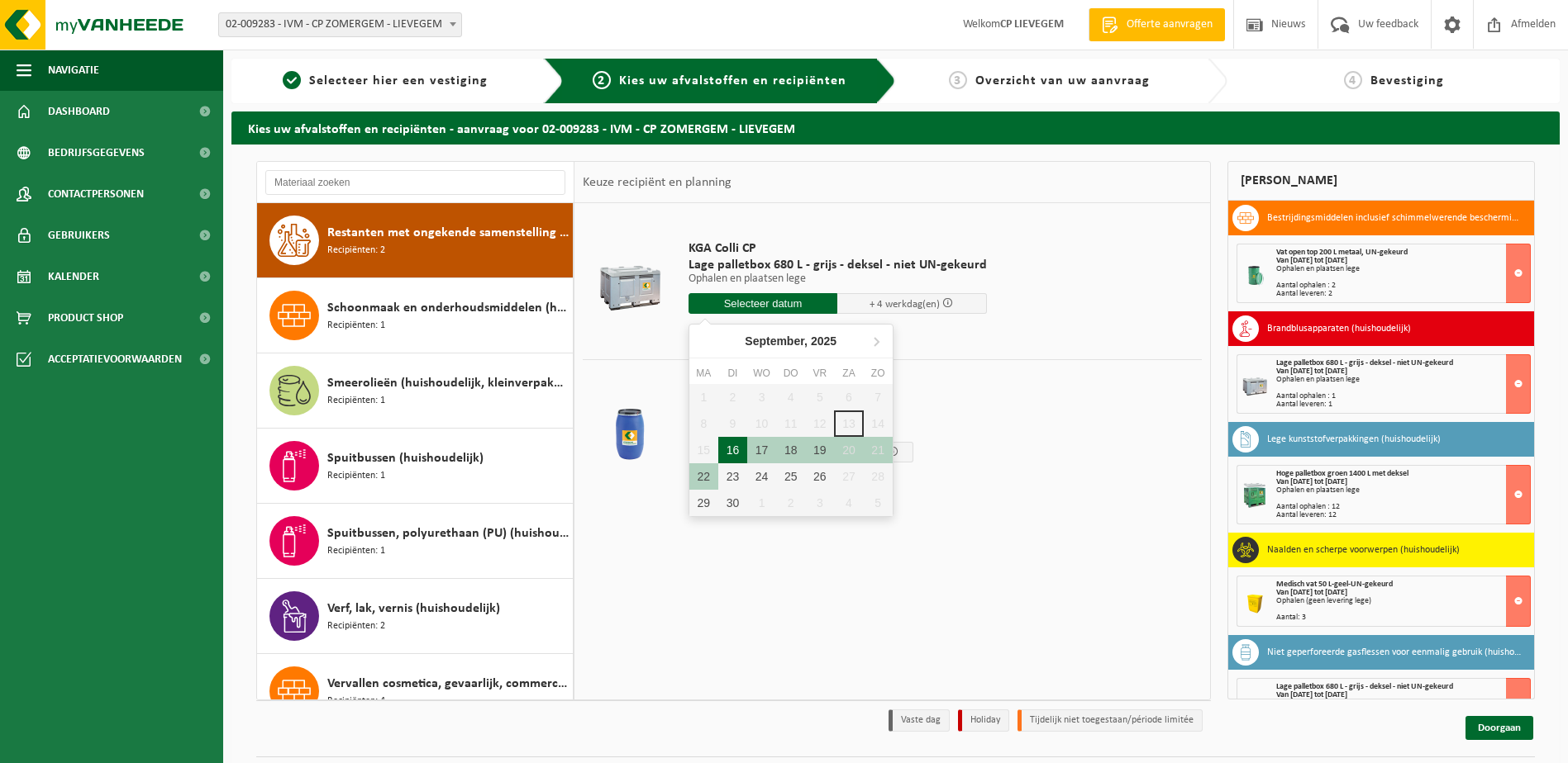
click at [738, 445] on div "16" at bounding box center [732, 450] width 29 height 26
type input "Van 2025-09-16"
type input "2025-09-16"
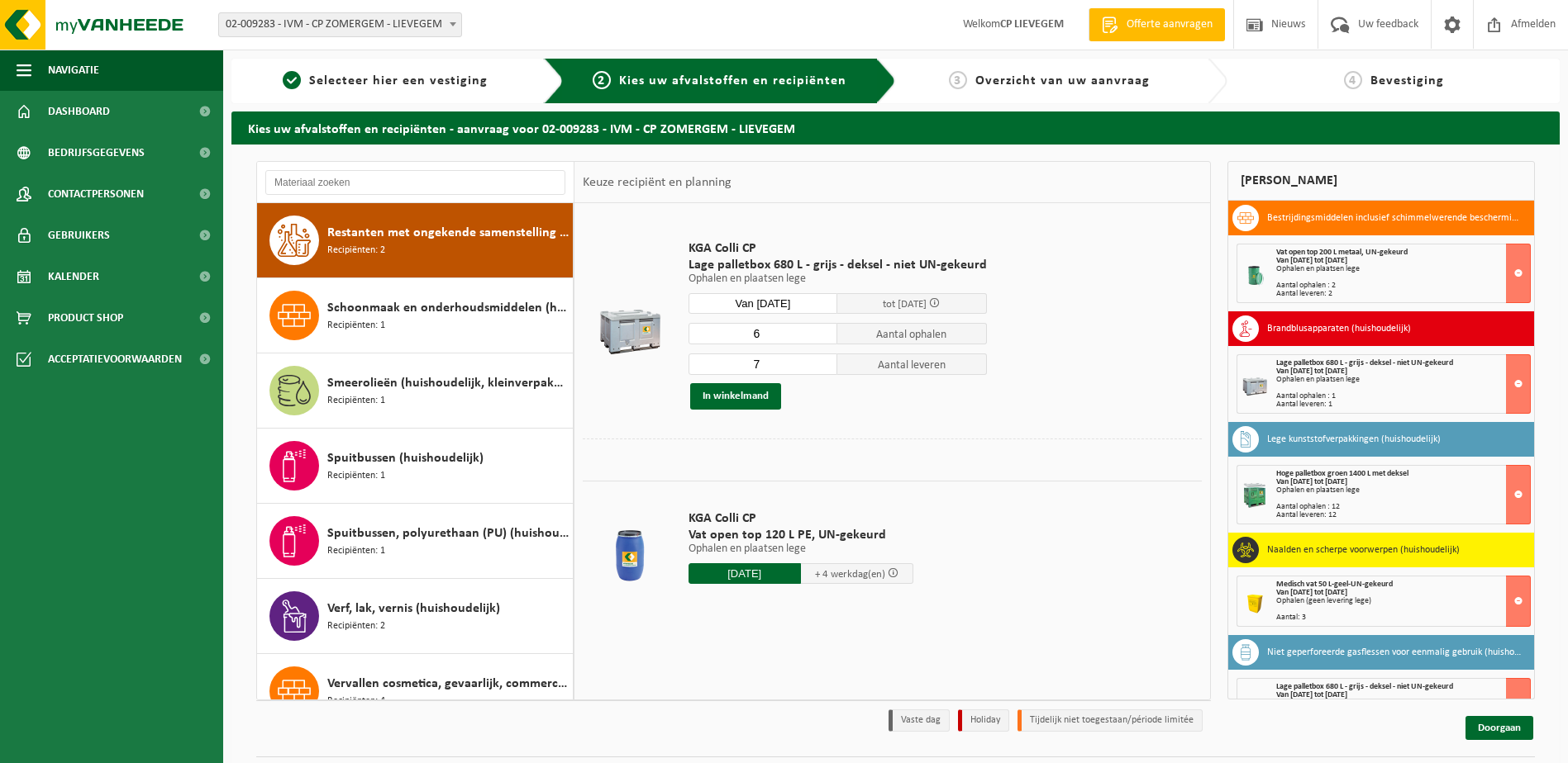
click at [819, 336] on input "6" at bounding box center [763, 333] width 150 height 22
click at [819, 336] on input "5" at bounding box center [763, 333] width 150 height 22
click at [819, 336] on input "4" at bounding box center [763, 333] width 150 height 22
click at [819, 336] on input "3" at bounding box center [763, 333] width 150 height 22
type input "2"
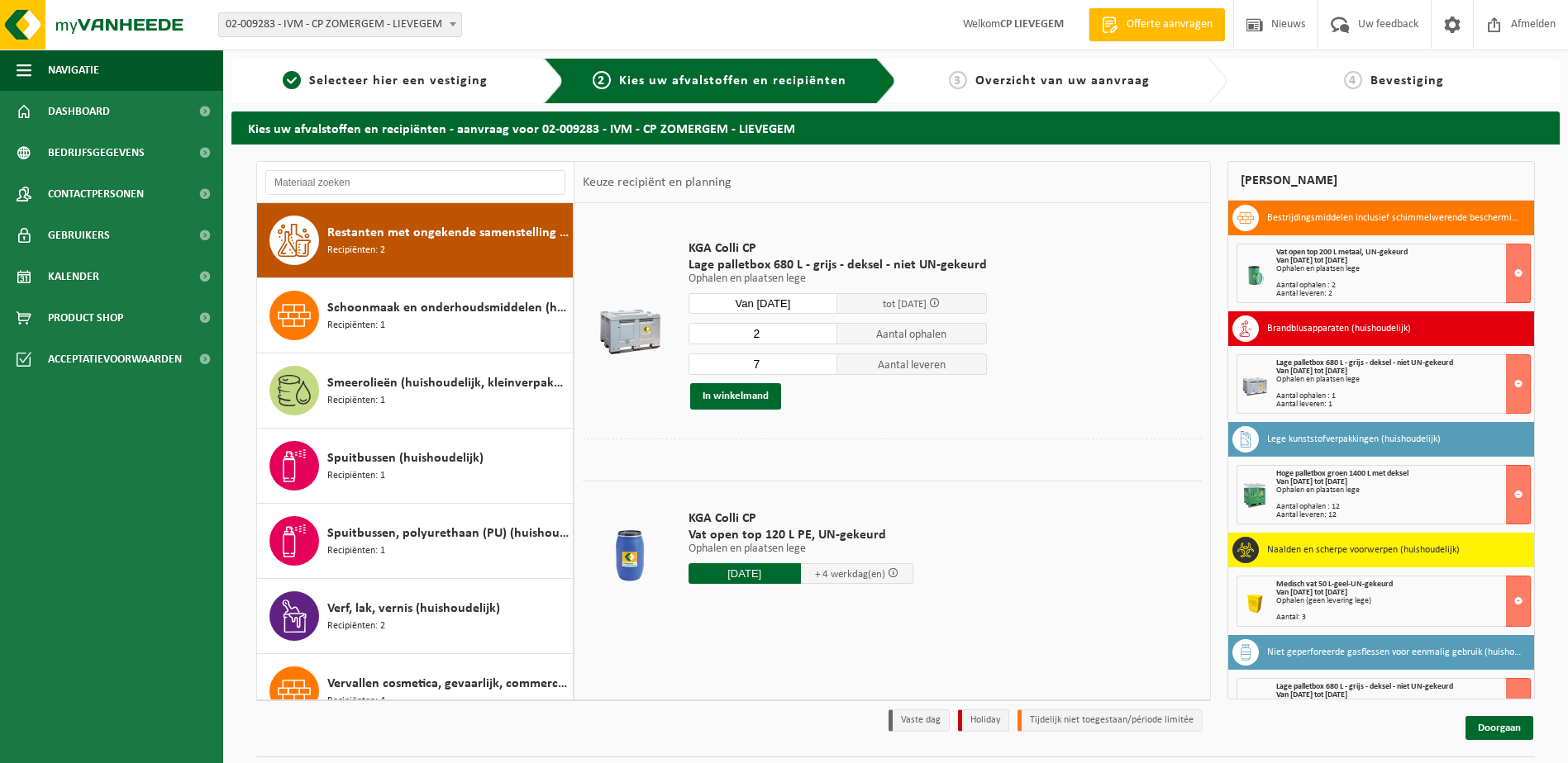
click at [819, 336] on input "2" at bounding box center [763, 333] width 150 height 22
click at [820, 368] on input "6" at bounding box center [763, 364] width 150 height 22
click at [820, 368] on input "5" at bounding box center [763, 364] width 150 height 22
click at [820, 368] on input "4" at bounding box center [763, 364] width 150 height 22
click at [820, 368] on input "3" at bounding box center [763, 364] width 150 height 22
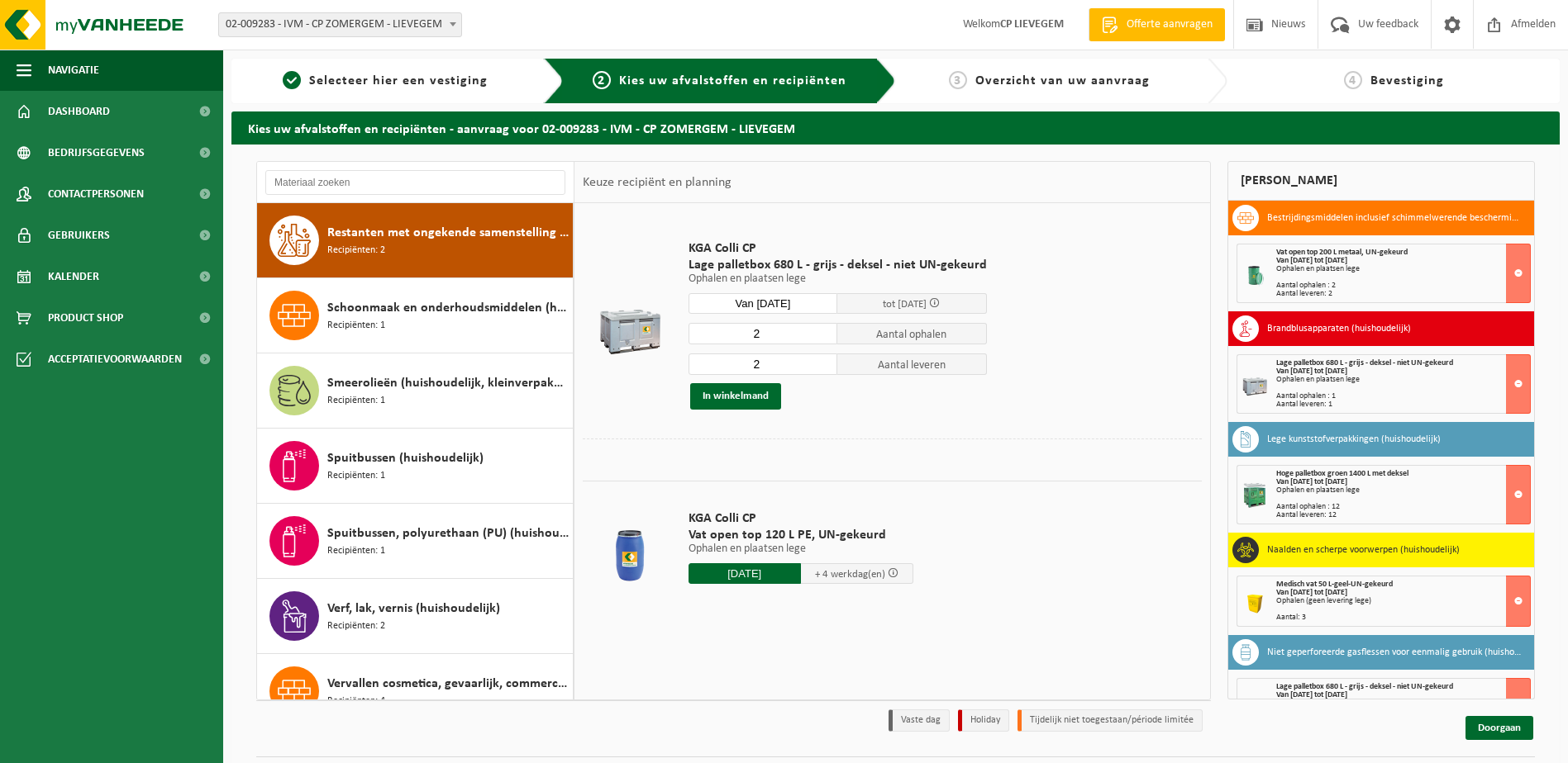
type input "2"
click at [820, 368] on input "2" at bounding box center [763, 364] width 150 height 22
click at [742, 391] on button "In winkelmand" at bounding box center [735, 396] width 91 height 26
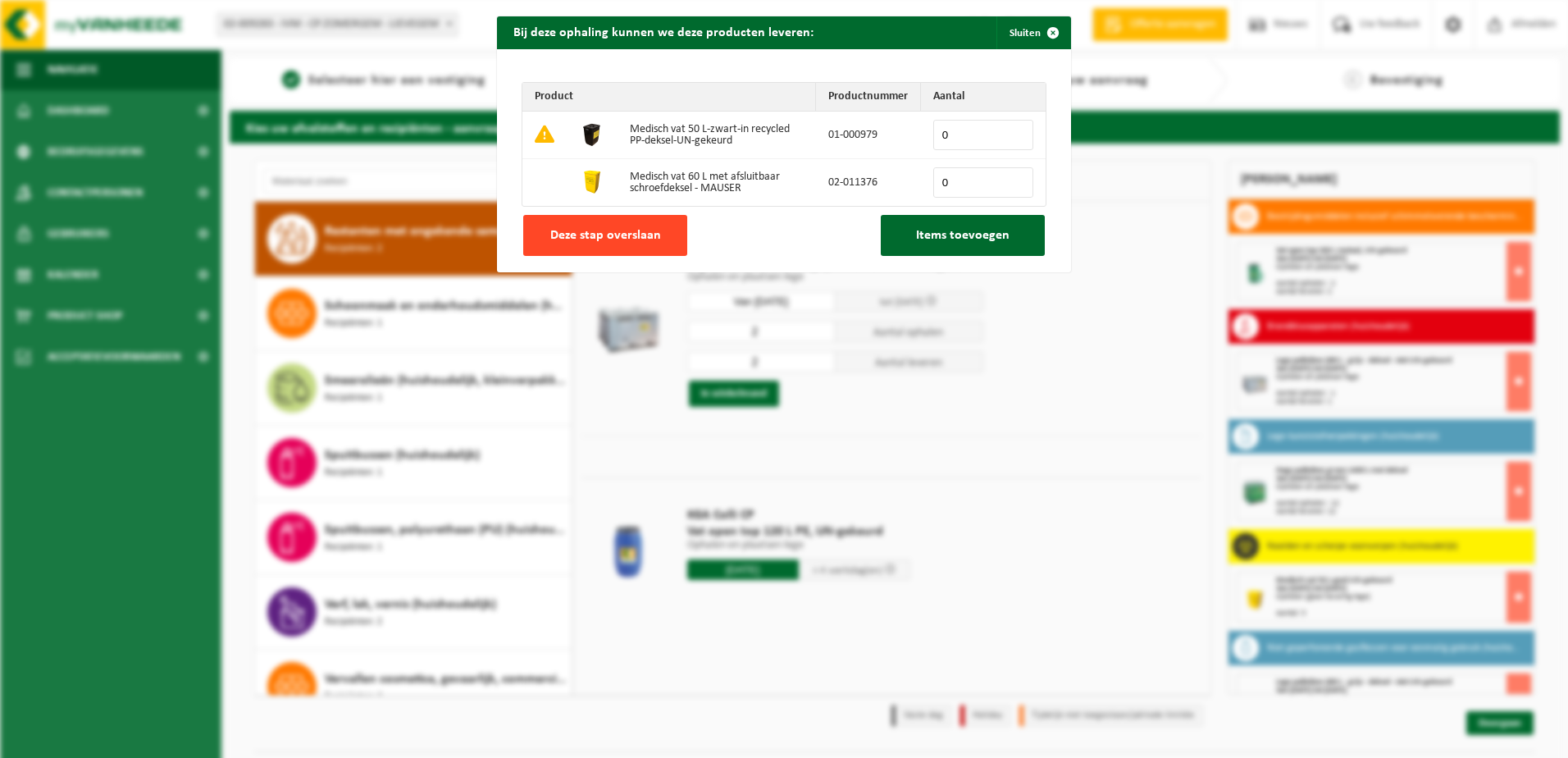
click at [598, 229] on span "Deze stap overslaan" at bounding box center [605, 235] width 110 height 13
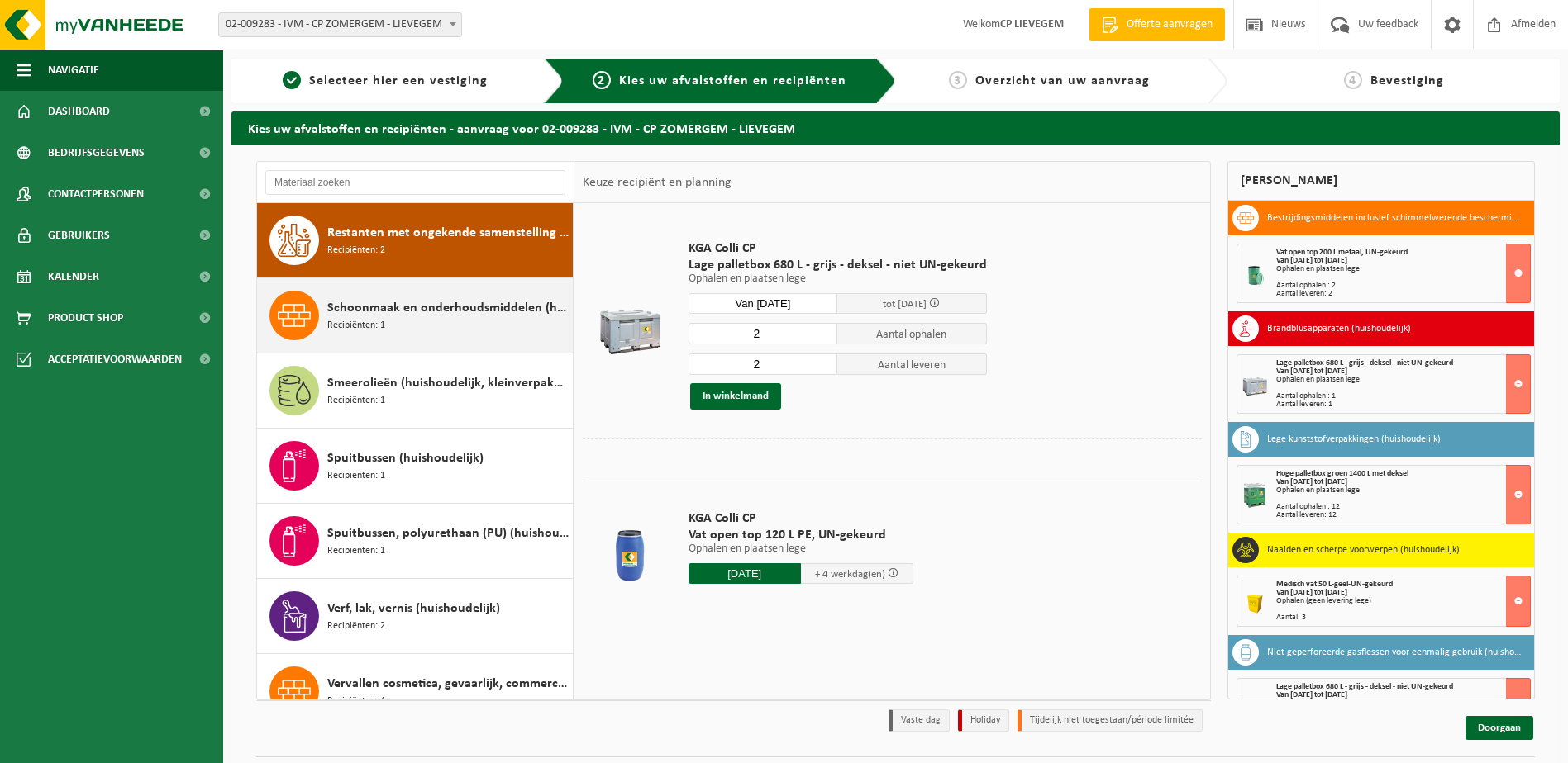
click at [386, 318] on div "Schoonmaak en onderhoudsmiddelen (huishoudelijk) Recipiënten: 1" at bounding box center [448, 315] width 242 height 50
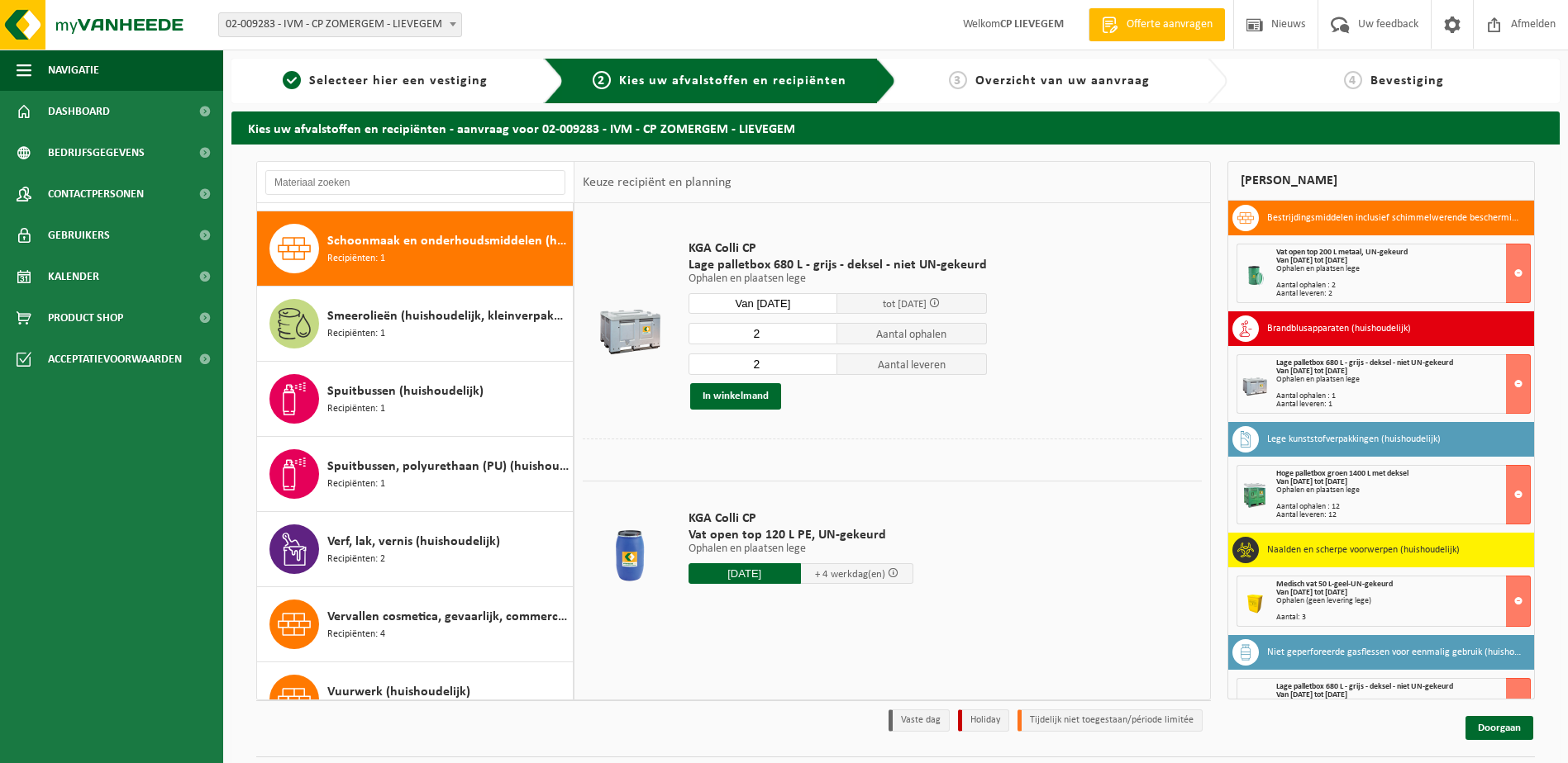
scroll to position [1578, 0]
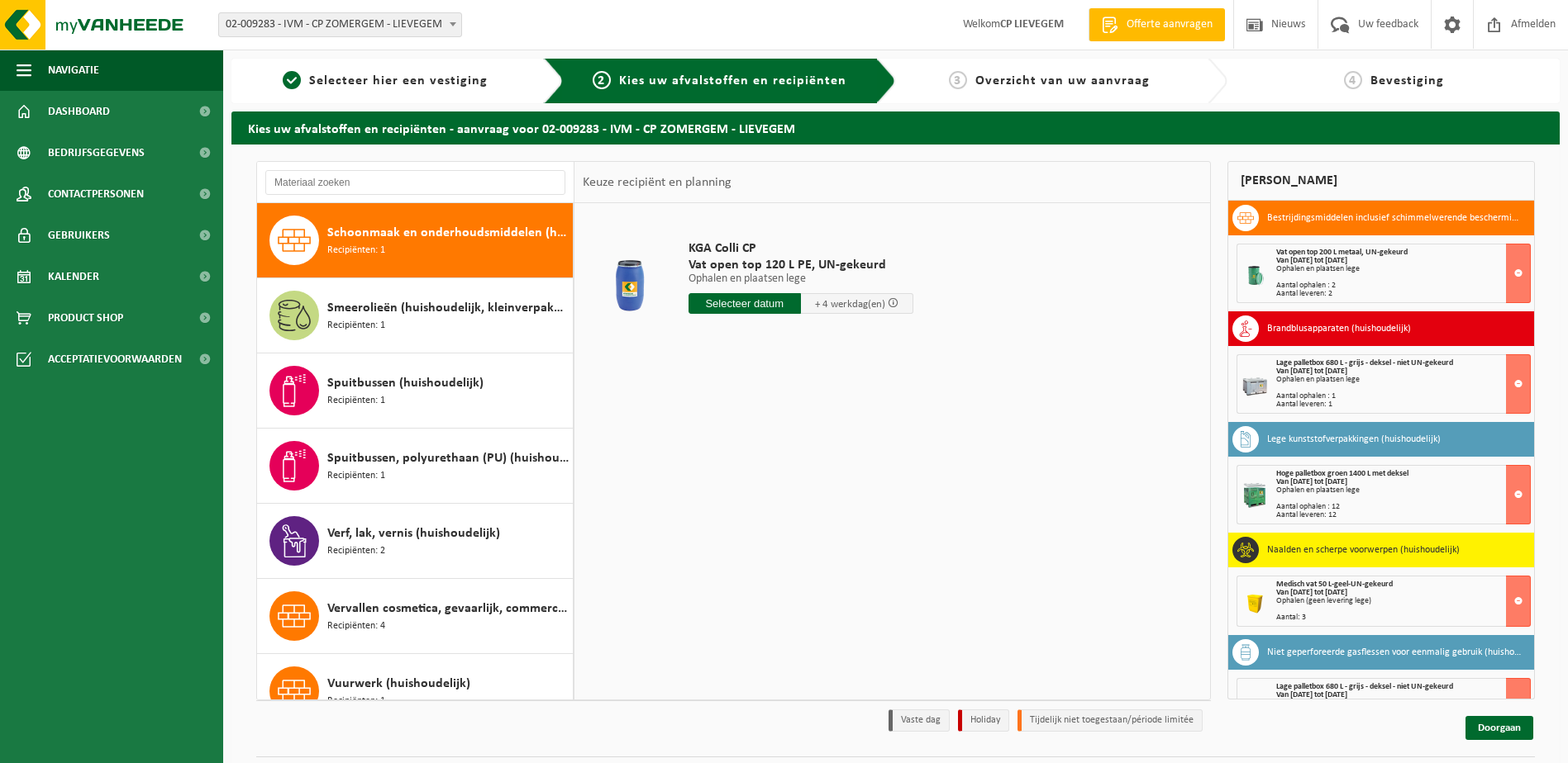
click at [751, 302] on input "text" at bounding box center [744, 304] width 112 height 21
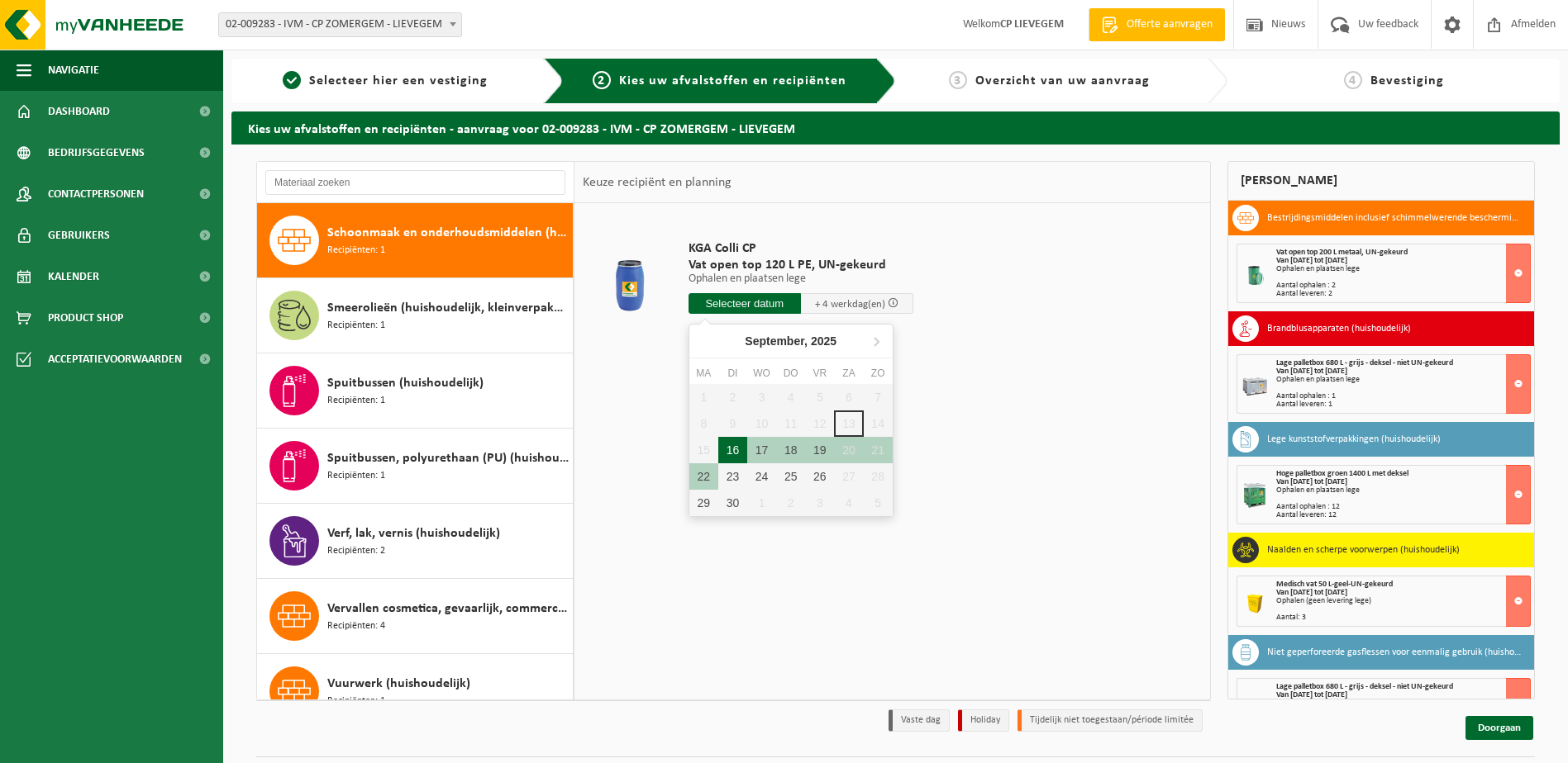
click at [736, 447] on div "16" at bounding box center [732, 450] width 29 height 26
type input "Van 2025-09-16"
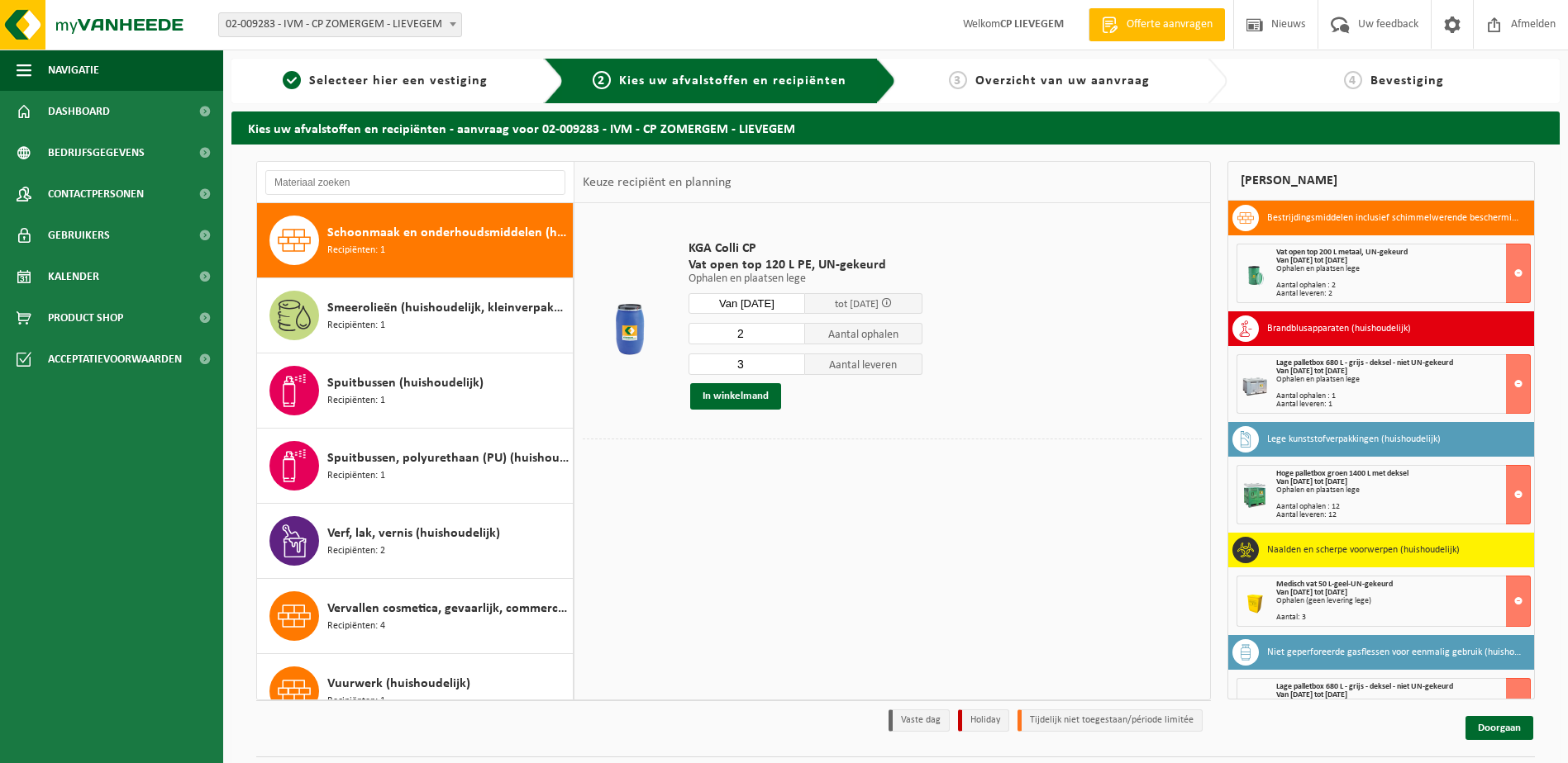
type input "2"
click at [793, 333] on input "2" at bounding box center [747, 333] width 117 height 22
type input "2"
click at [792, 367] on input "2" at bounding box center [747, 364] width 117 height 22
click at [725, 396] on button "In winkelmand" at bounding box center [735, 396] width 91 height 26
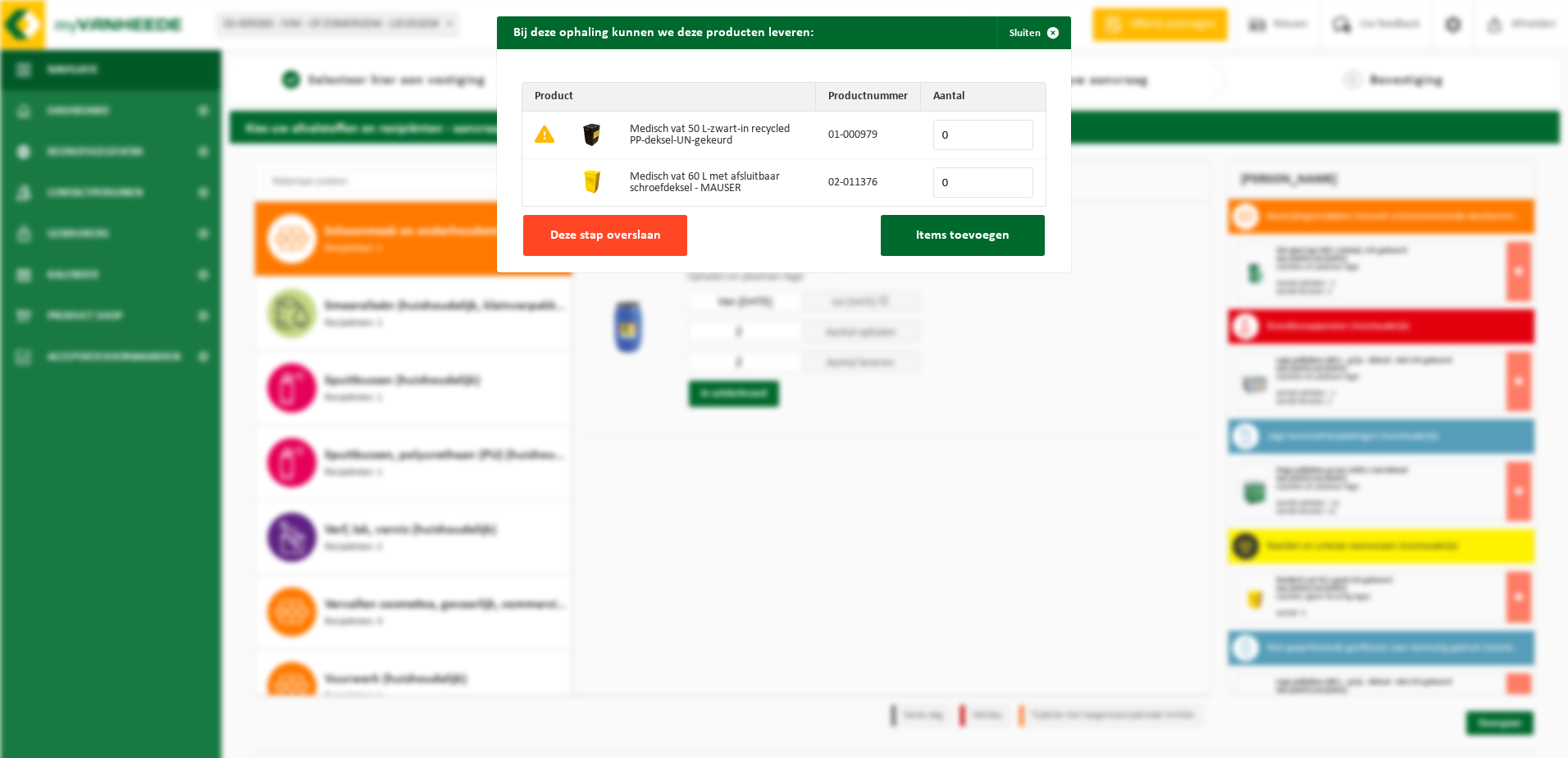
click at [599, 236] on span "Deze stap overslaan" at bounding box center [605, 235] width 110 height 13
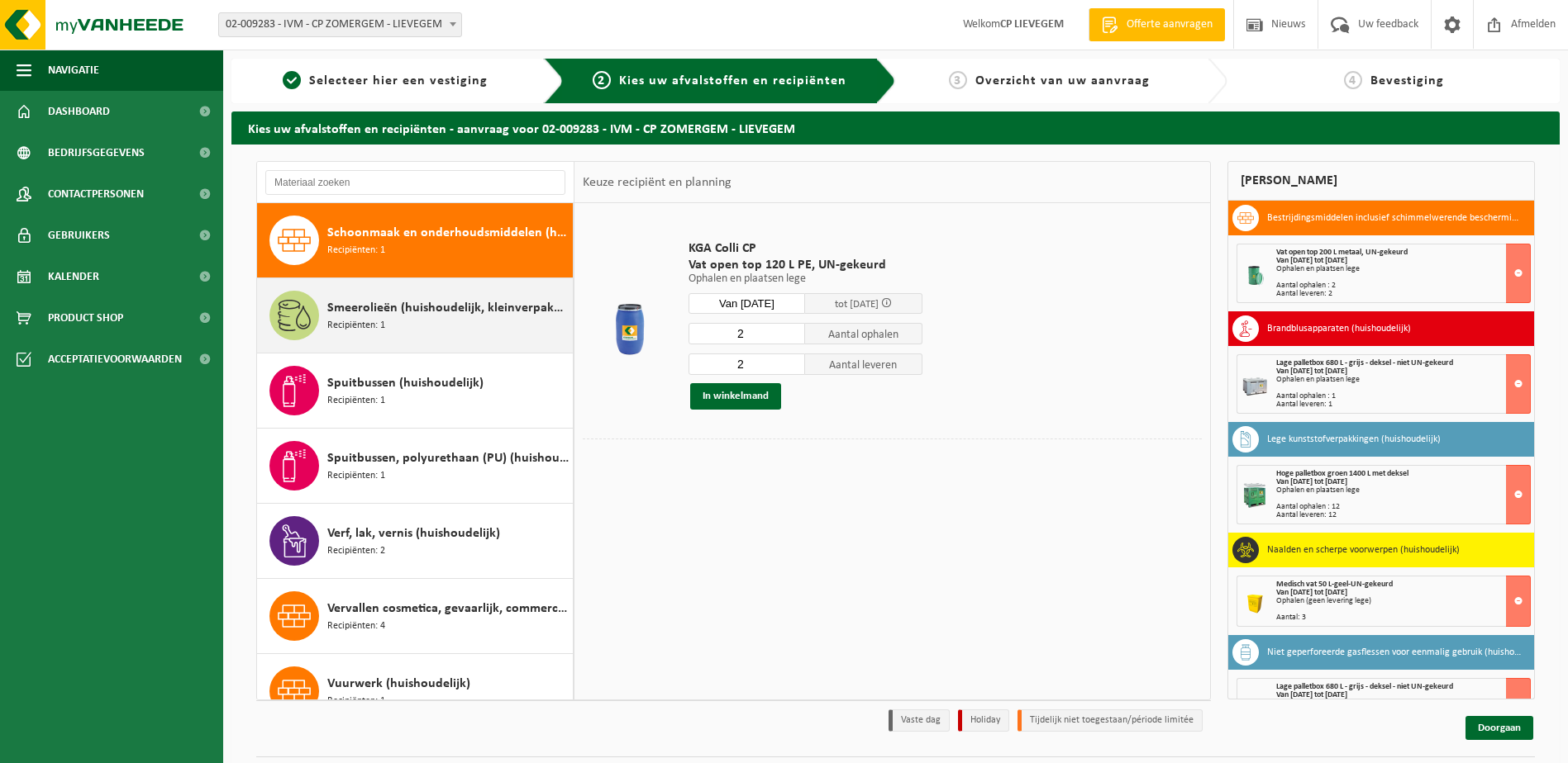
click at [410, 313] on span "Smeerolieën (huishoudelijk, kleinverpakking)" at bounding box center [448, 308] width 242 height 20
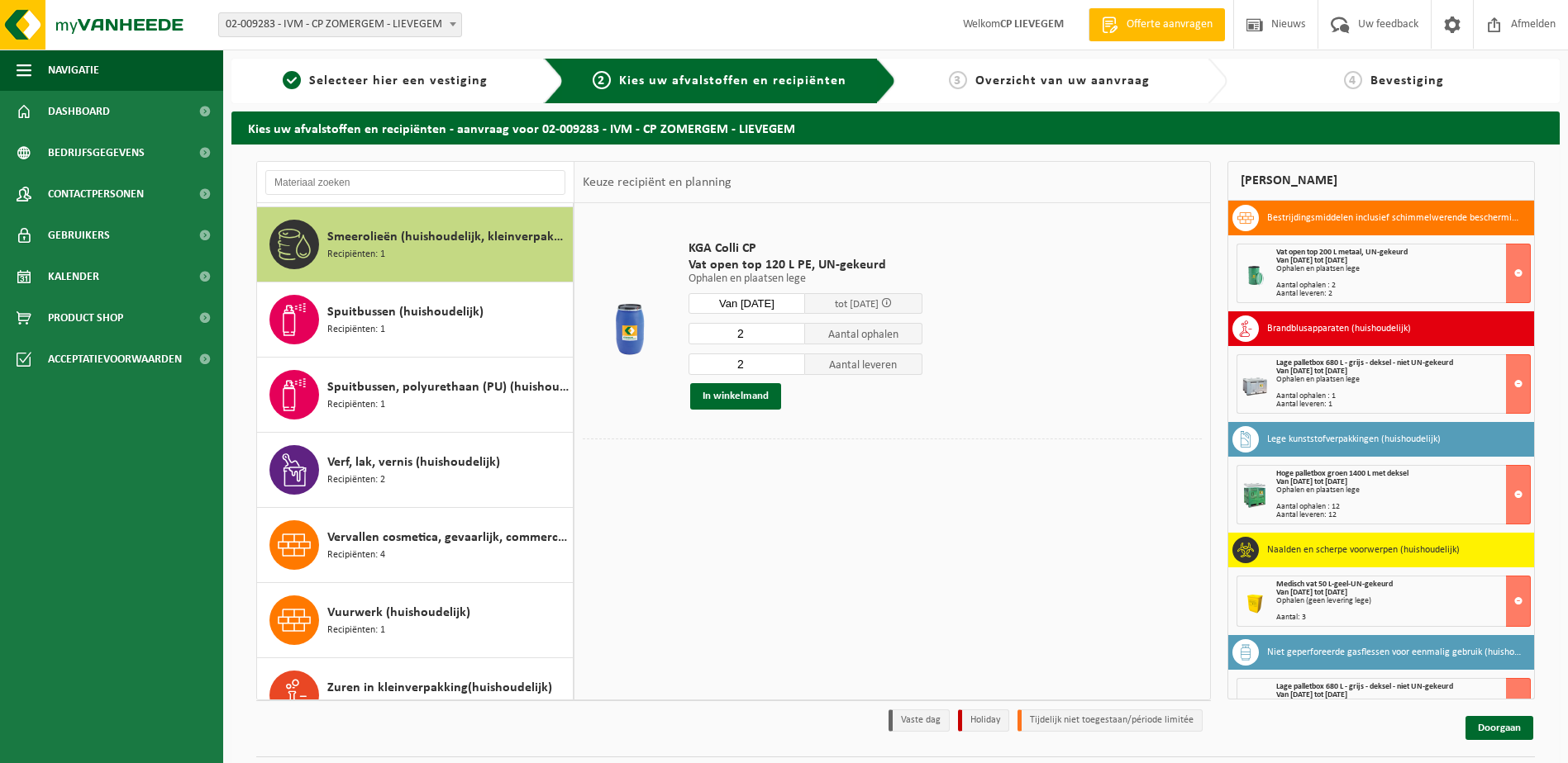
scroll to position [1654, 0]
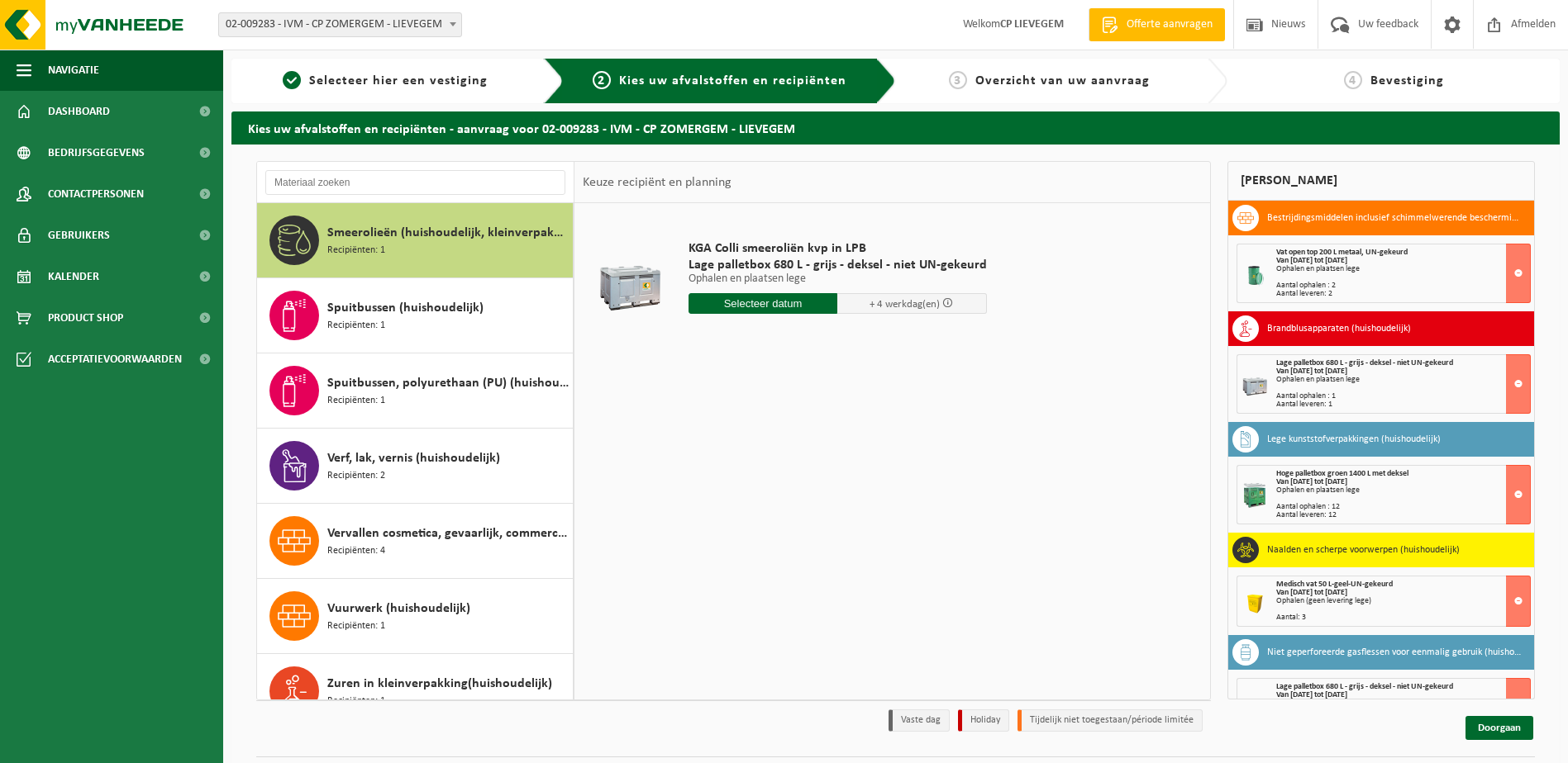
click at [775, 296] on input "text" at bounding box center [763, 304] width 150 height 21
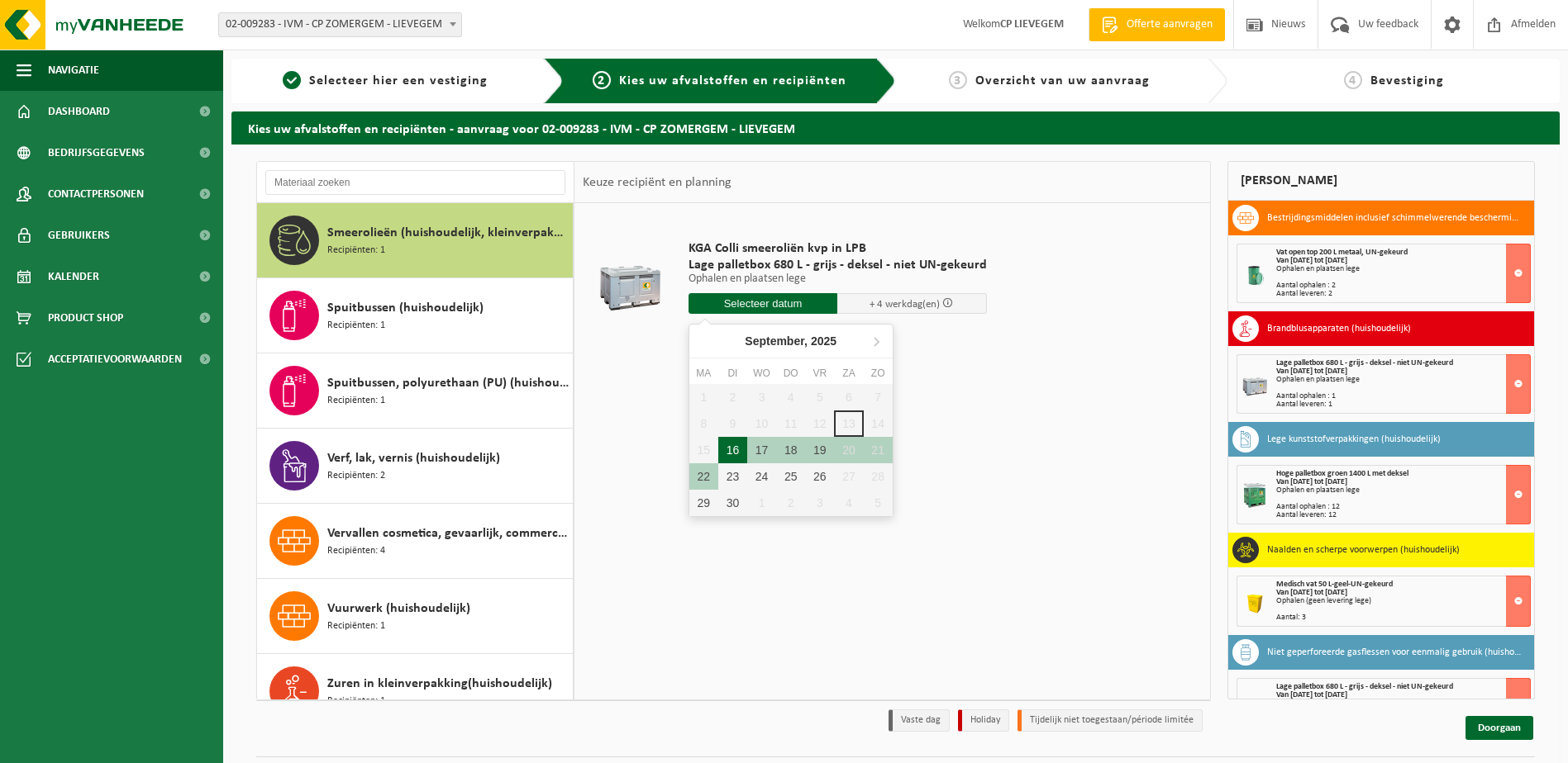
click at [728, 450] on div "16" at bounding box center [732, 450] width 29 height 26
type input "Van 2025-09-16"
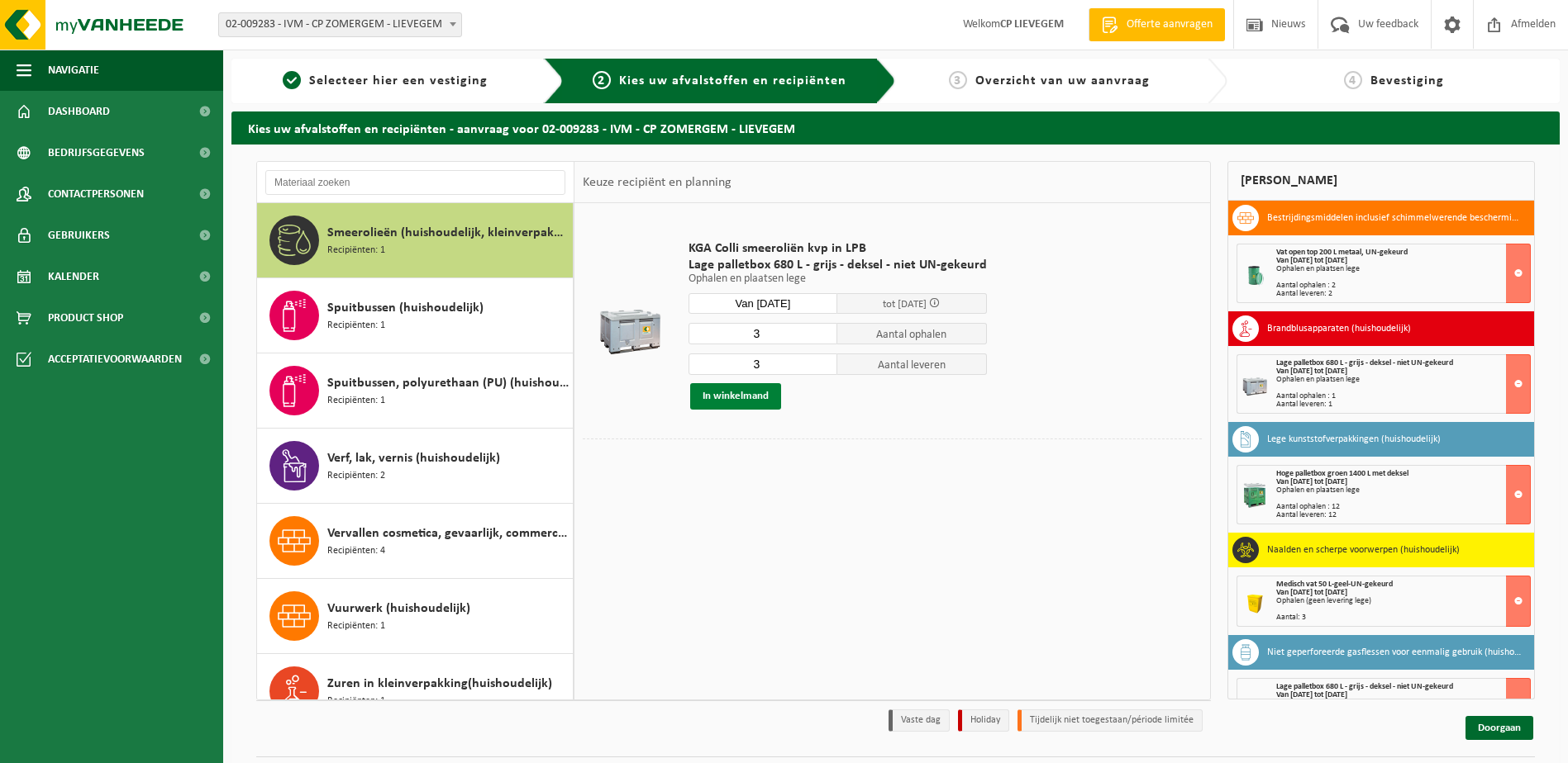
click at [749, 394] on button "In winkelmand" at bounding box center [735, 396] width 91 height 26
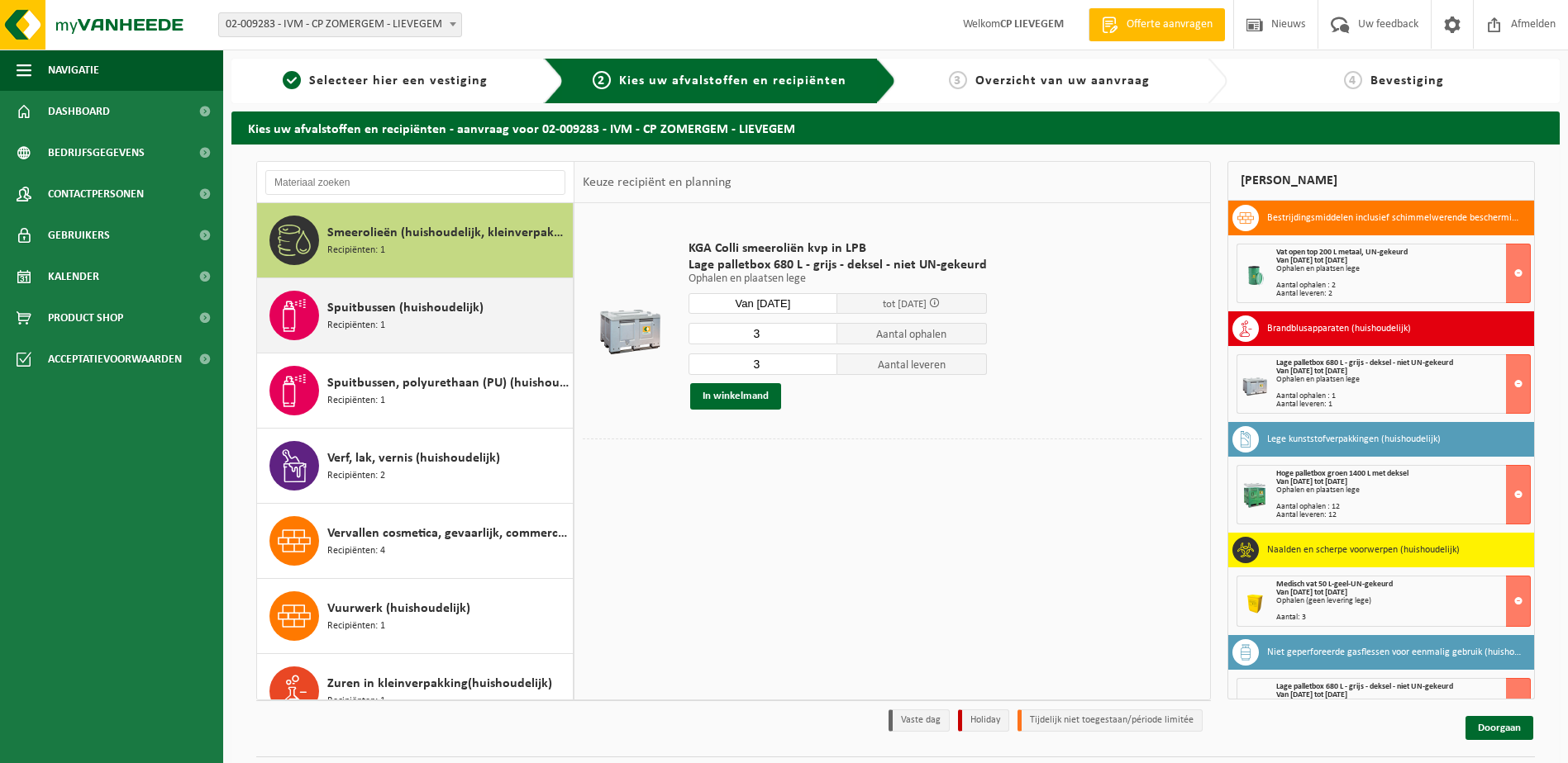
click at [396, 319] on div "Spuitbussen (huishoudelijk) Recipiënten: 1" at bounding box center [448, 315] width 242 height 50
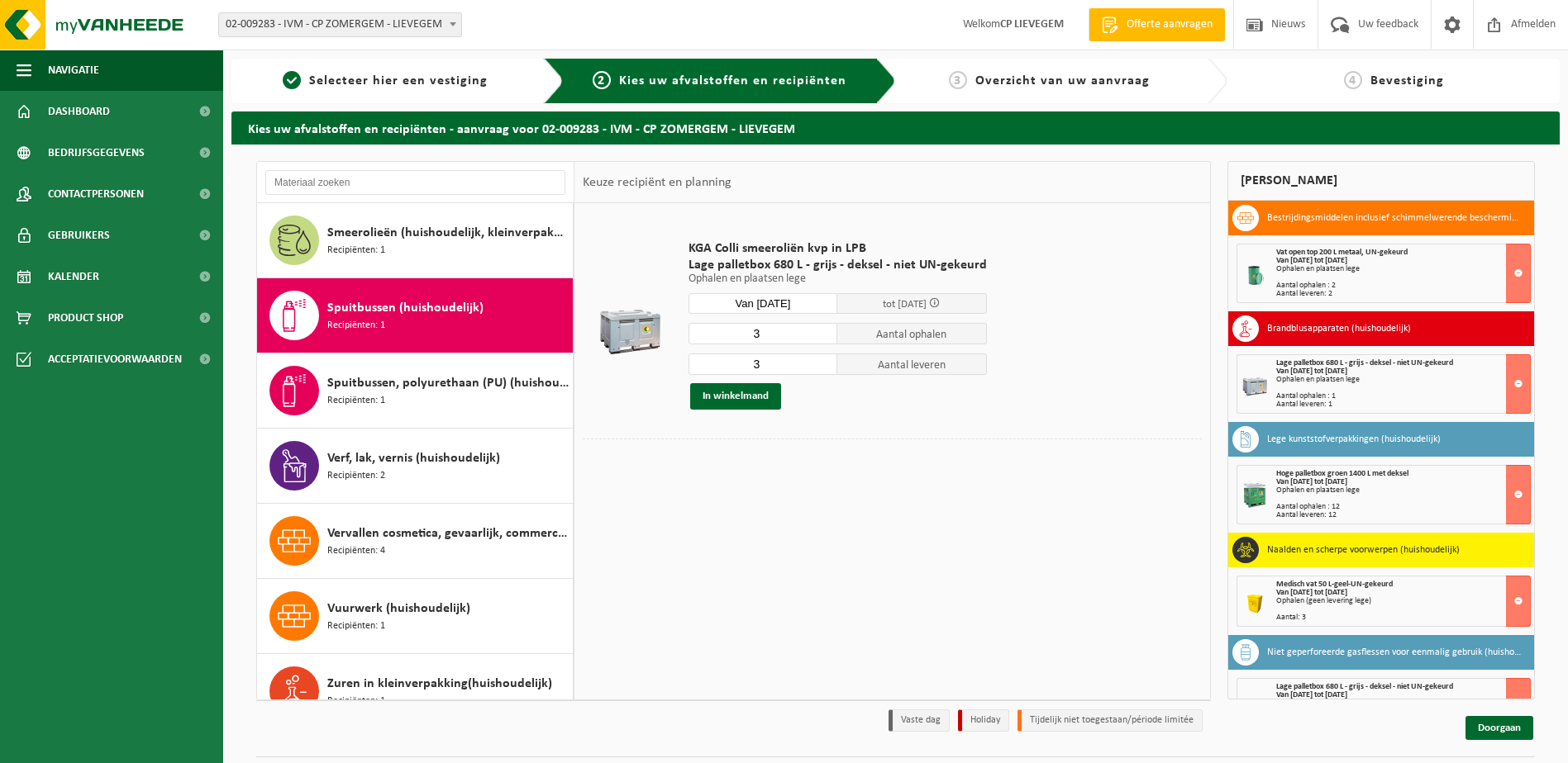
scroll to position [1683, 0]
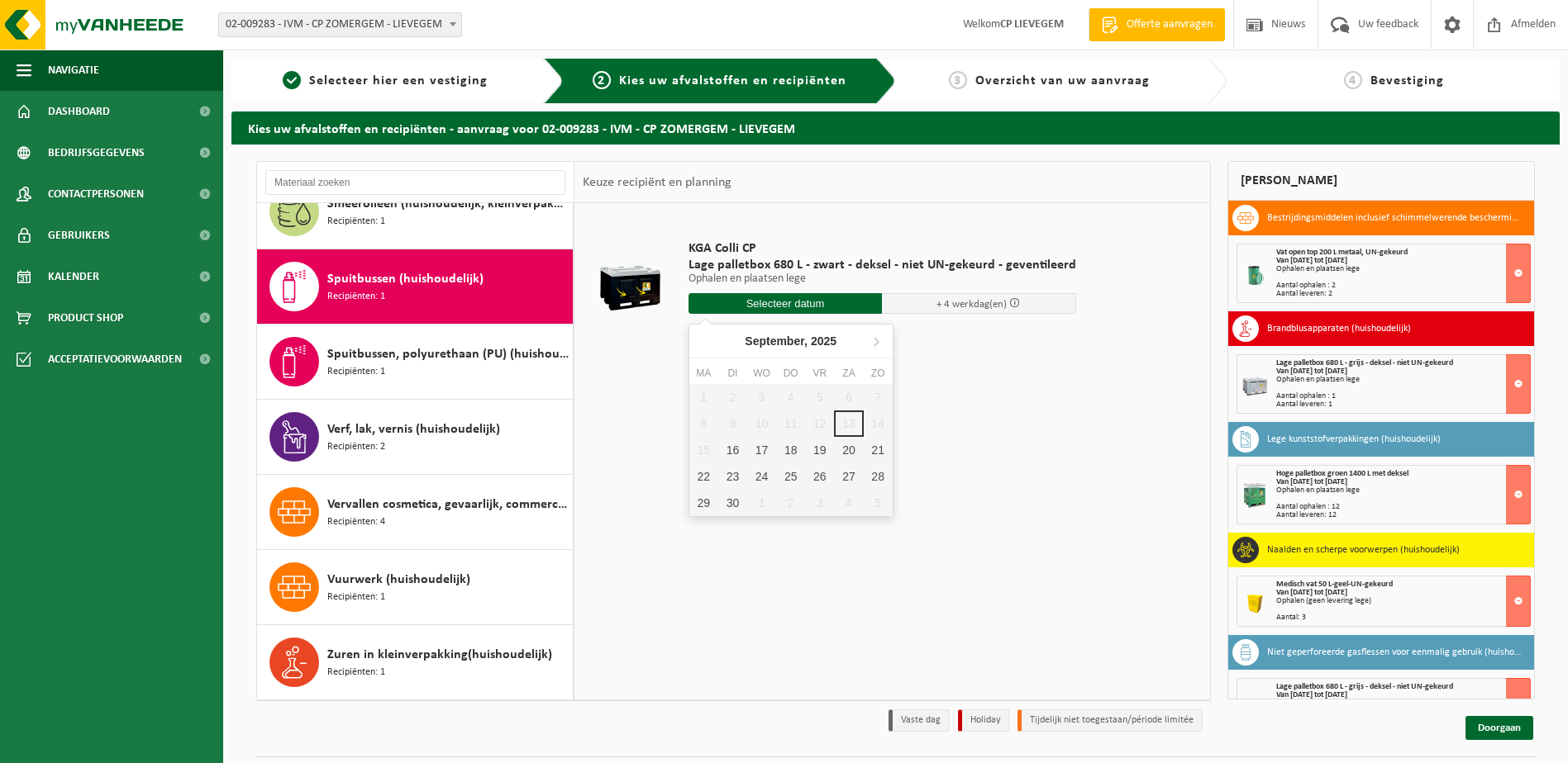
click at [778, 301] on input "text" at bounding box center [785, 304] width 194 height 21
click at [734, 453] on div "16" at bounding box center [732, 450] width 29 height 26
type input "Van 2025-09-16"
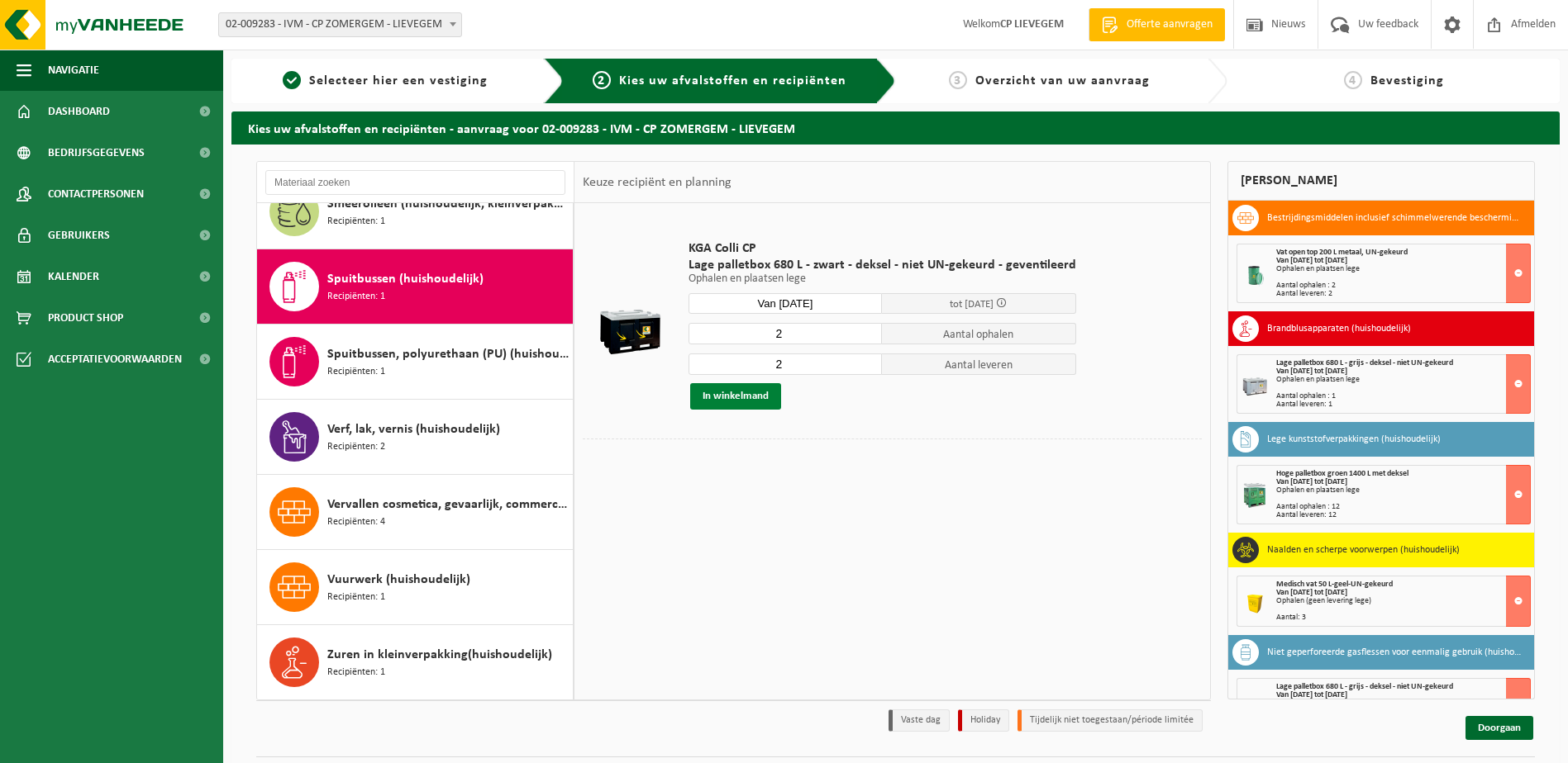
click at [740, 393] on button "In winkelmand" at bounding box center [735, 396] width 91 height 26
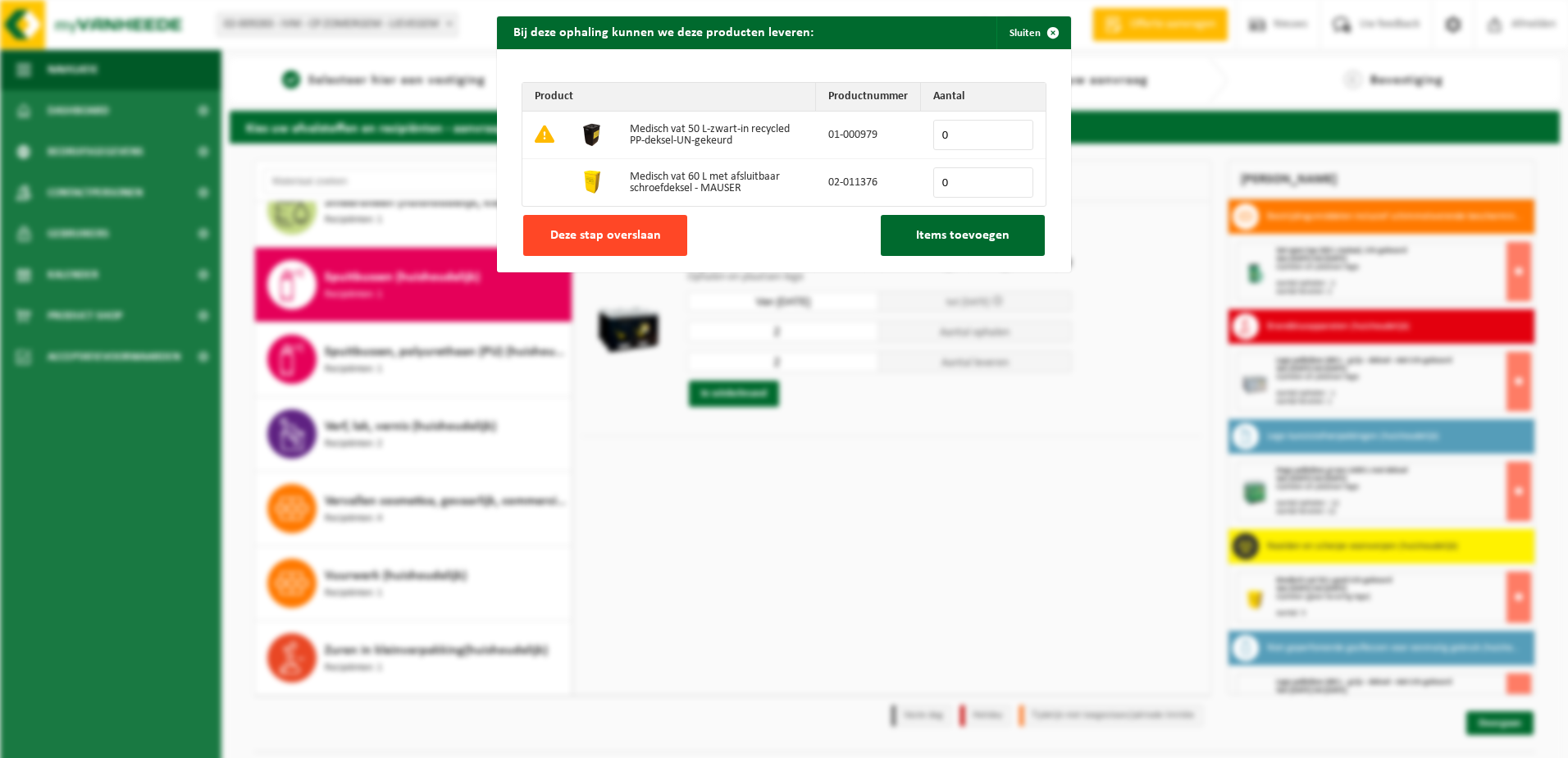
click at [632, 225] on button "Deze stap overslaan" at bounding box center [605, 235] width 164 height 41
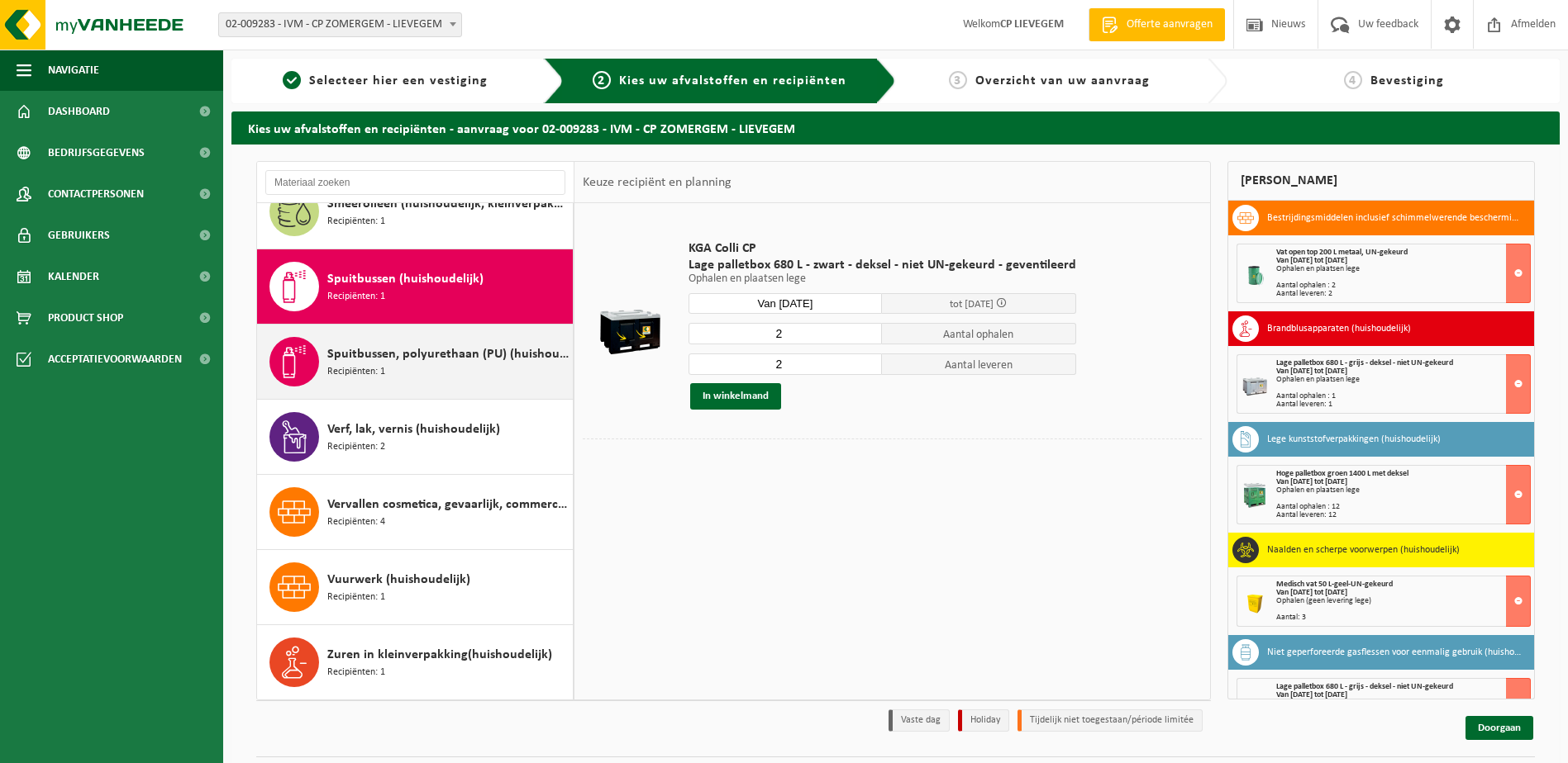
click at [409, 347] on span "Spuitbussen, polyurethaan (PU) (huishoudelijk)" at bounding box center [448, 354] width 242 height 20
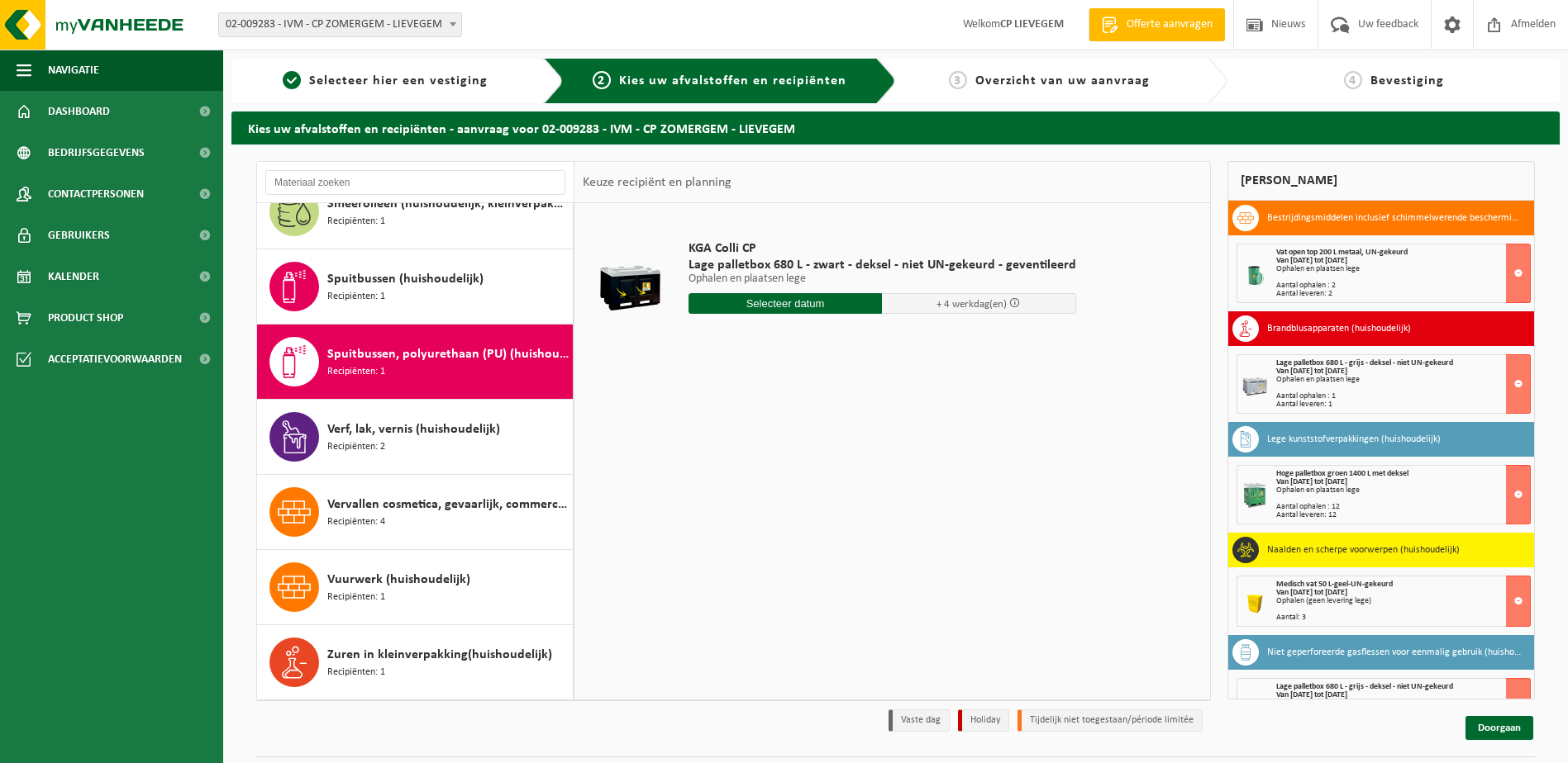
click at [813, 304] on input "text" at bounding box center [785, 304] width 194 height 21
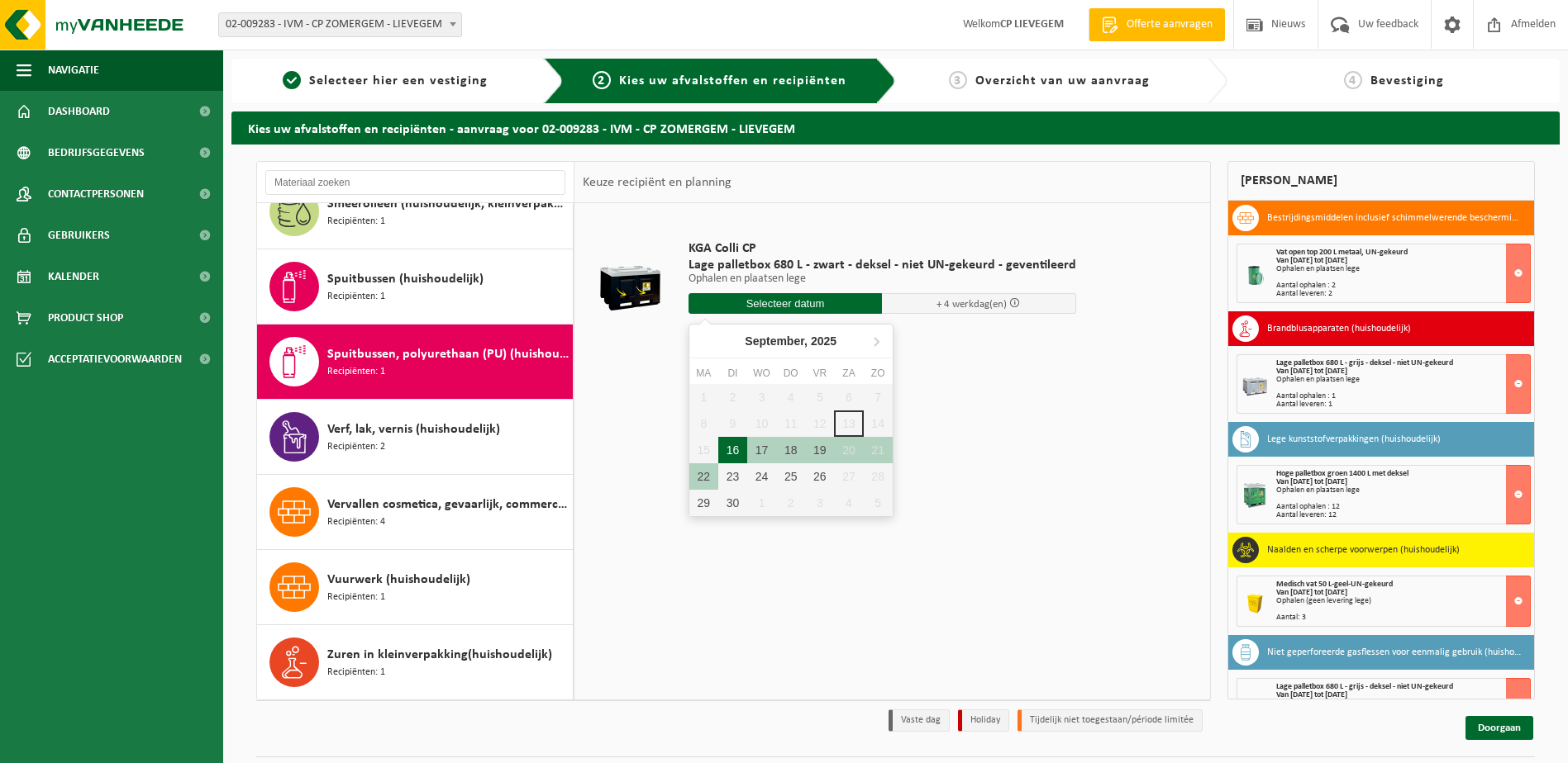
click at [737, 445] on div "16" at bounding box center [732, 450] width 29 height 26
type input "Van 2025-09-16"
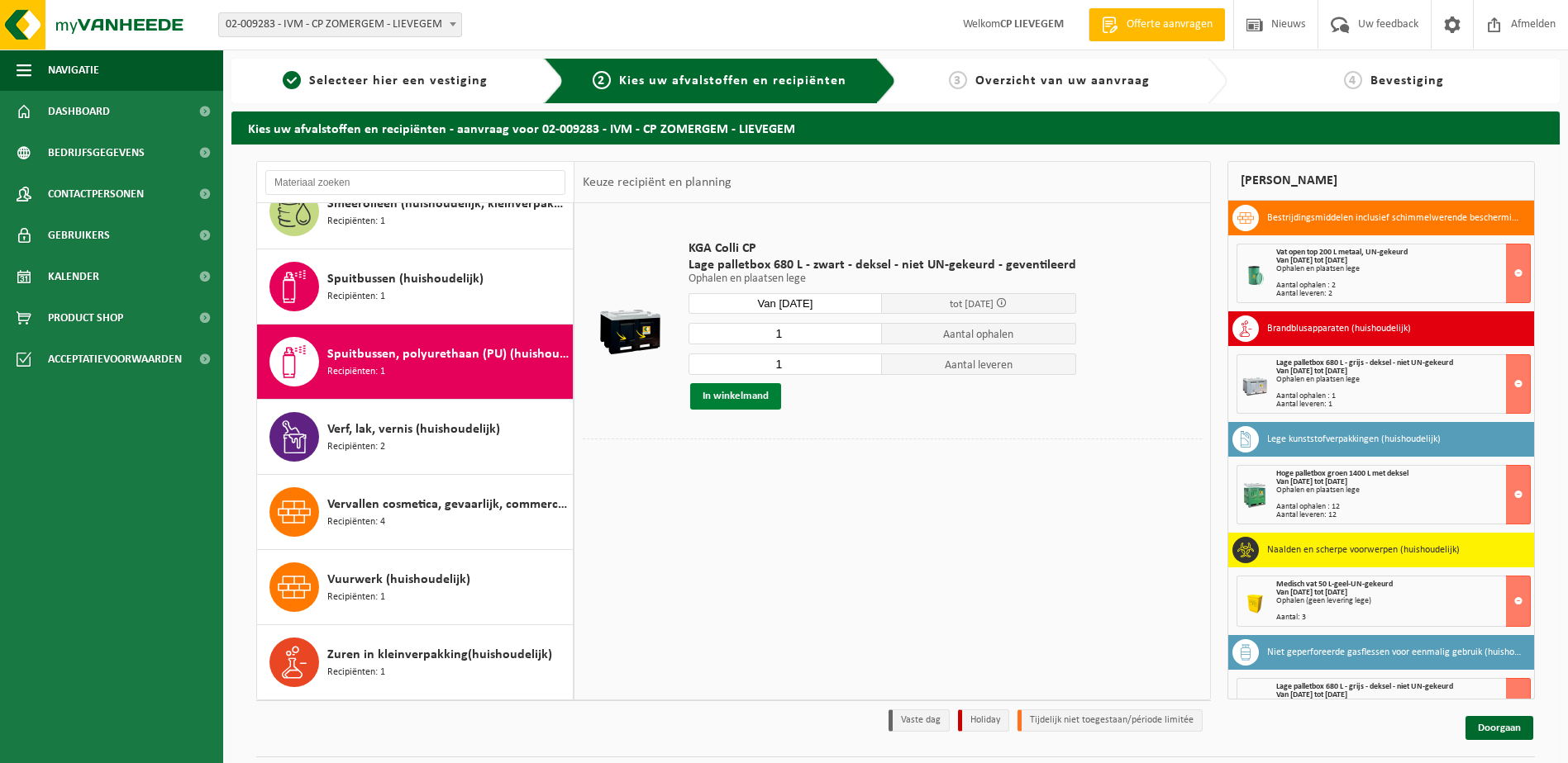
click at [735, 398] on button "In winkelmand" at bounding box center [735, 396] width 91 height 26
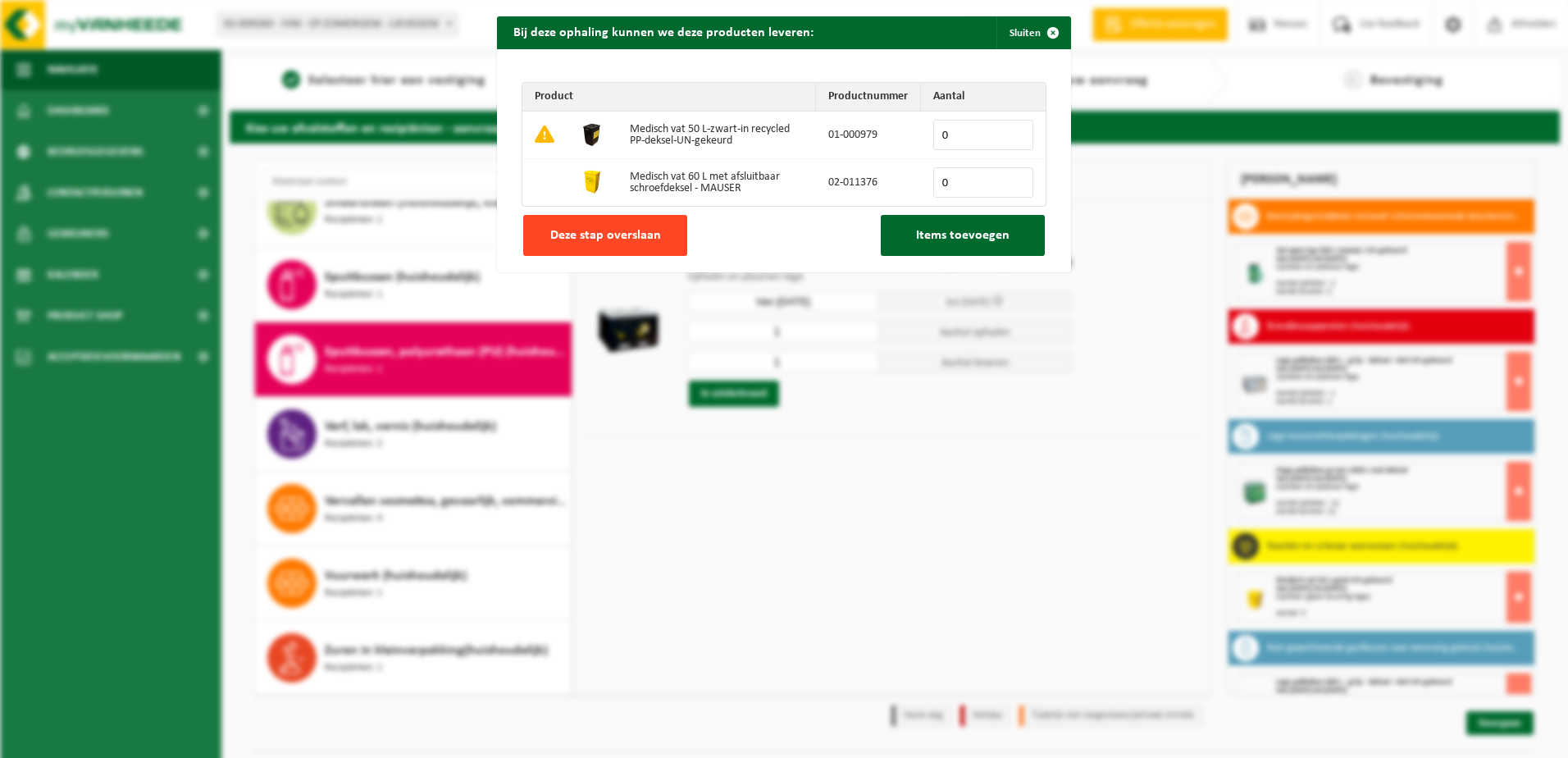
click at [631, 236] on span "Deze stap overslaan" at bounding box center [605, 235] width 110 height 13
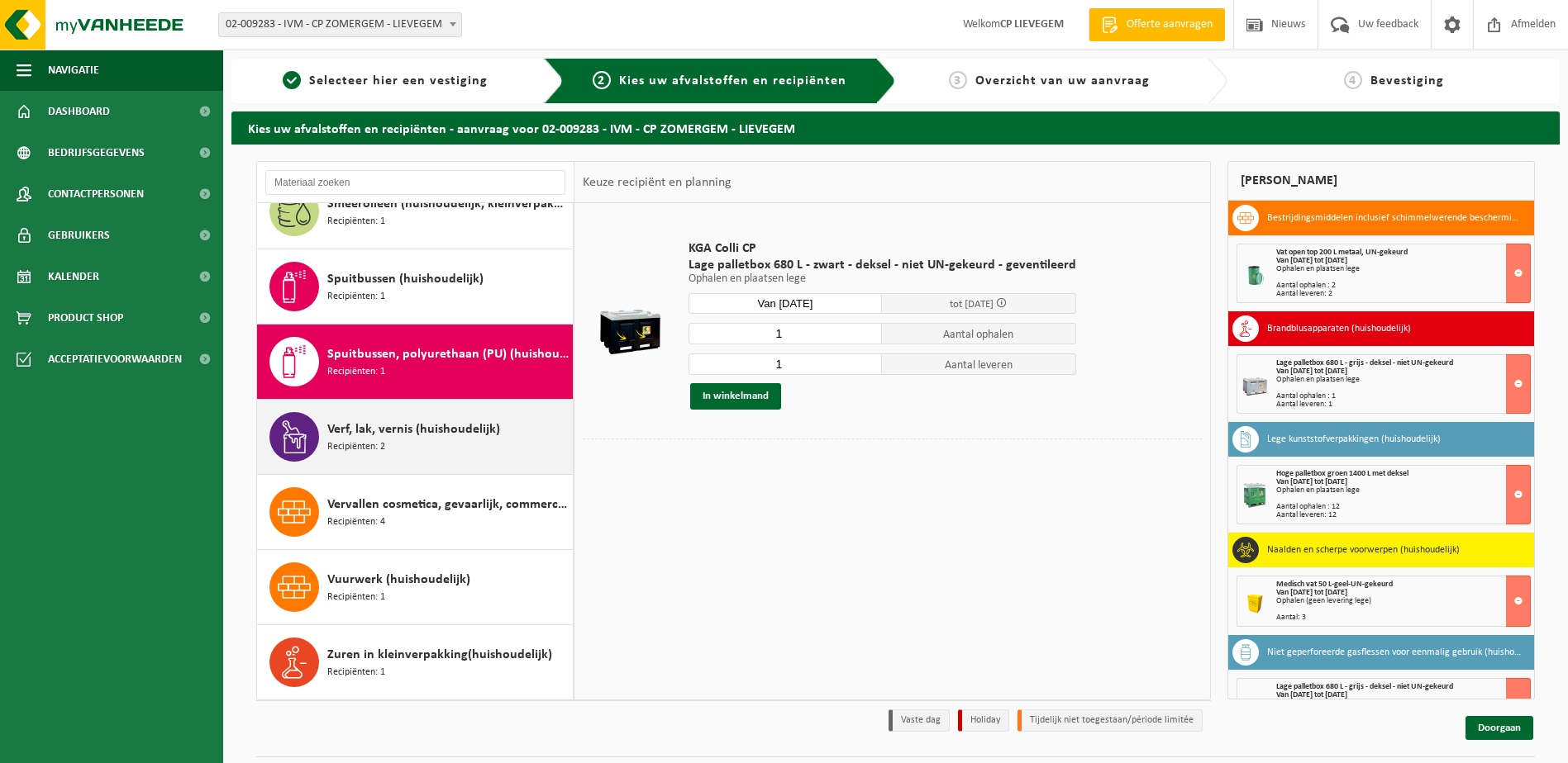
click at [462, 438] on span "Verf, lak, vernis (huishoudelijk)" at bounding box center [413, 430] width 172 height 20
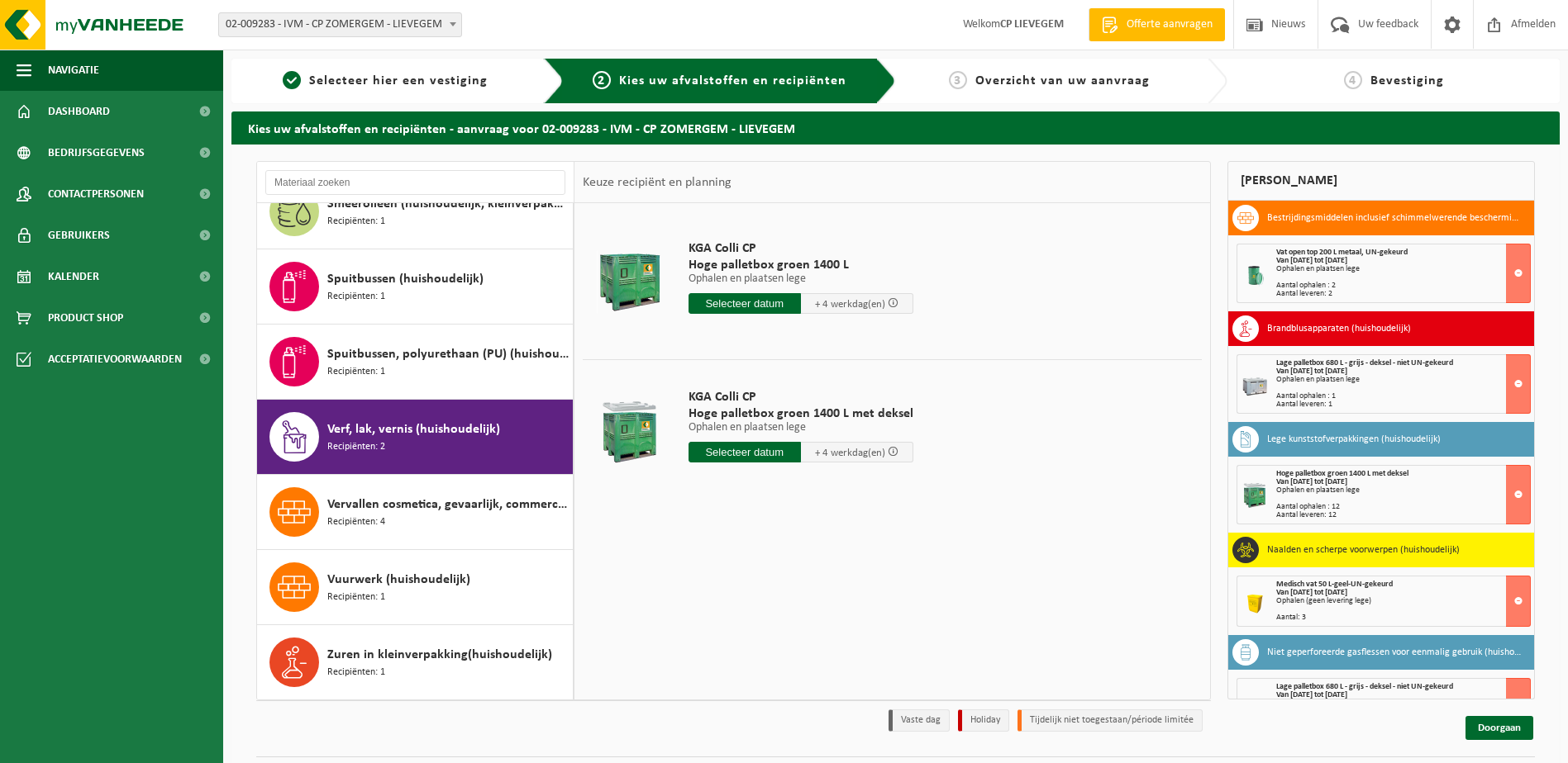
click at [753, 452] on input "text" at bounding box center [744, 452] width 112 height 21
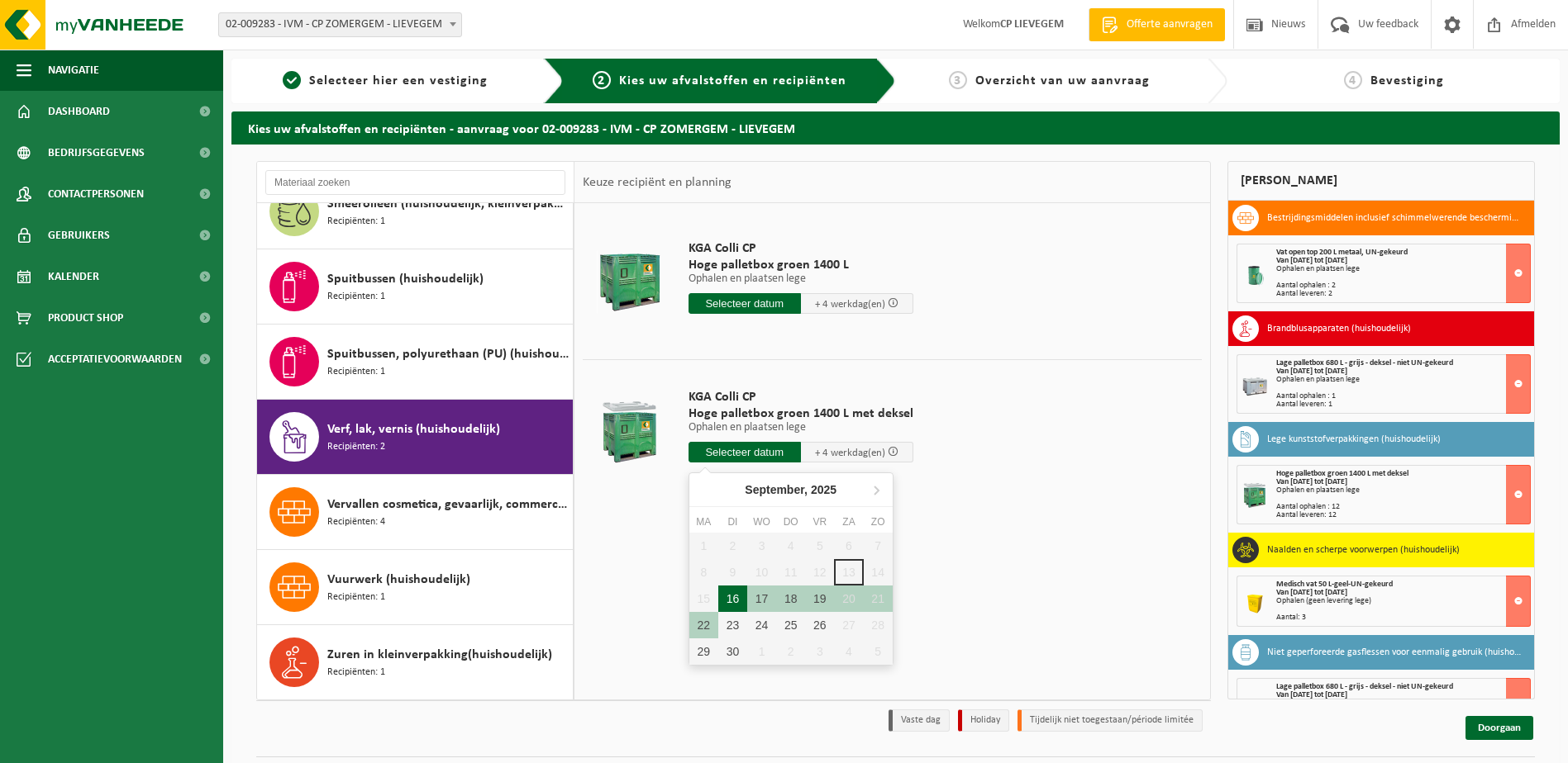
click at [736, 596] on div "16" at bounding box center [732, 598] width 29 height 26
type input "Van 2025-09-16"
type input "2025-09-16"
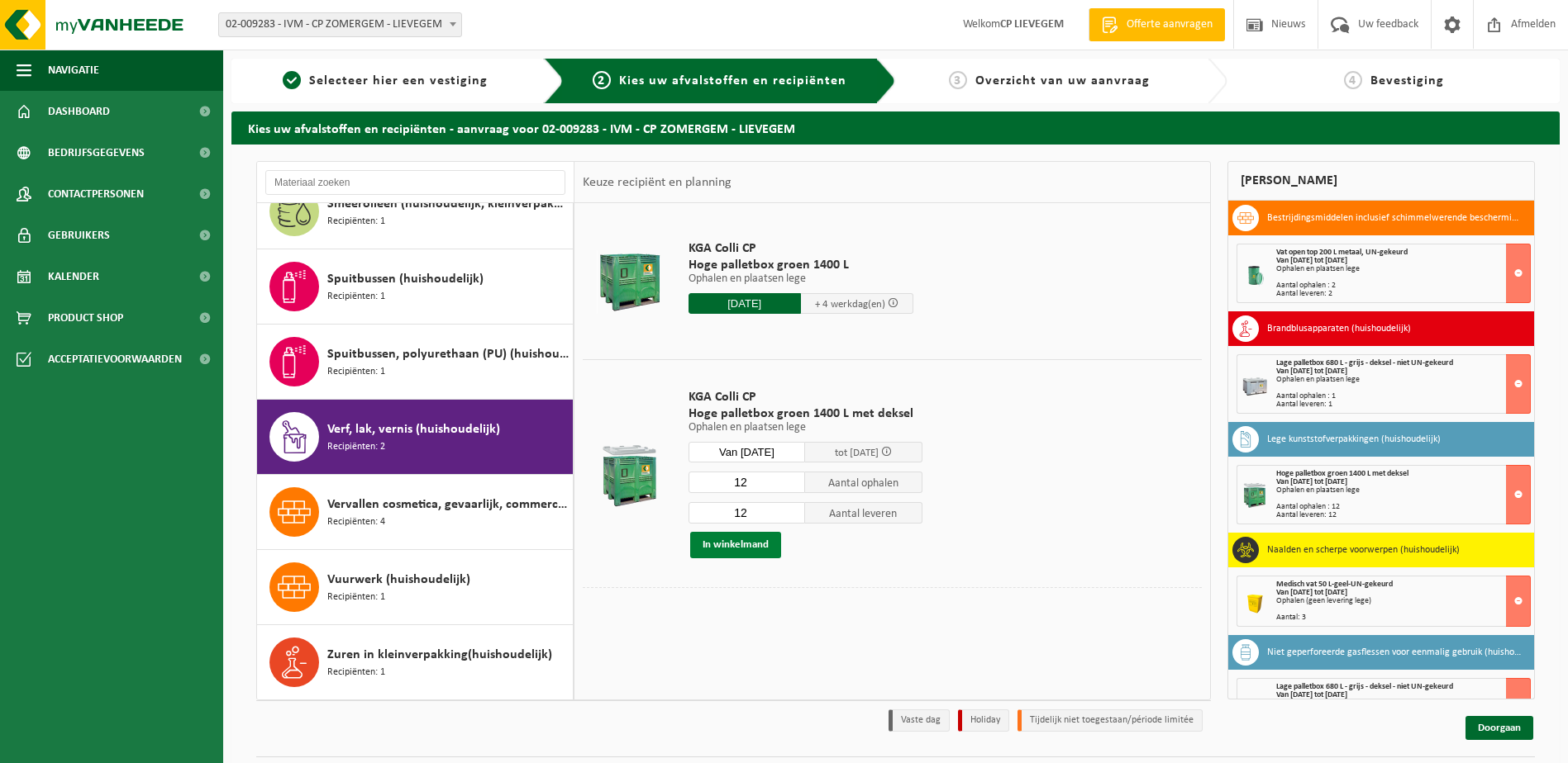
click at [750, 543] on button "In winkelmand" at bounding box center [735, 545] width 91 height 26
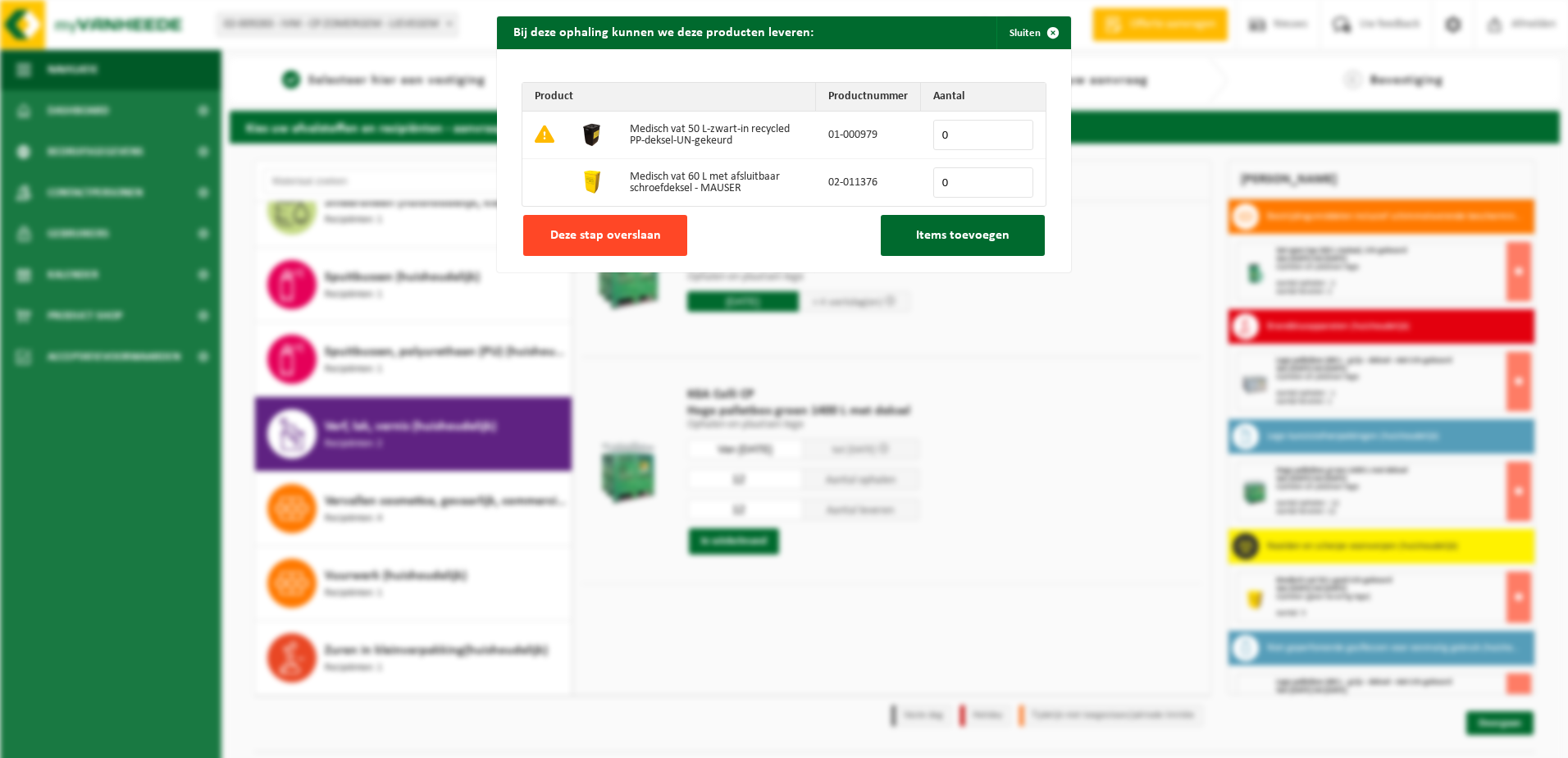
click at [638, 237] on span "Deze stap overslaan" at bounding box center [605, 235] width 110 height 13
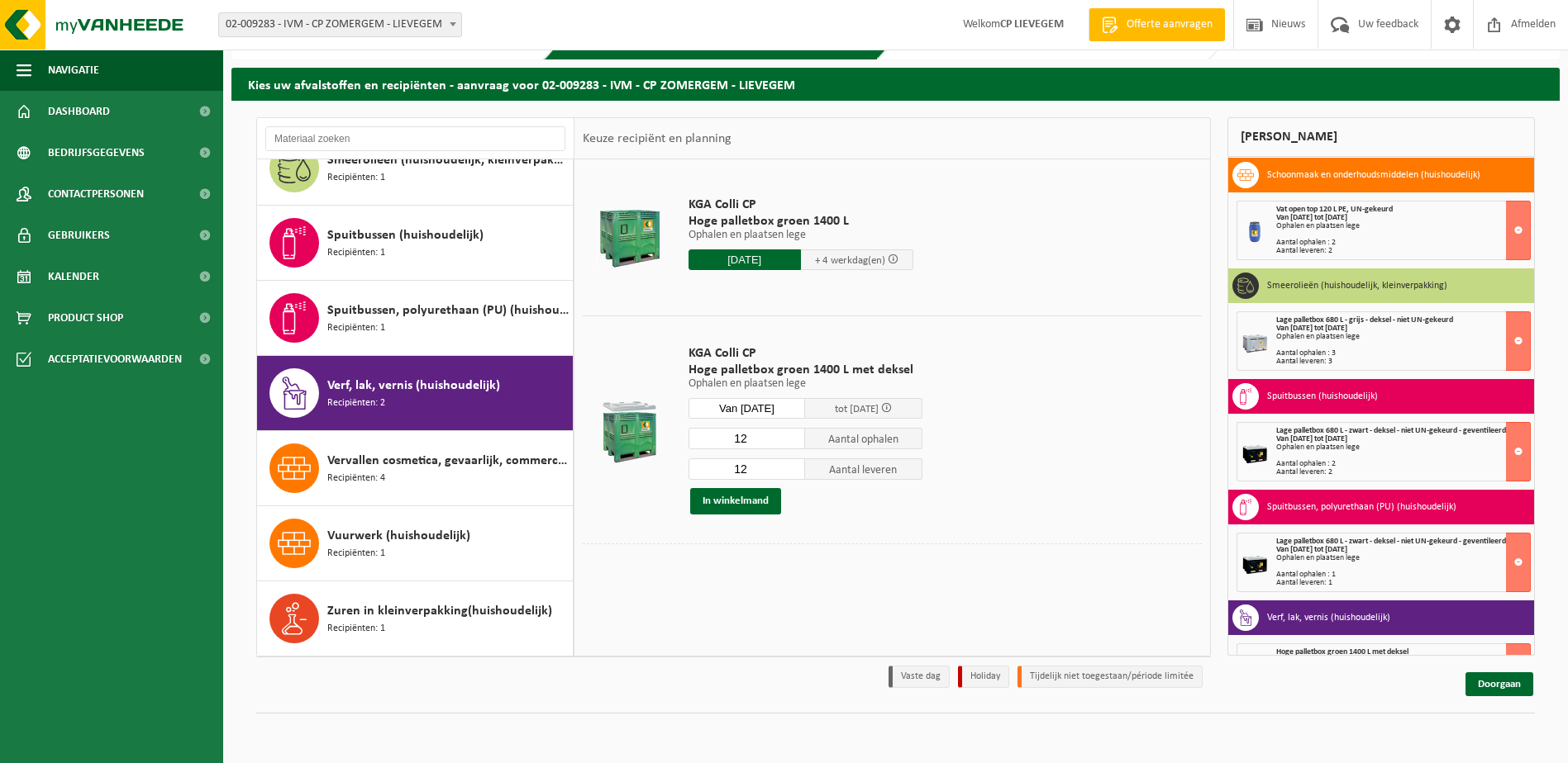
scroll to position [822, 0]
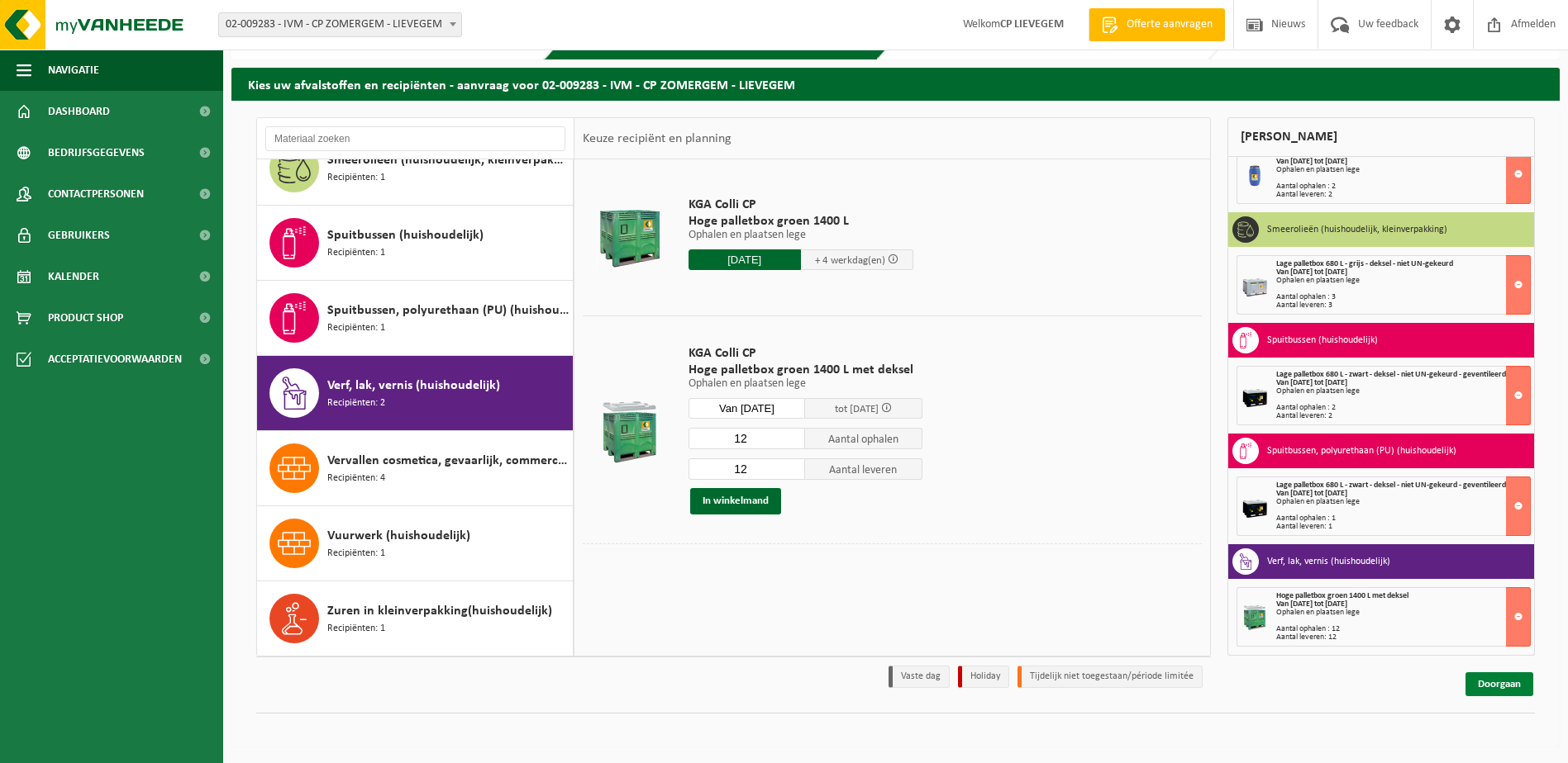
click at [1511, 680] on link "Doorgaan" at bounding box center [1499, 683] width 67 height 24
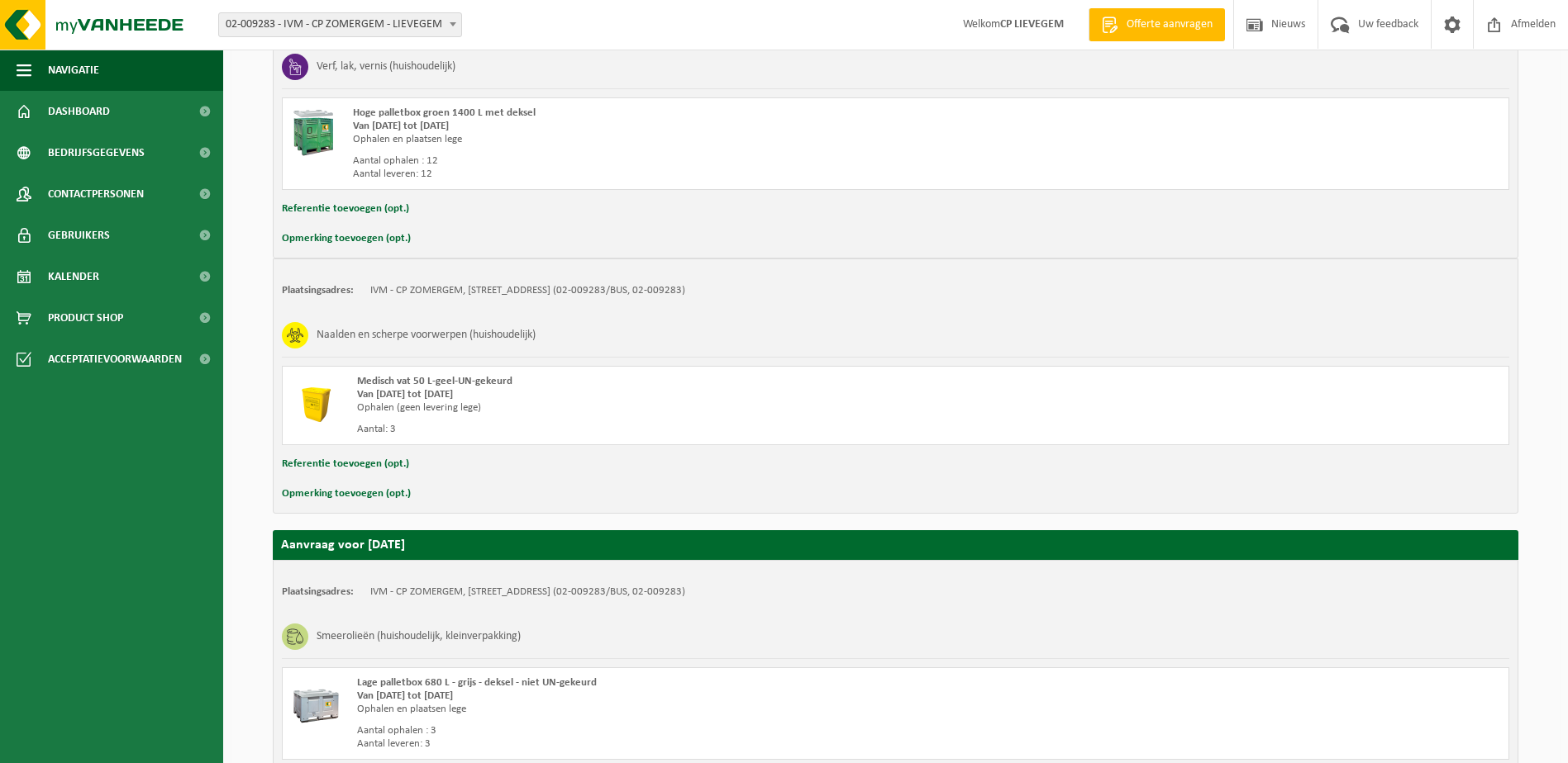
scroll to position [1904, 0]
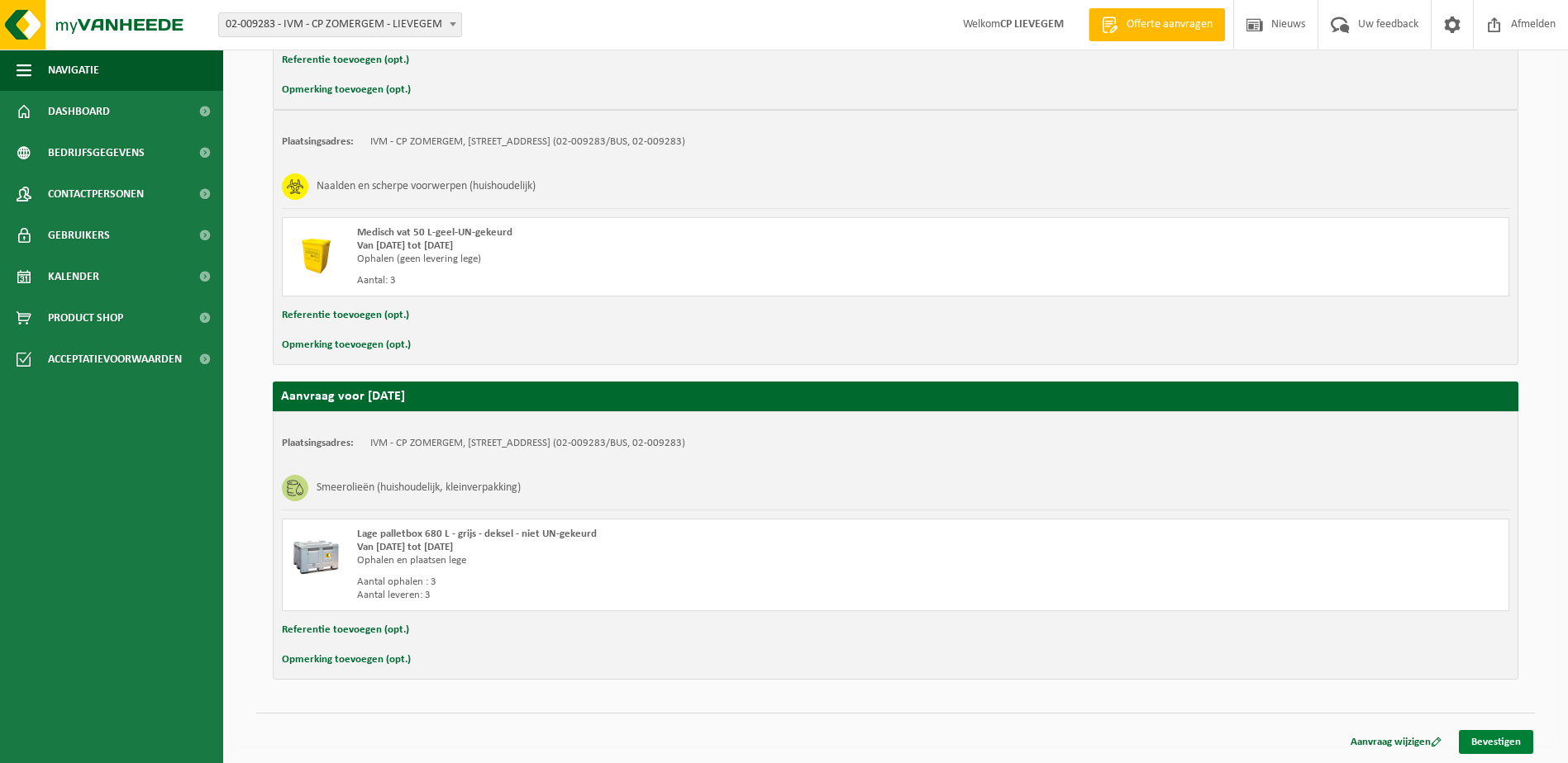
click at [1496, 746] on link "Bevestigen" at bounding box center [1495, 742] width 74 height 24
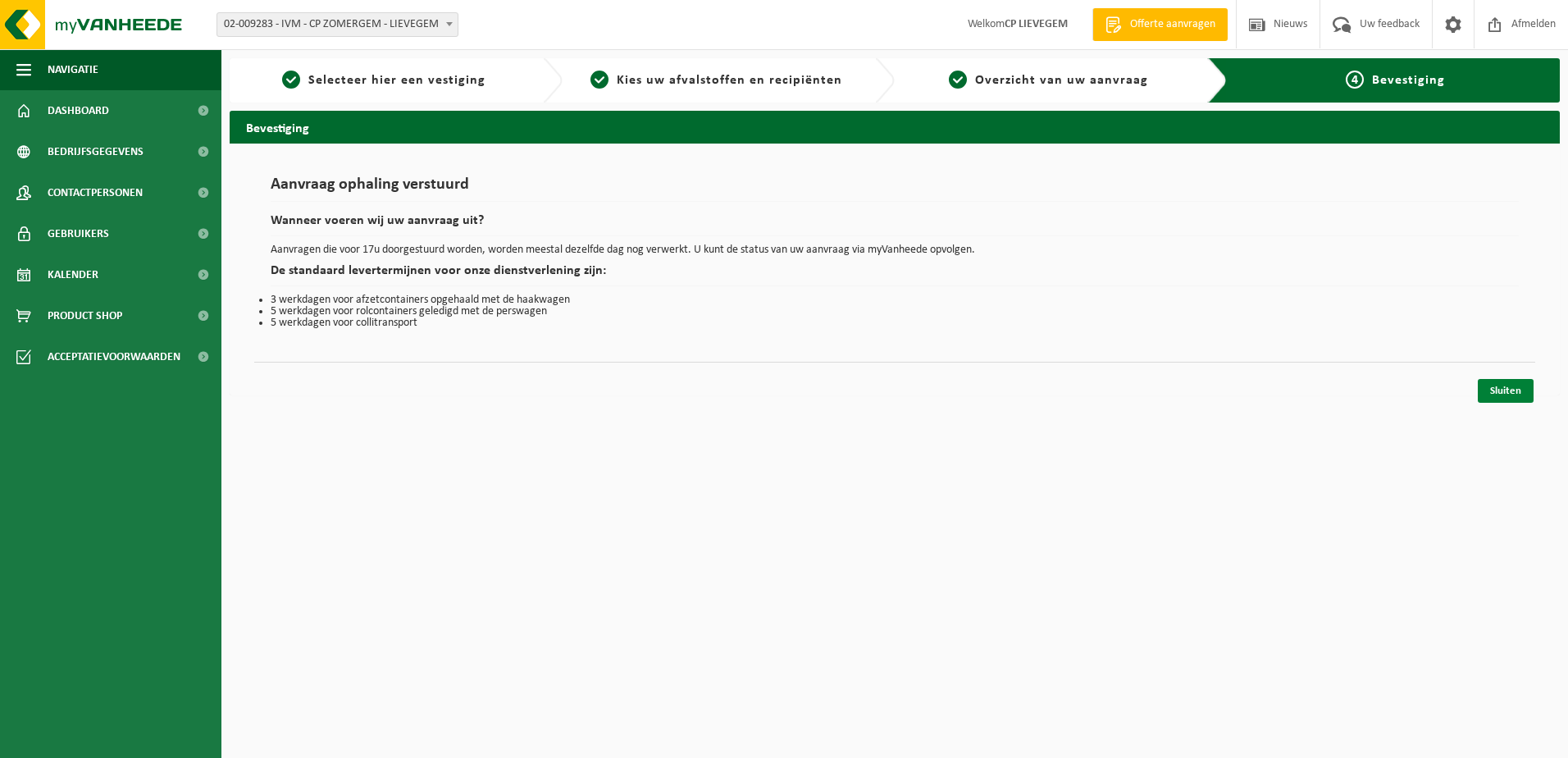
click at [1507, 388] on link "Sluiten" at bounding box center [1505, 390] width 56 height 23
